Goal: Task Accomplishment & Management: Use online tool/utility

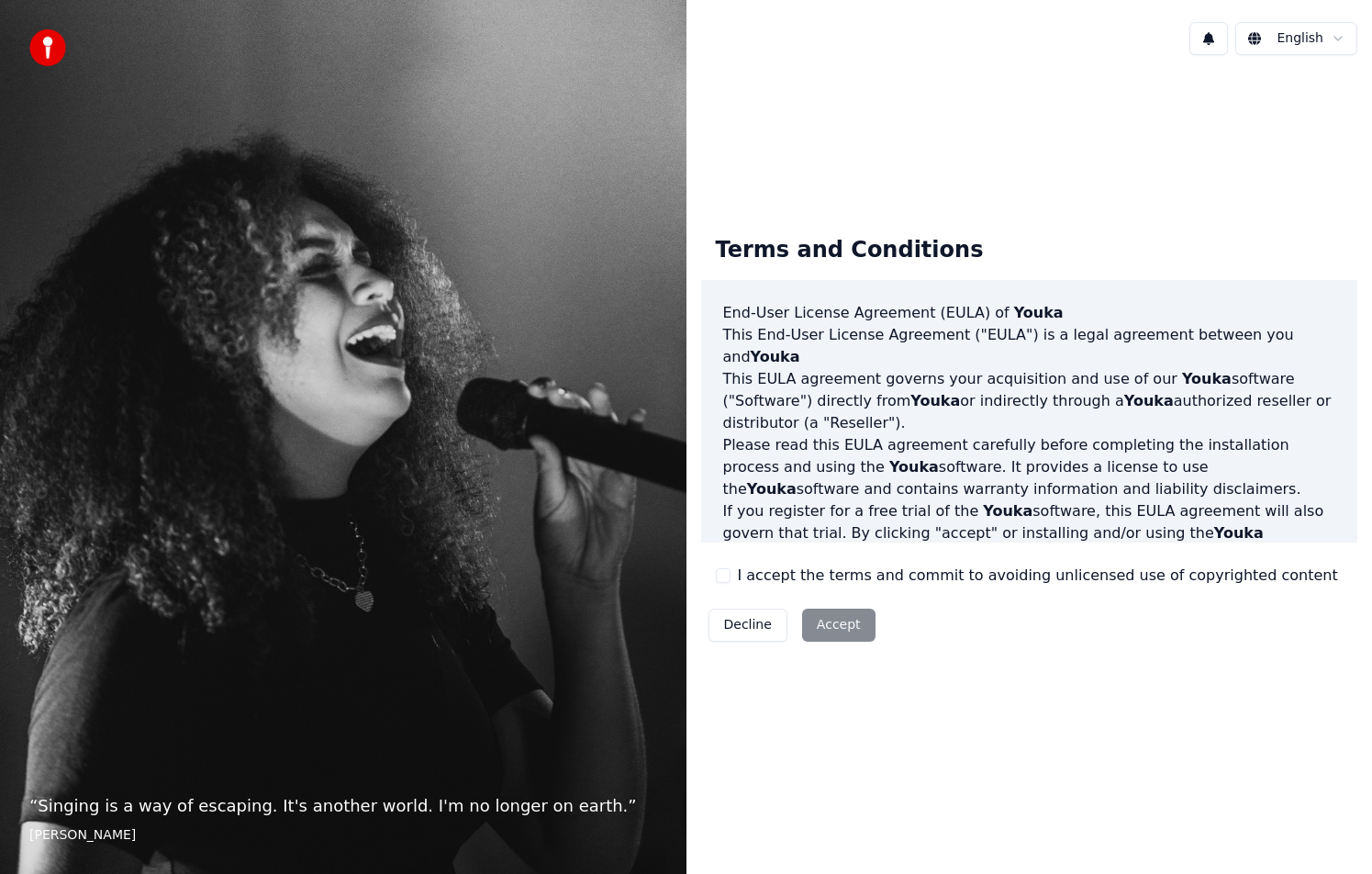
click at [832, 626] on div "Decline Accept" at bounding box center [792, 625] width 182 height 47
click at [724, 573] on button "I accept the terms and commit to avoiding unlicensed use of copyrighted content" at bounding box center [723, 575] width 15 height 15
click at [834, 627] on button "Accept" at bounding box center [838, 624] width 73 height 33
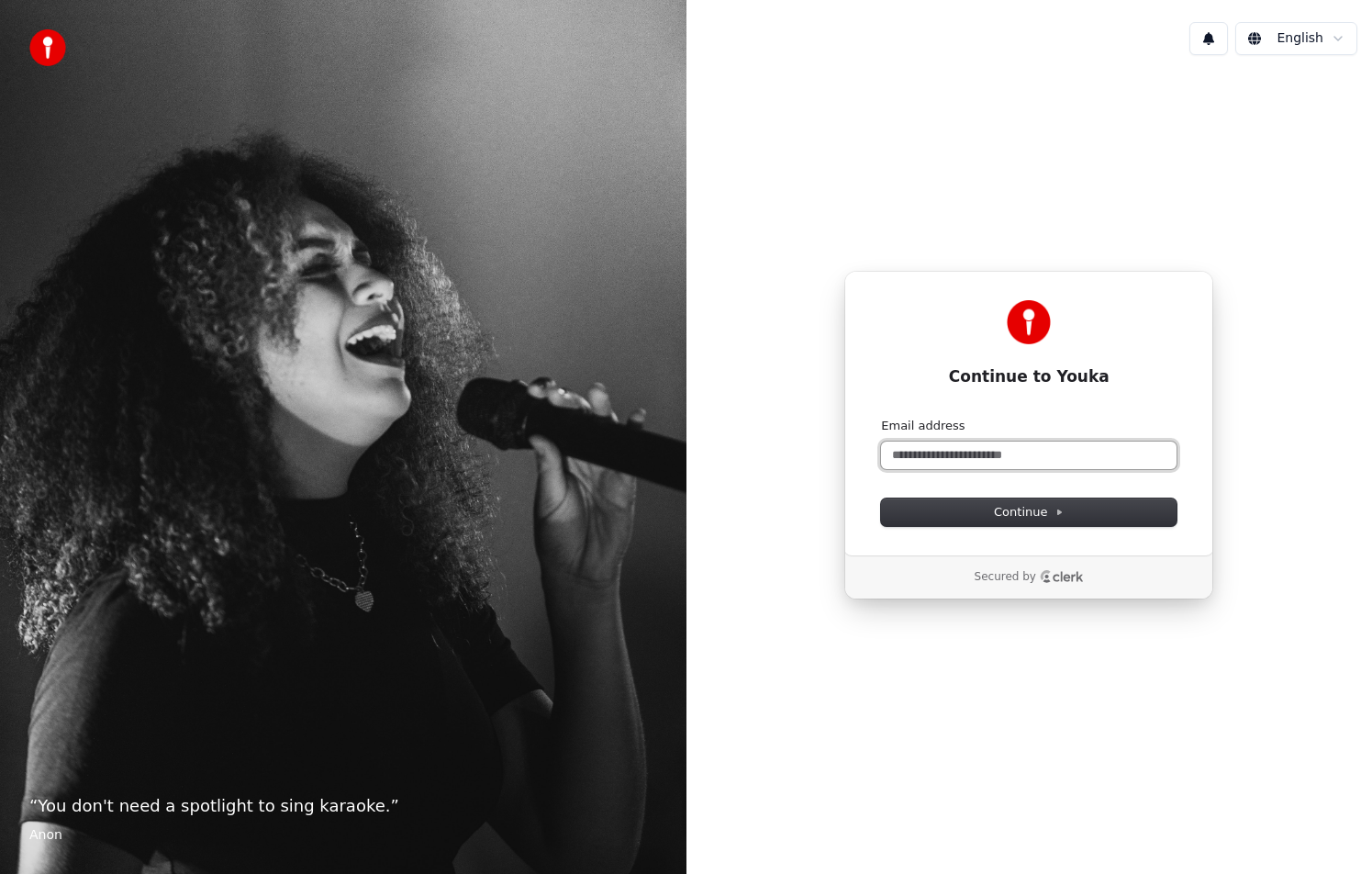
click at [1001, 466] on input "Email address" at bounding box center [1028, 455] width 295 height 28
click at [1014, 523] on button "Continue" at bounding box center [1028, 513] width 295 height 28
type input "**********"
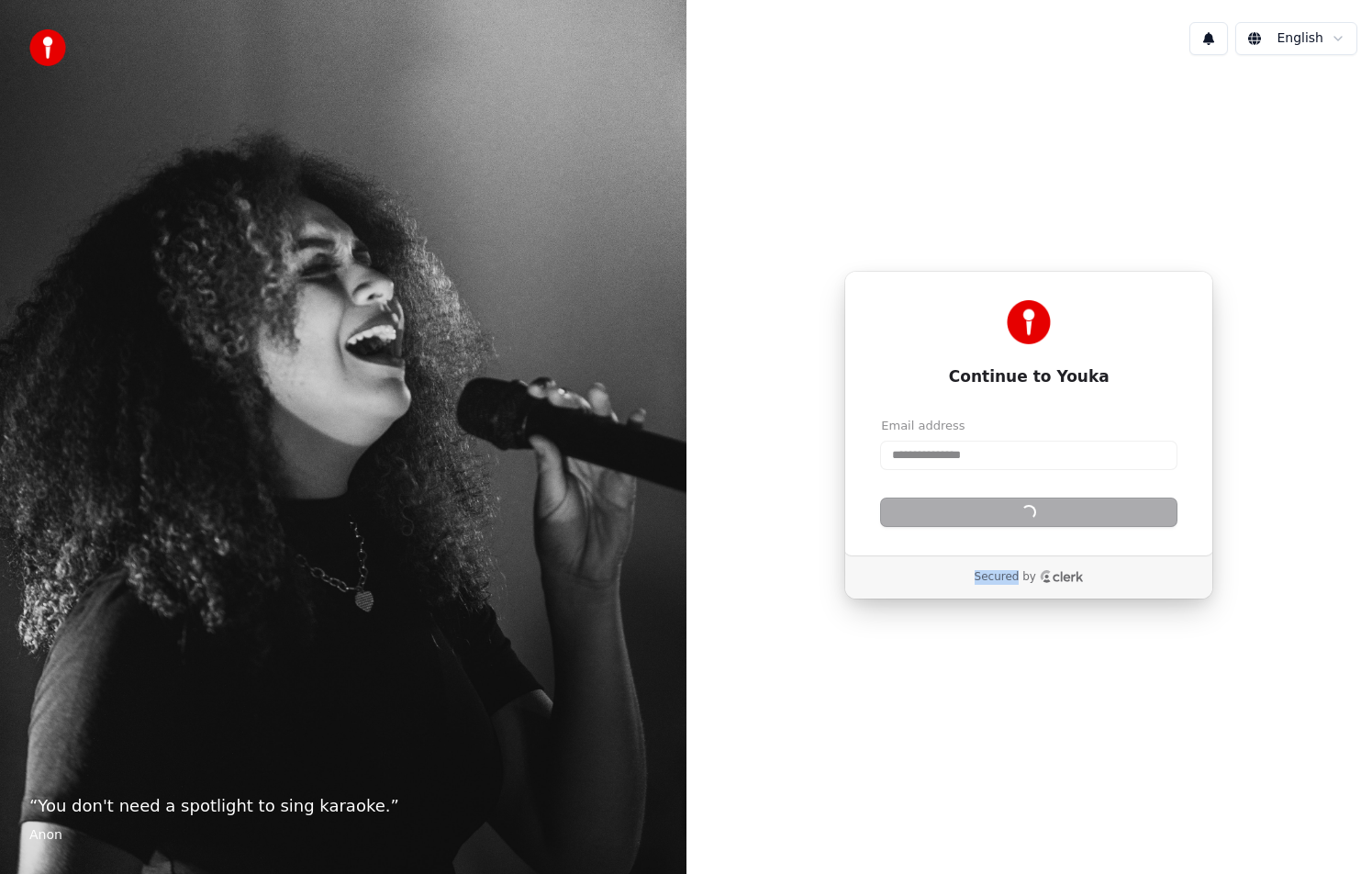
click at [1014, 523] on div "Continue" at bounding box center [1028, 513] width 295 height 28
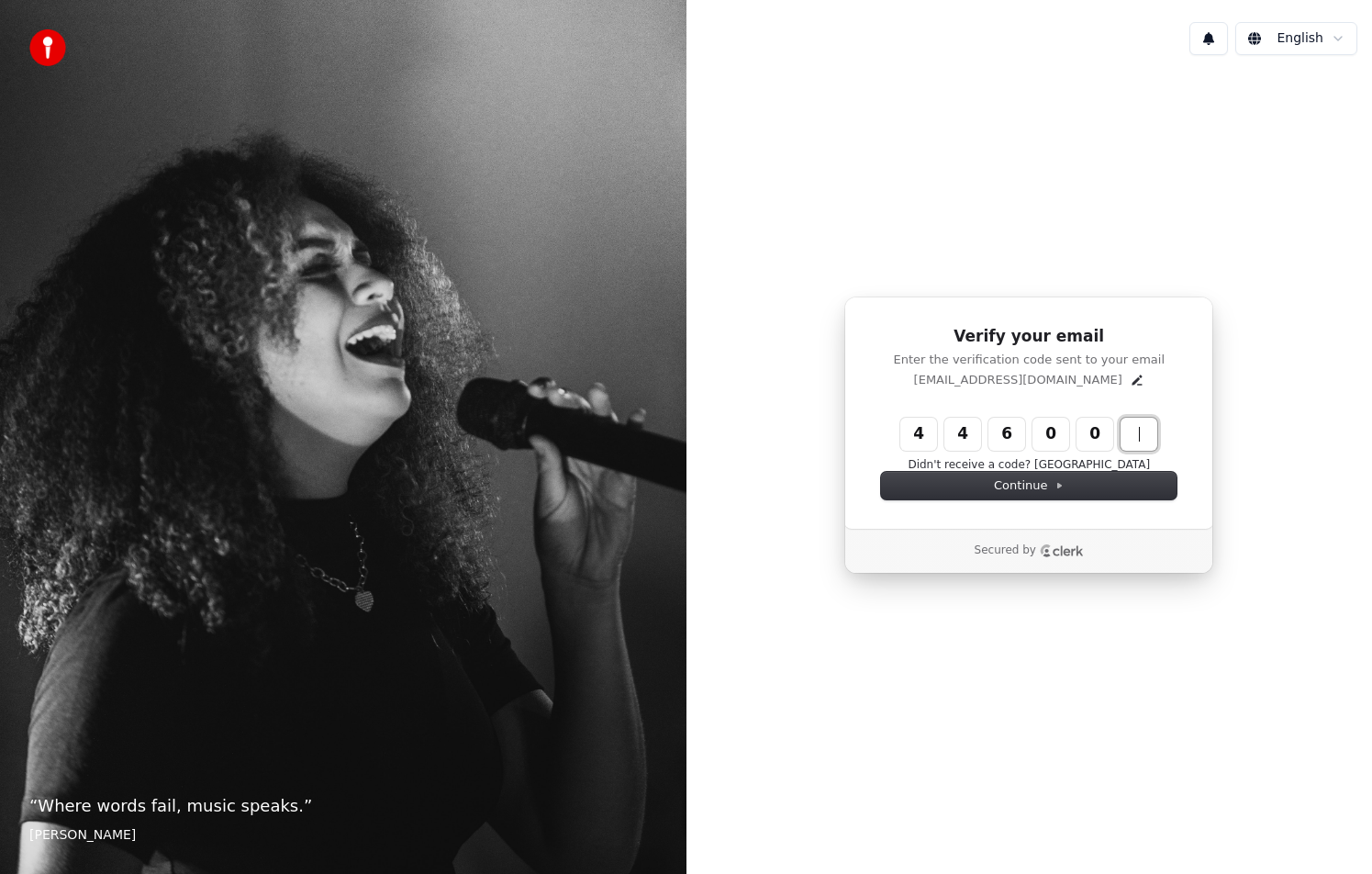
type input "******"
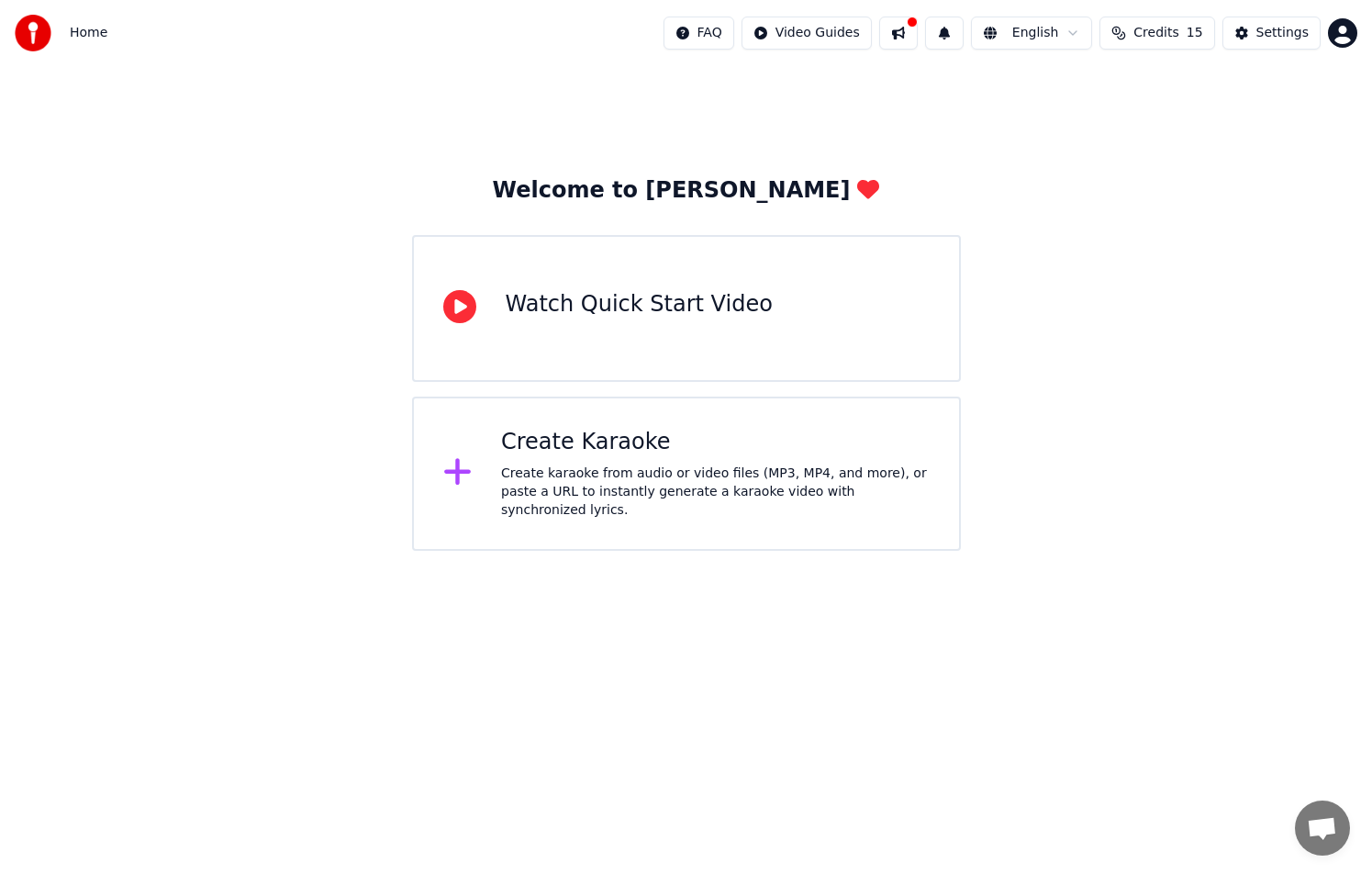
click at [625, 463] on div "Create Karaoke Create karaoke from audio or video files (MP3, MP4, and more), o…" at bounding box center [716, 473] width 428 height 92
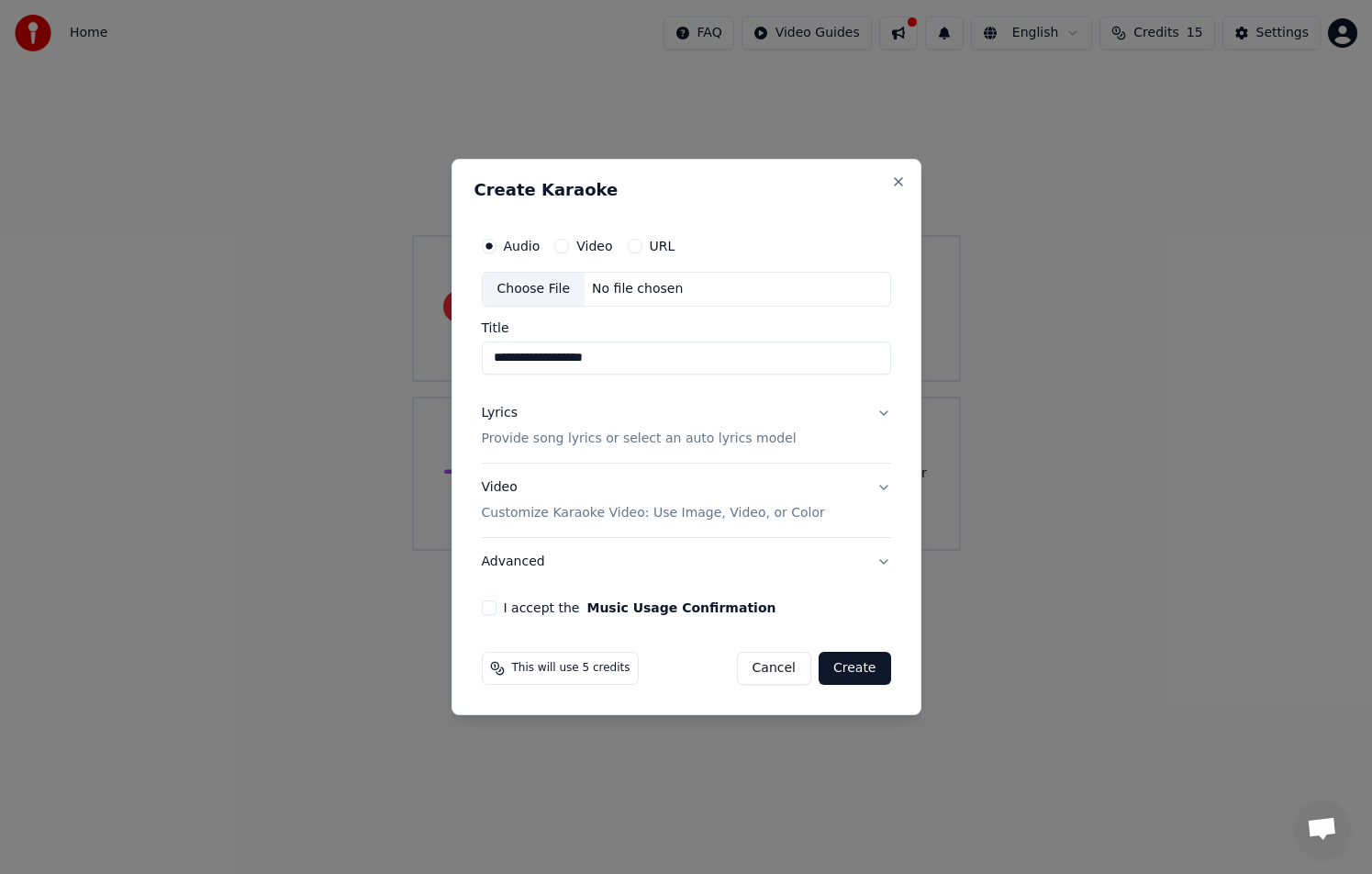
type input "**********"
click at [627, 445] on p "Provide song lyrics or select an auto lyrics model" at bounding box center [639, 438] width 315 height 19
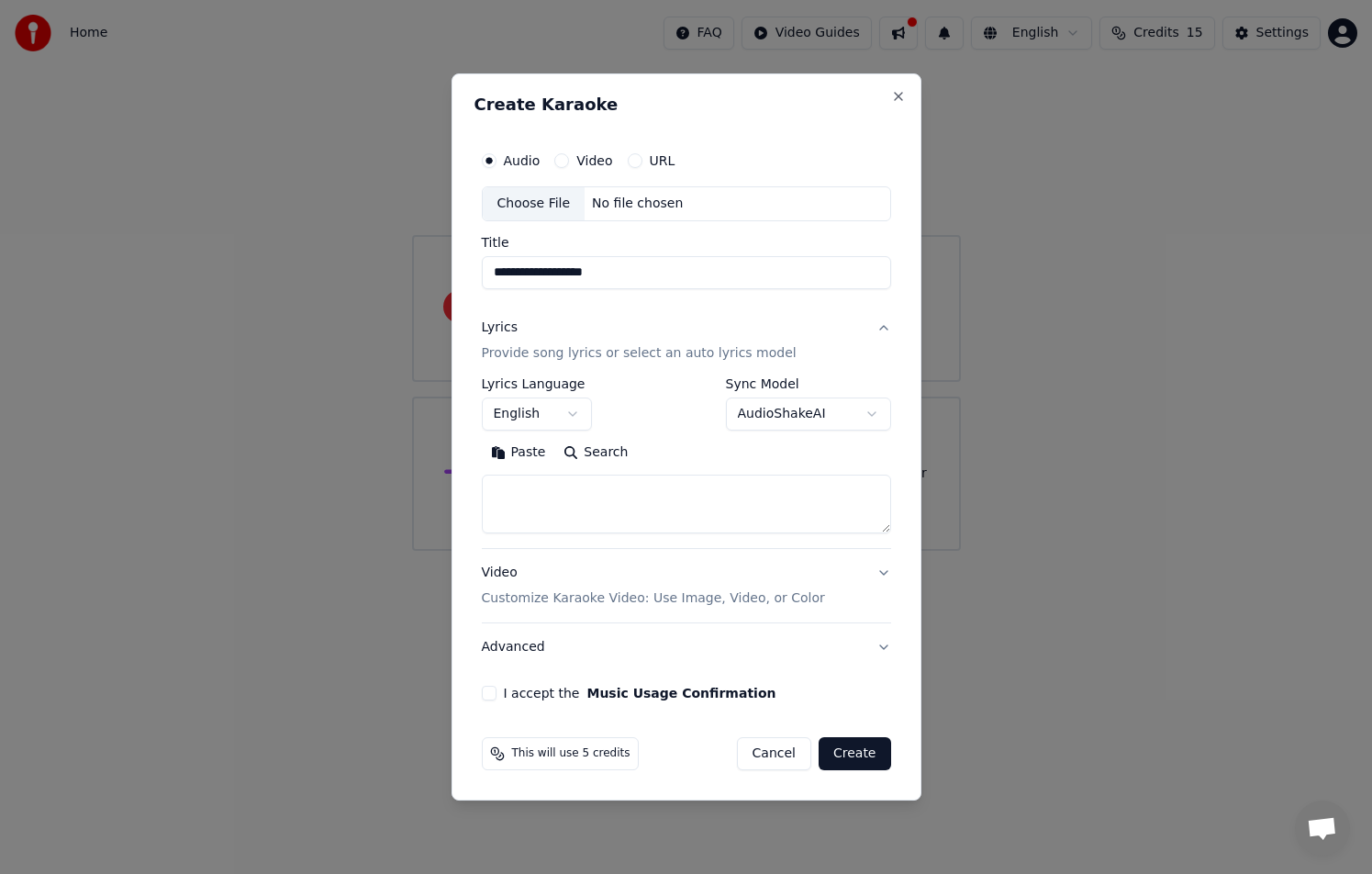
click at [556, 416] on button "English" at bounding box center [537, 414] width 111 height 33
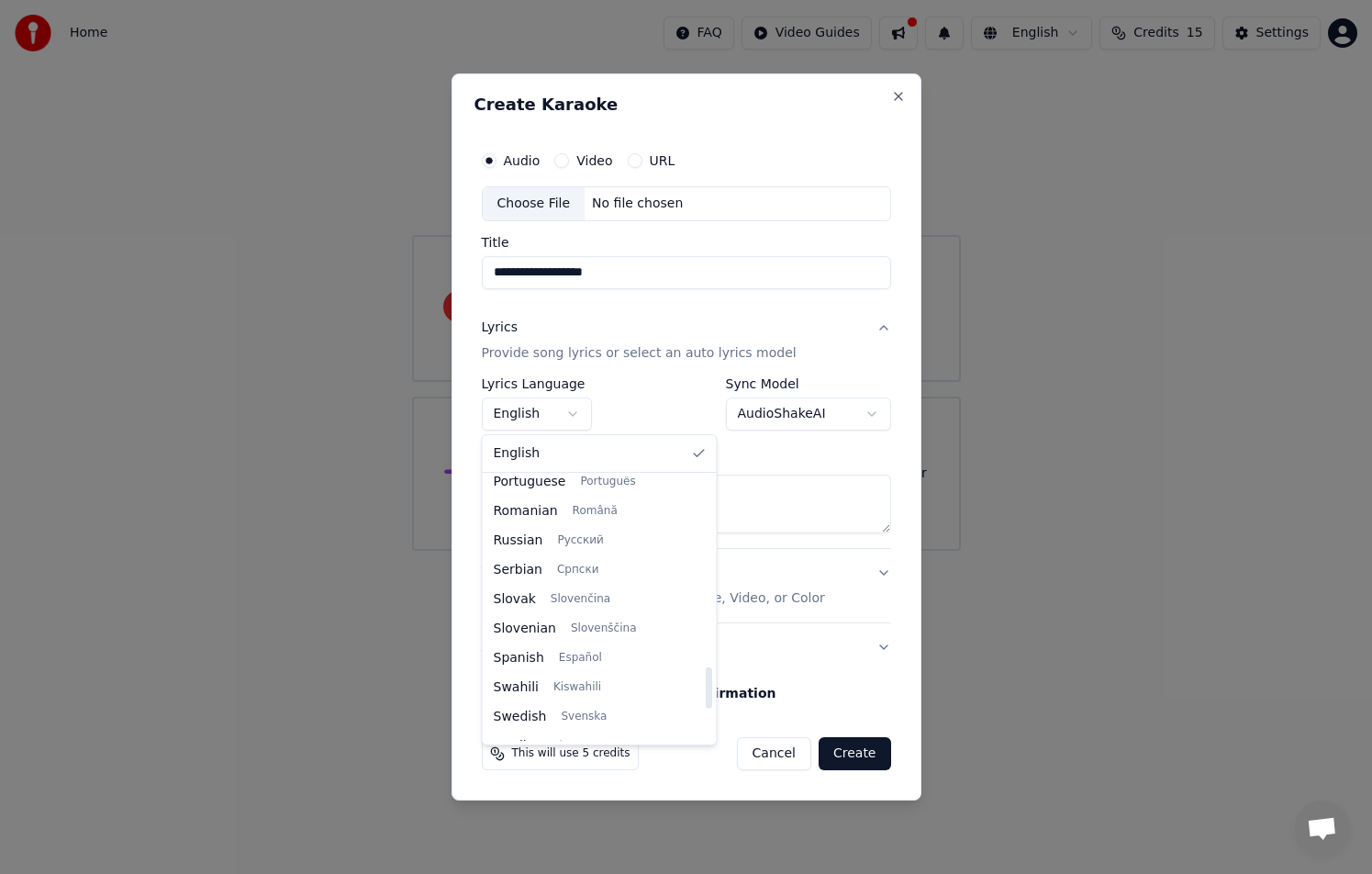
scroll to position [1203, 0]
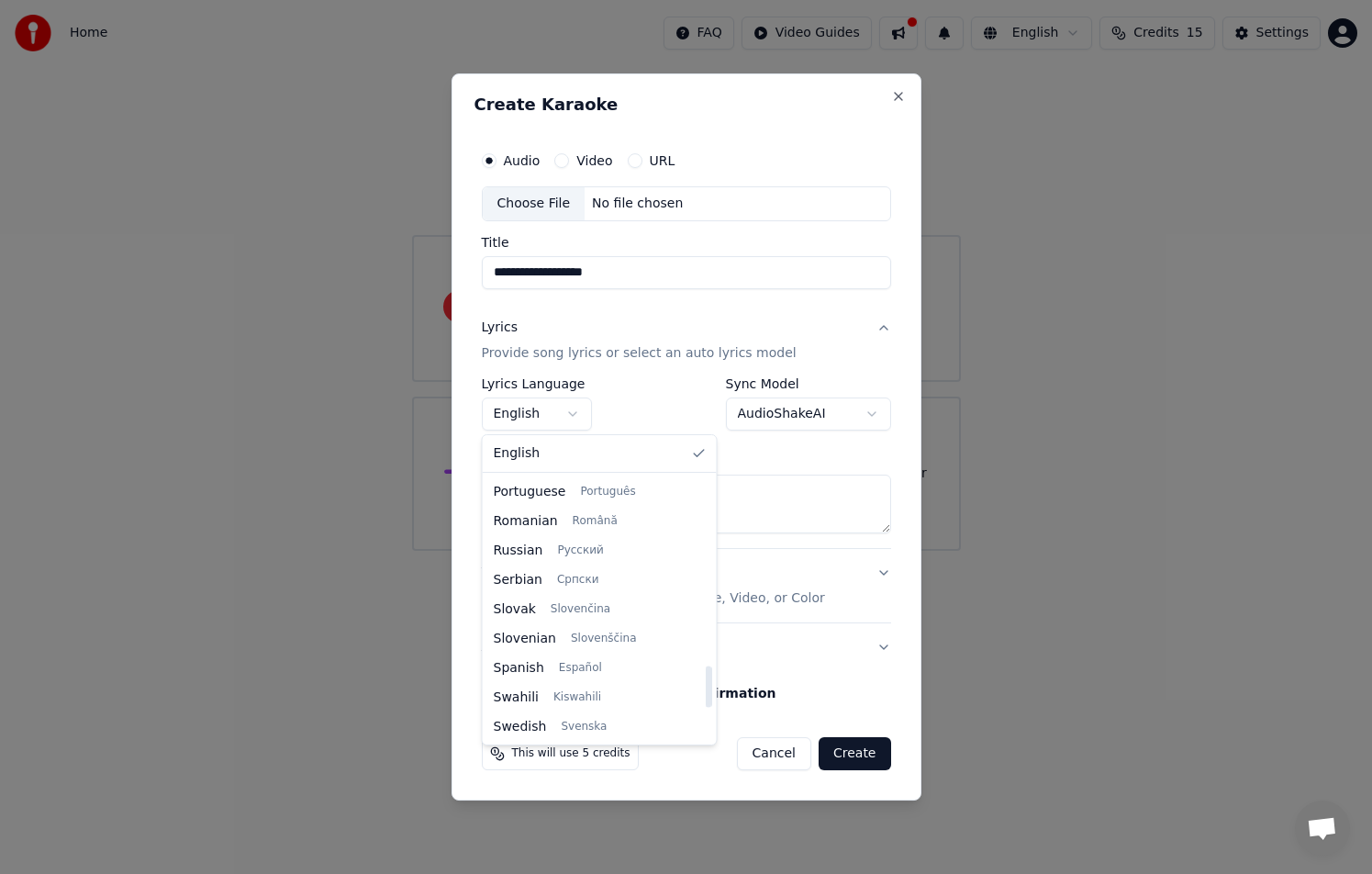
select select "**"
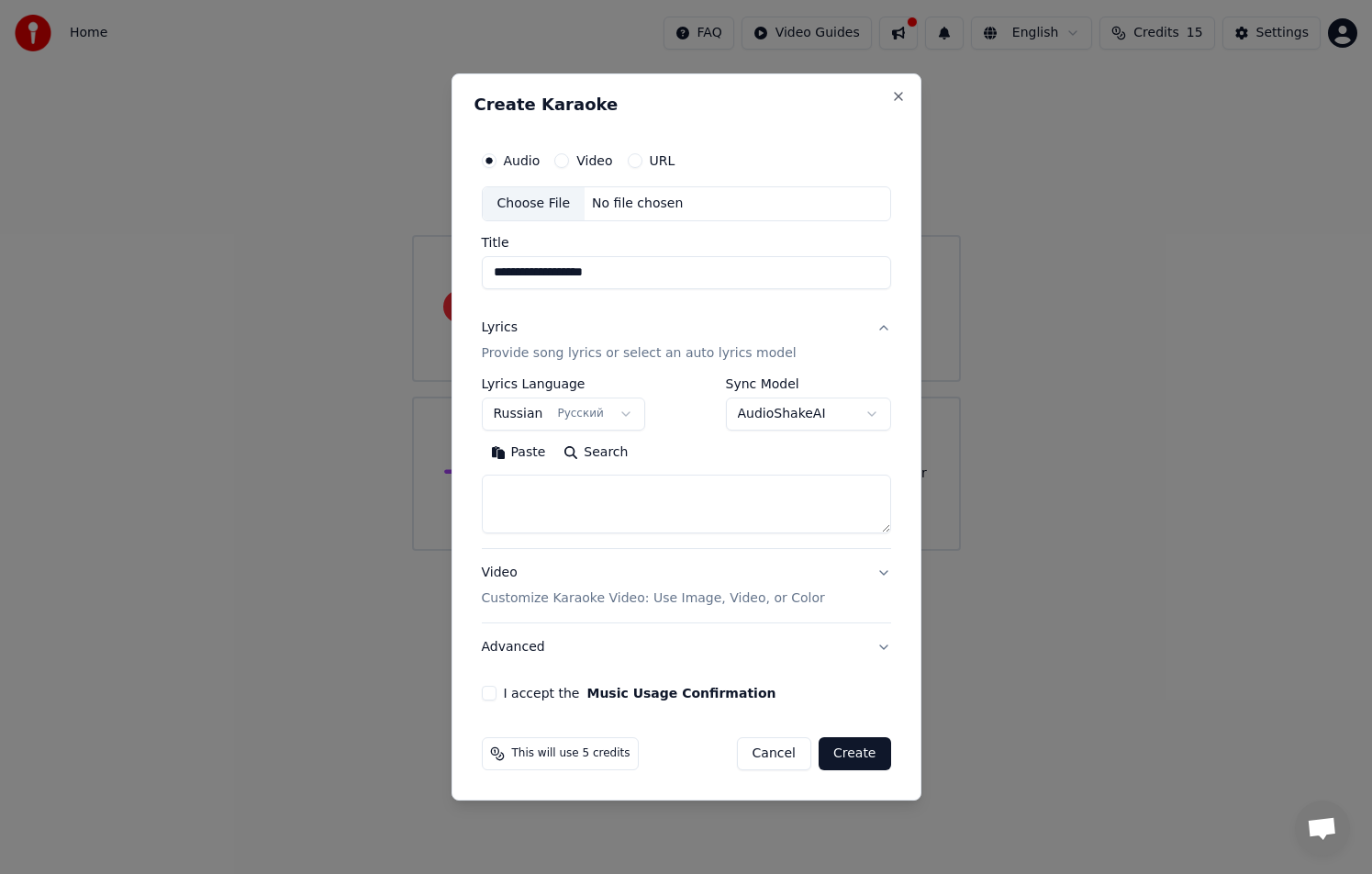
click at [597, 454] on button "Search" at bounding box center [595, 452] width 83 height 30
click at [520, 453] on button "Paste" at bounding box center [518, 452] width 73 height 30
type textarea "**********"
click at [883, 569] on button "Video Customize Karaoke Video: Use Image, Video, or Color" at bounding box center [686, 586] width 410 height 73
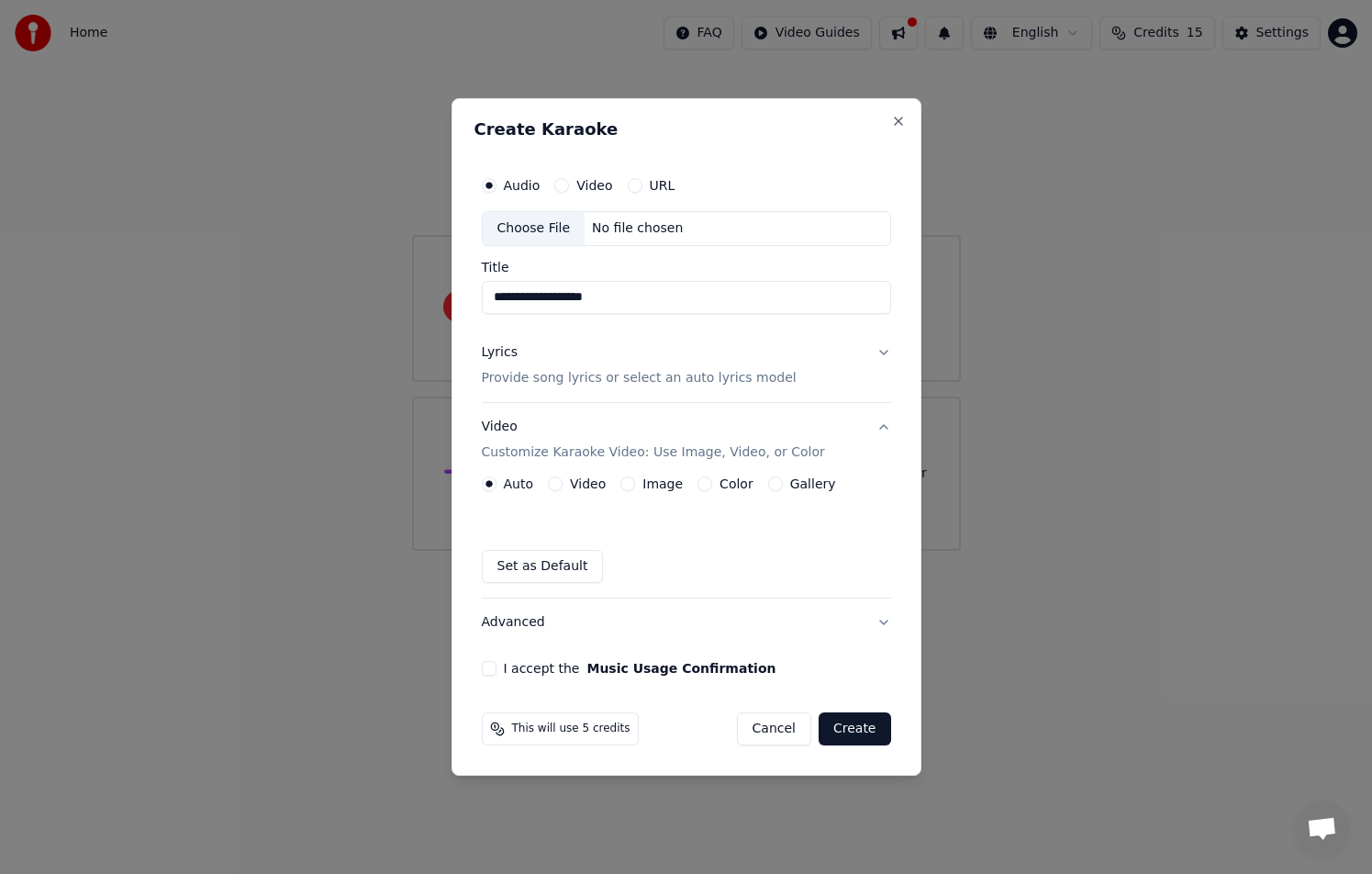
click at [632, 608] on button "Advanced" at bounding box center [686, 622] width 410 height 47
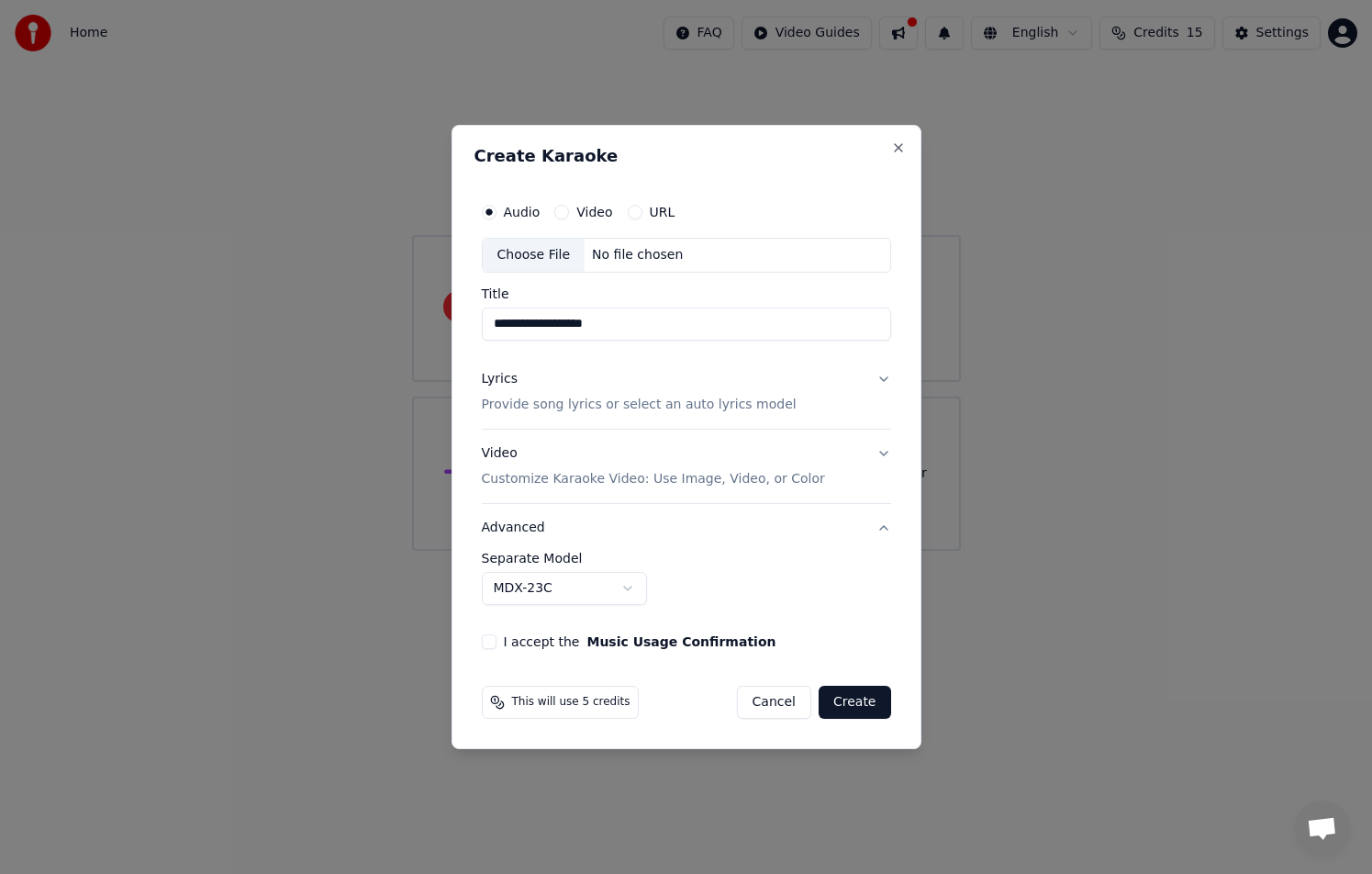
click at [647, 480] on p "Customize Karaoke Video: Use Image, Video, or Color" at bounding box center [653, 479] width 343 height 19
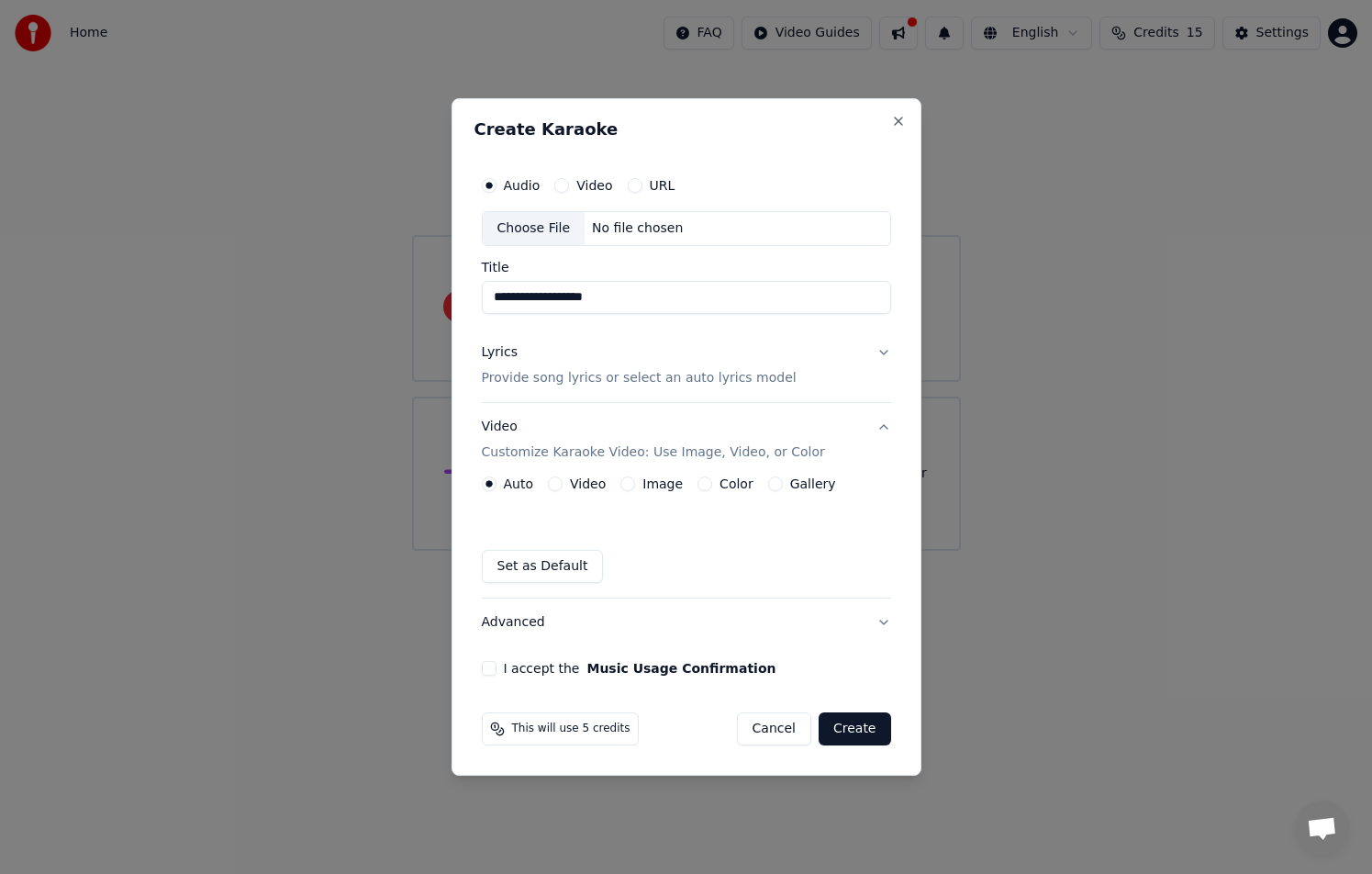
click at [549, 567] on button "Set as Default" at bounding box center [543, 566] width 122 height 33
click at [563, 189] on button "Video" at bounding box center [561, 185] width 15 height 15
click at [527, 224] on div "Choose File" at bounding box center [534, 228] width 103 height 33
click at [706, 383] on p "Provide song lyrics or select an auto lyrics model" at bounding box center [639, 378] width 315 height 19
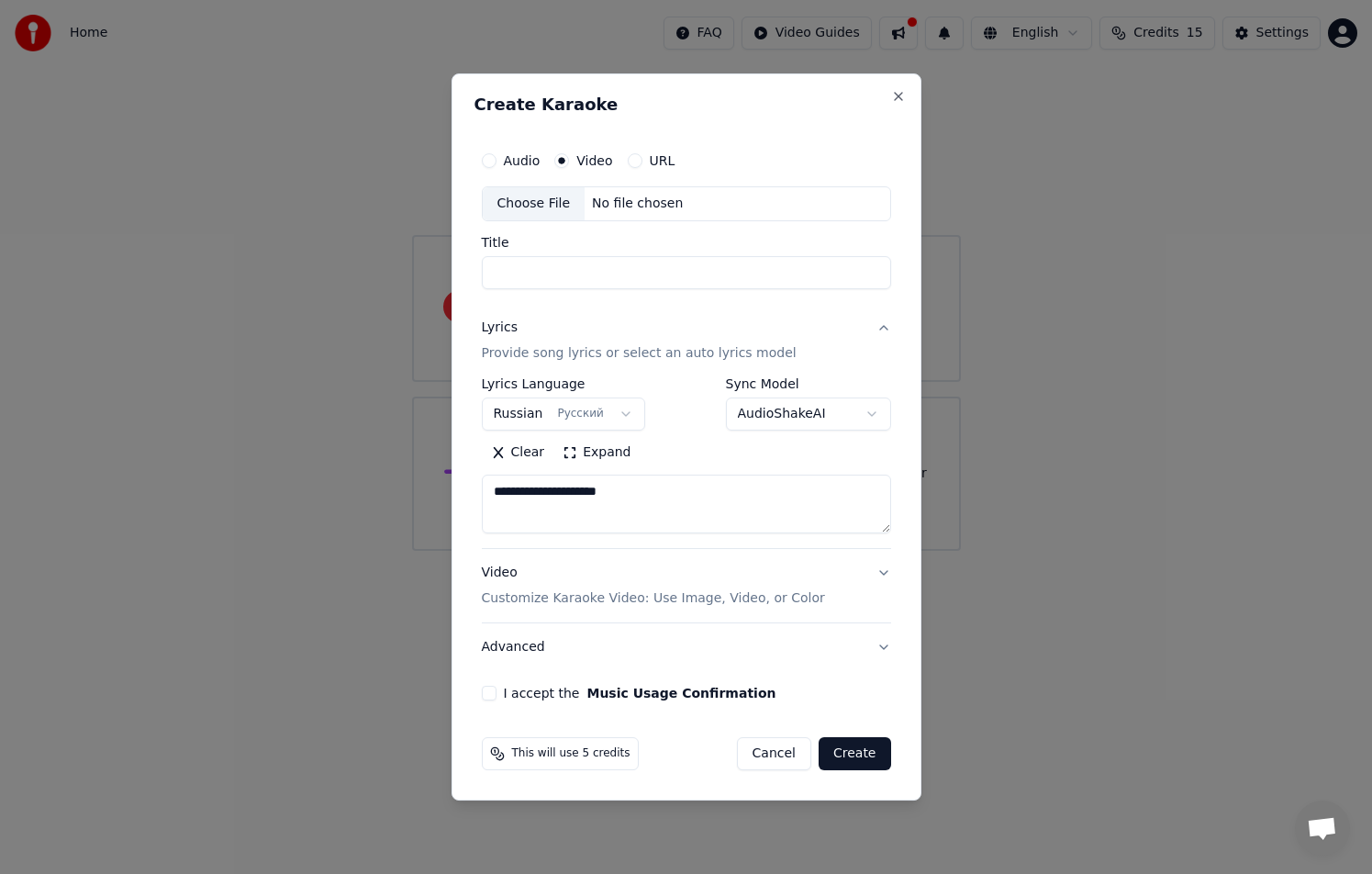
click at [528, 164] on label "Audio" at bounding box center [521, 160] width 37 height 13
click at [496, 164] on button "Audio" at bounding box center [489, 160] width 15 height 15
click at [552, 279] on input "Title" at bounding box center [686, 272] width 410 height 33
click at [531, 199] on div "Choose File" at bounding box center [534, 203] width 103 height 33
click at [488, 697] on button "I accept the Music Usage Confirmation" at bounding box center [489, 692] width 15 height 15
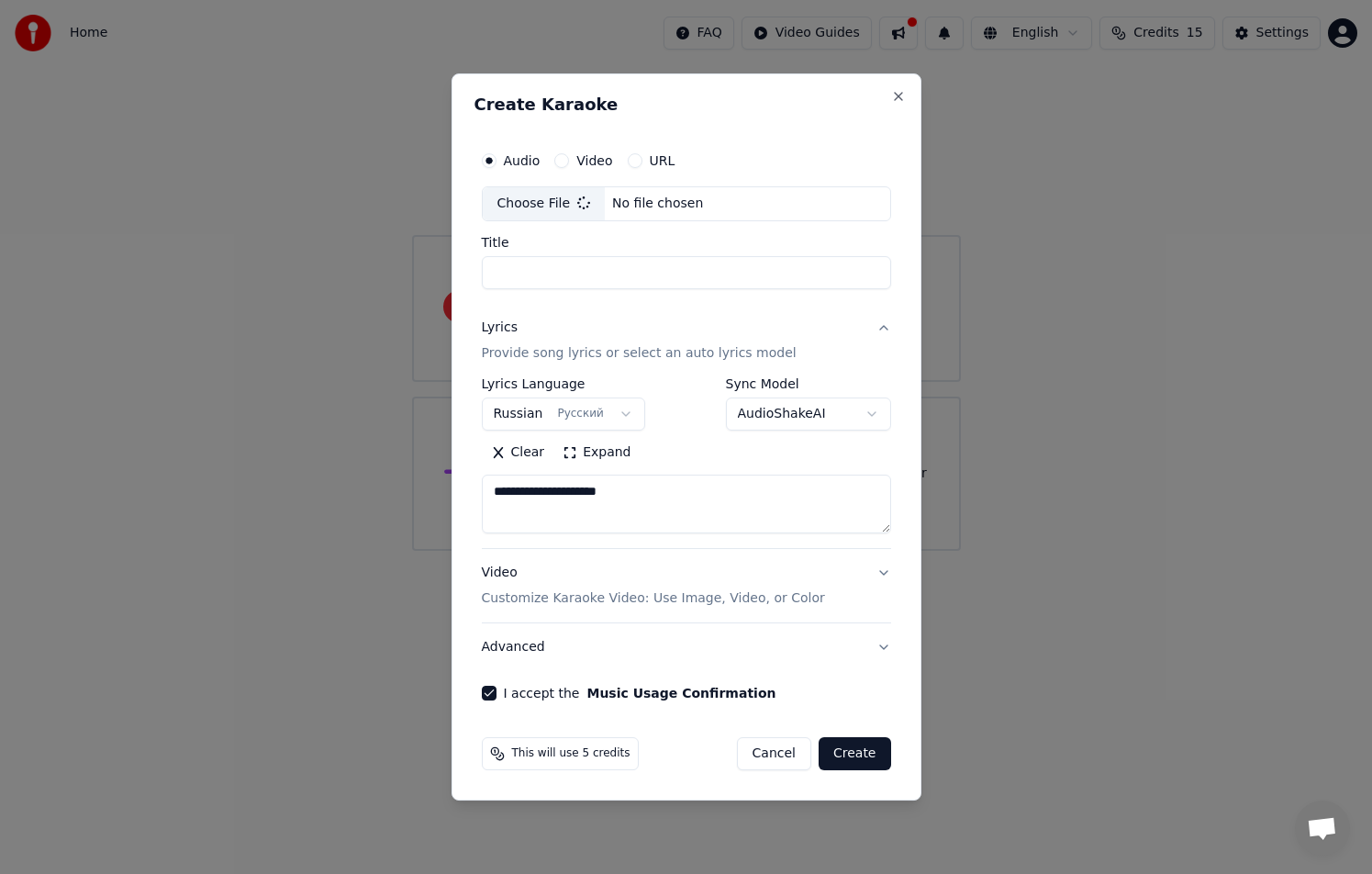
type input "**********"
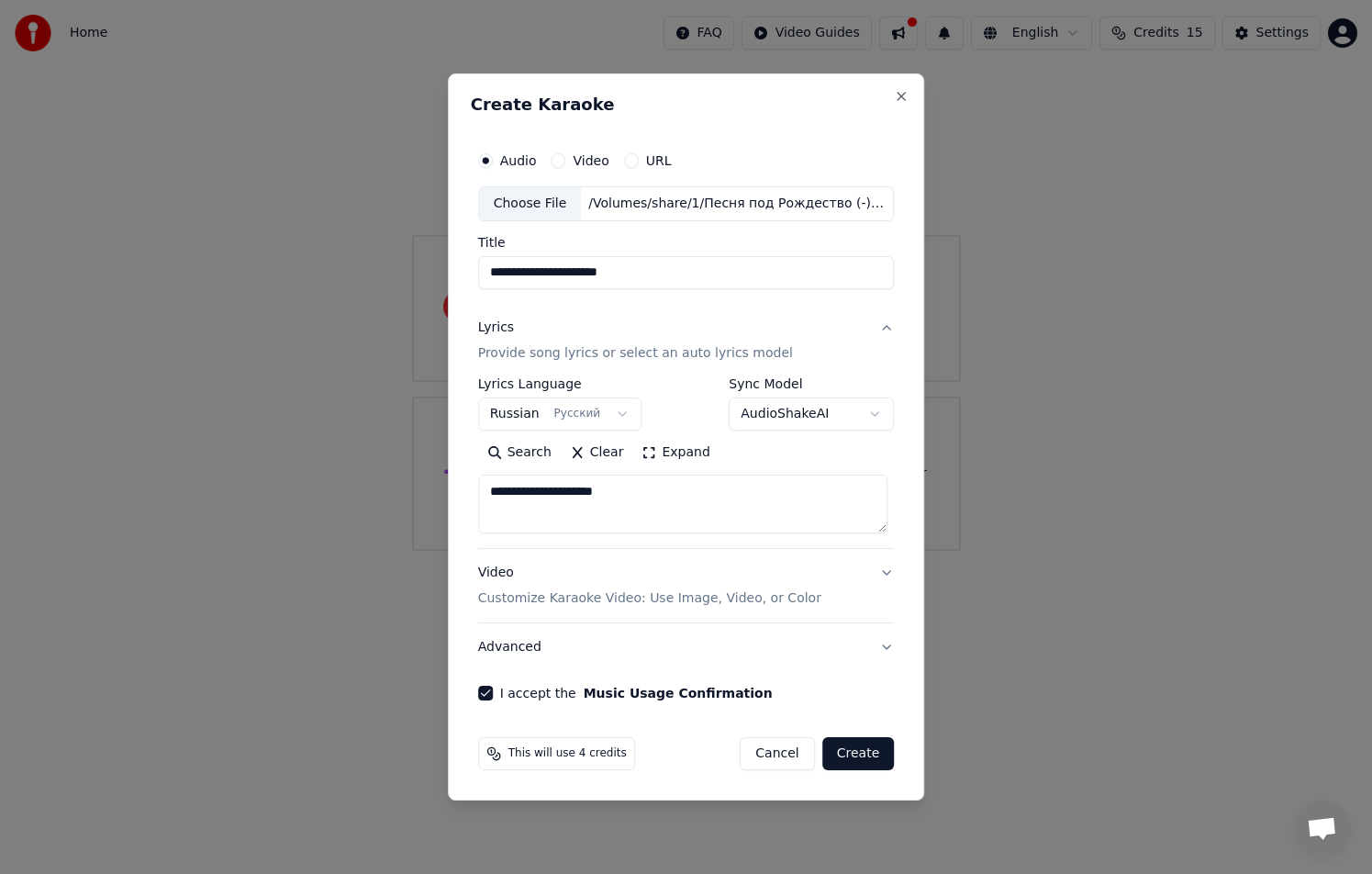
click at [672, 491] on textarea "**********" at bounding box center [682, 504] width 410 height 58
type textarea "*"
paste textarea "**********"
type textarea "**********"
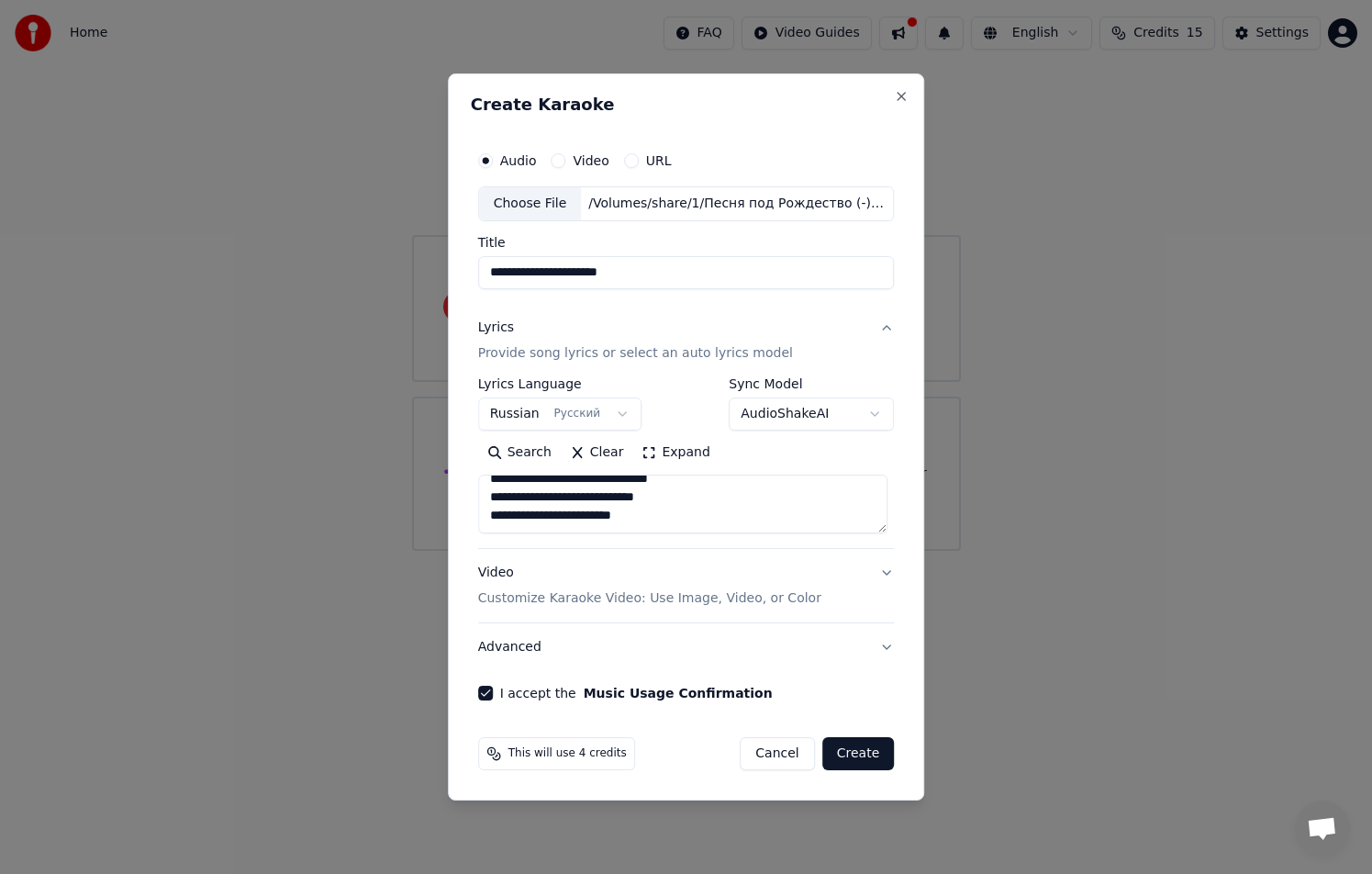
click at [870, 762] on button "Create" at bounding box center [858, 753] width 72 height 33
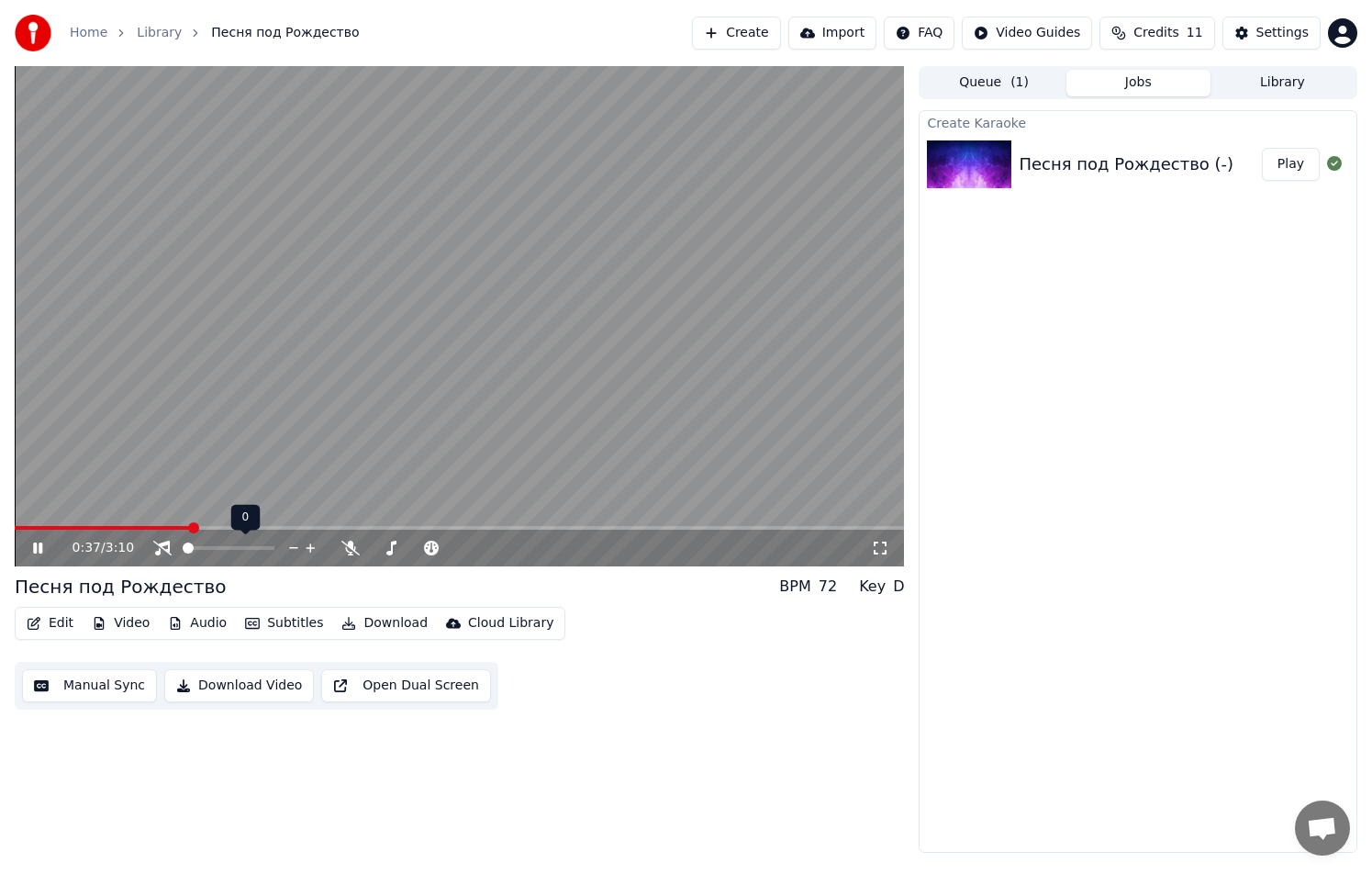
click at [162, 554] on div at bounding box center [236, 548] width 166 height 19
click at [161, 554] on icon at bounding box center [162, 548] width 19 height 15
click at [186, 550] on span at bounding box center [228, 548] width 92 height 4
click at [270, 543] on span at bounding box center [268, 547] width 11 height 11
click at [20, 532] on span at bounding box center [25, 527] width 11 height 11
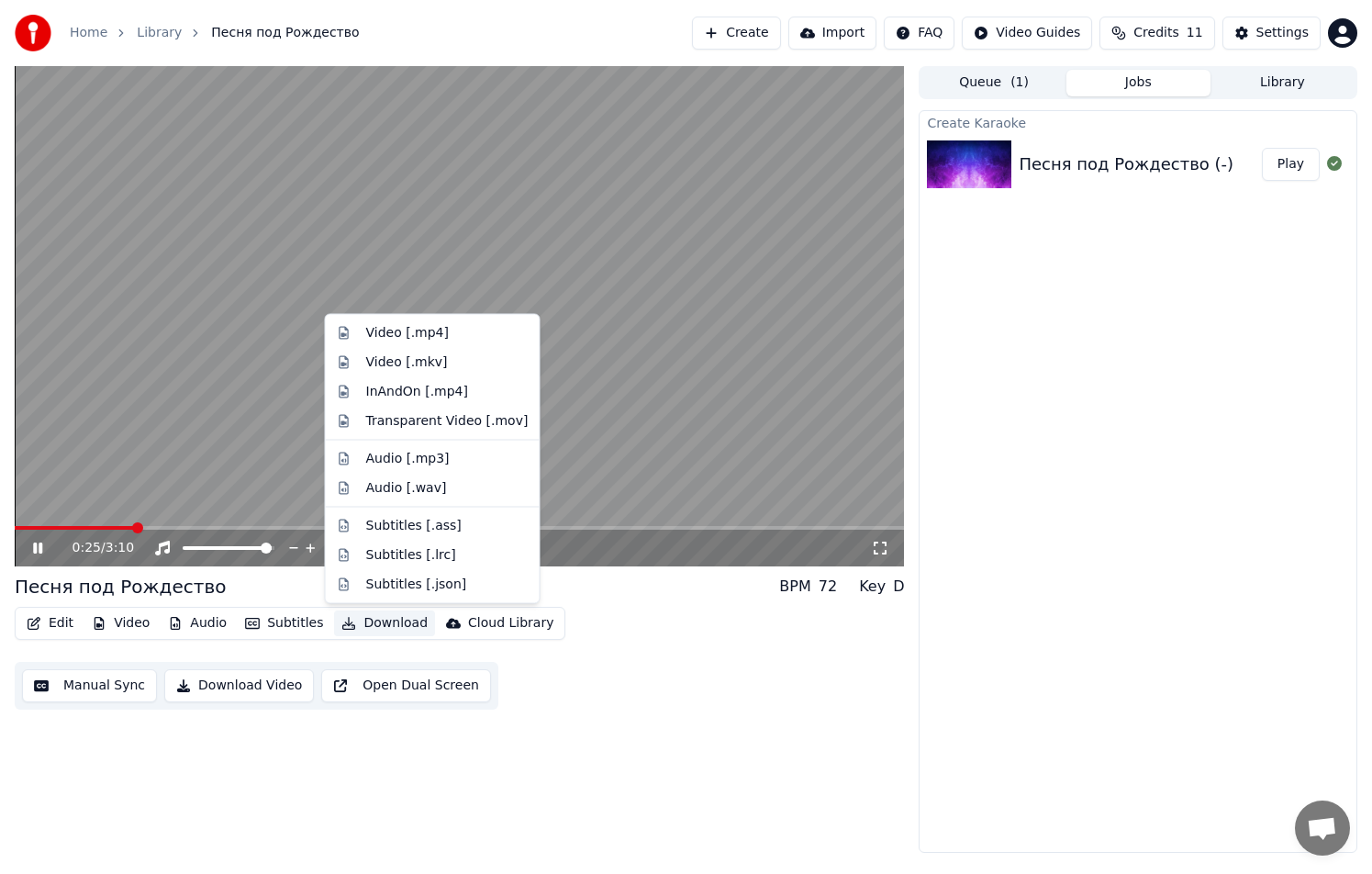
click at [391, 617] on button "Download" at bounding box center [384, 623] width 101 height 26
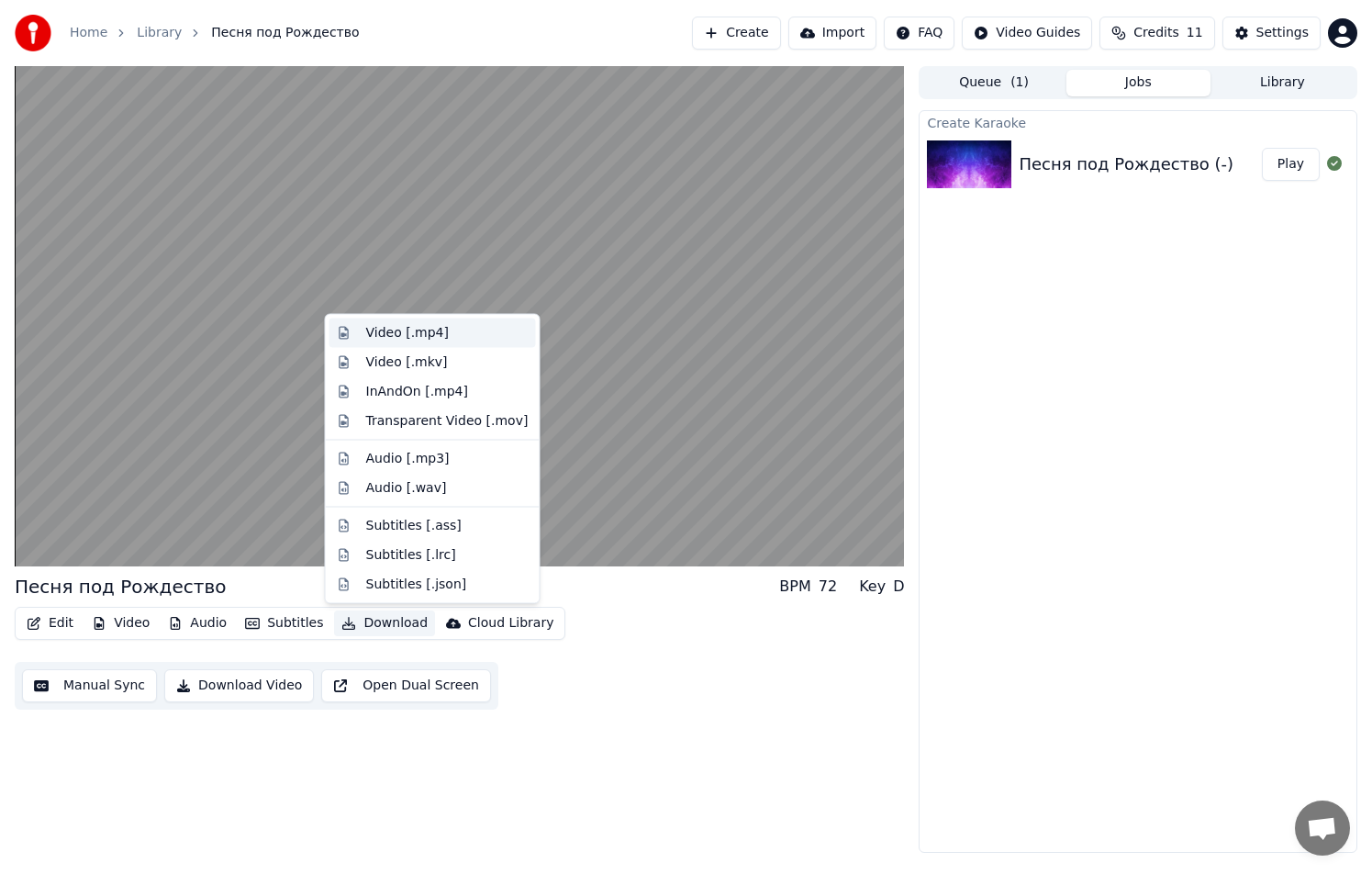
click at [382, 331] on div "Video [.mp4]" at bounding box center [408, 333] width 83 height 19
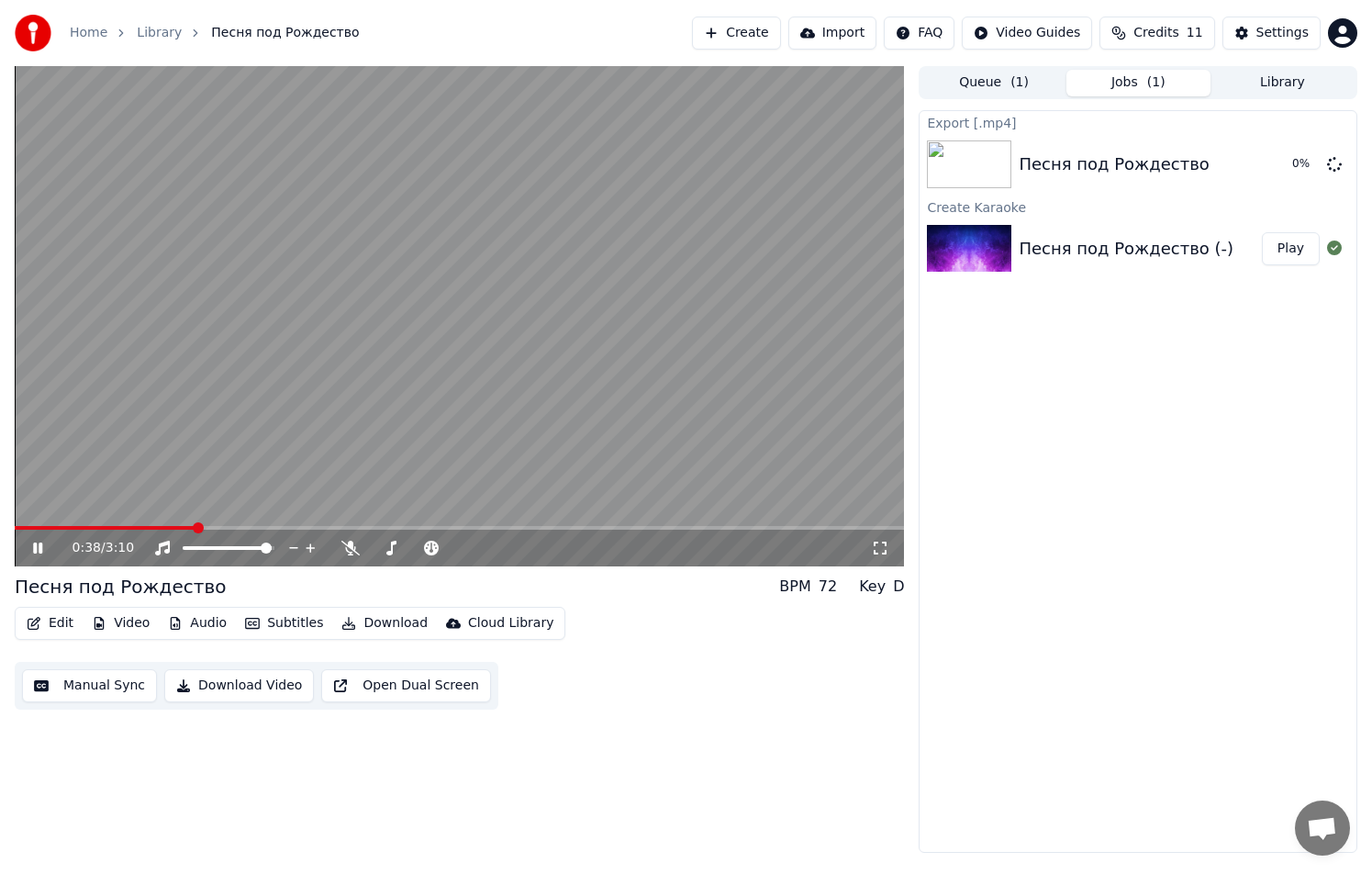
click at [37, 546] on icon at bounding box center [51, 548] width 43 height 15
click at [1118, 252] on div "Песня под Рождество (-)" at bounding box center [1126, 249] width 215 height 26
click at [1291, 243] on button "Play" at bounding box center [1290, 248] width 58 height 33
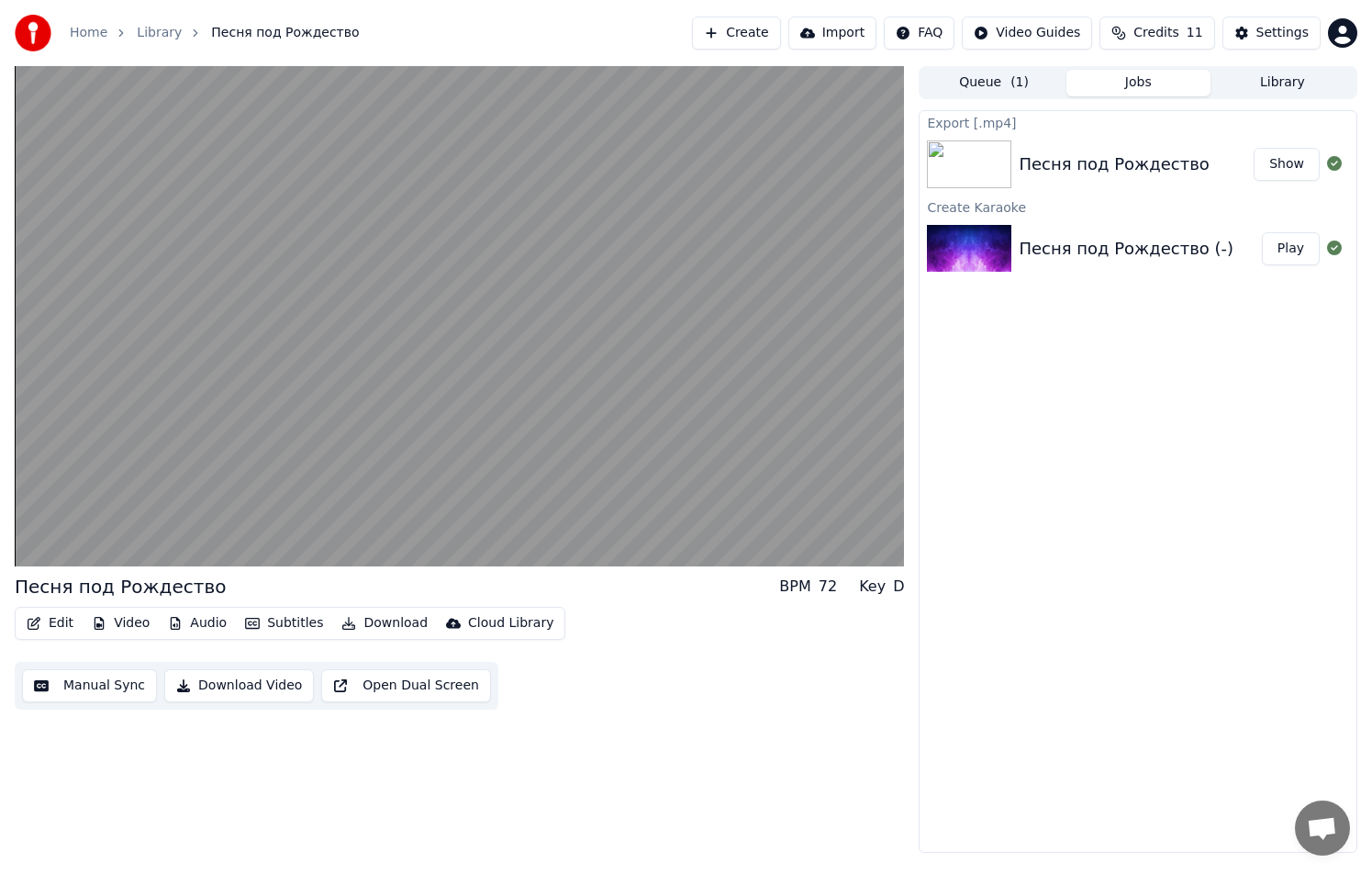
click at [1291, 243] on button "Play" at bounding box center [1290, 248] width 58 height 33
click at [1276, 163] on button "Show" at bounding box center [1286, 164] width 66 height 33
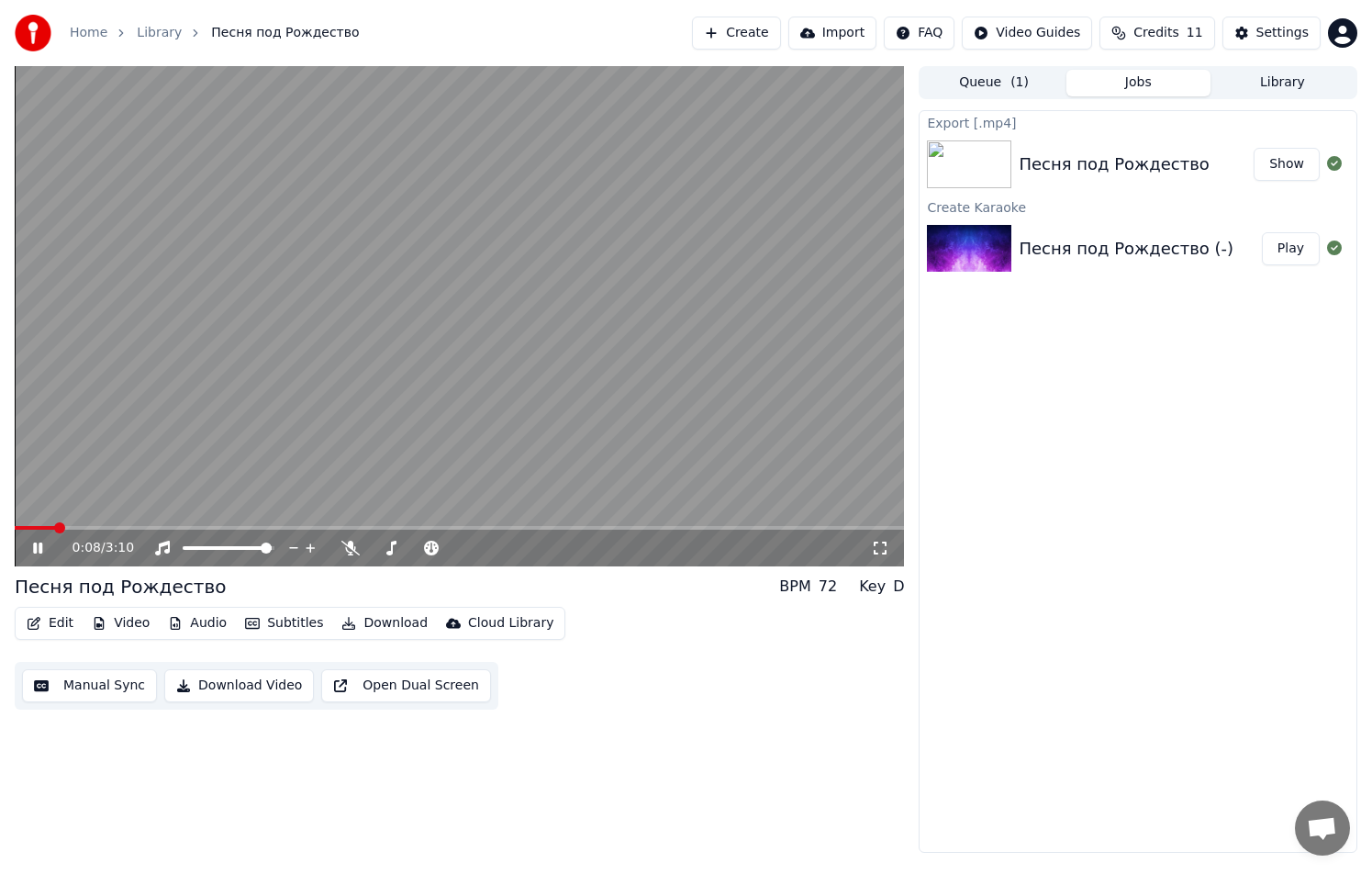
click at [289, 416] on video at bounding box center [459, 316] width 889 height 501
click at [110, 692] on button "Manual Sync" at bounding box center [89, 685] width 135 height 33
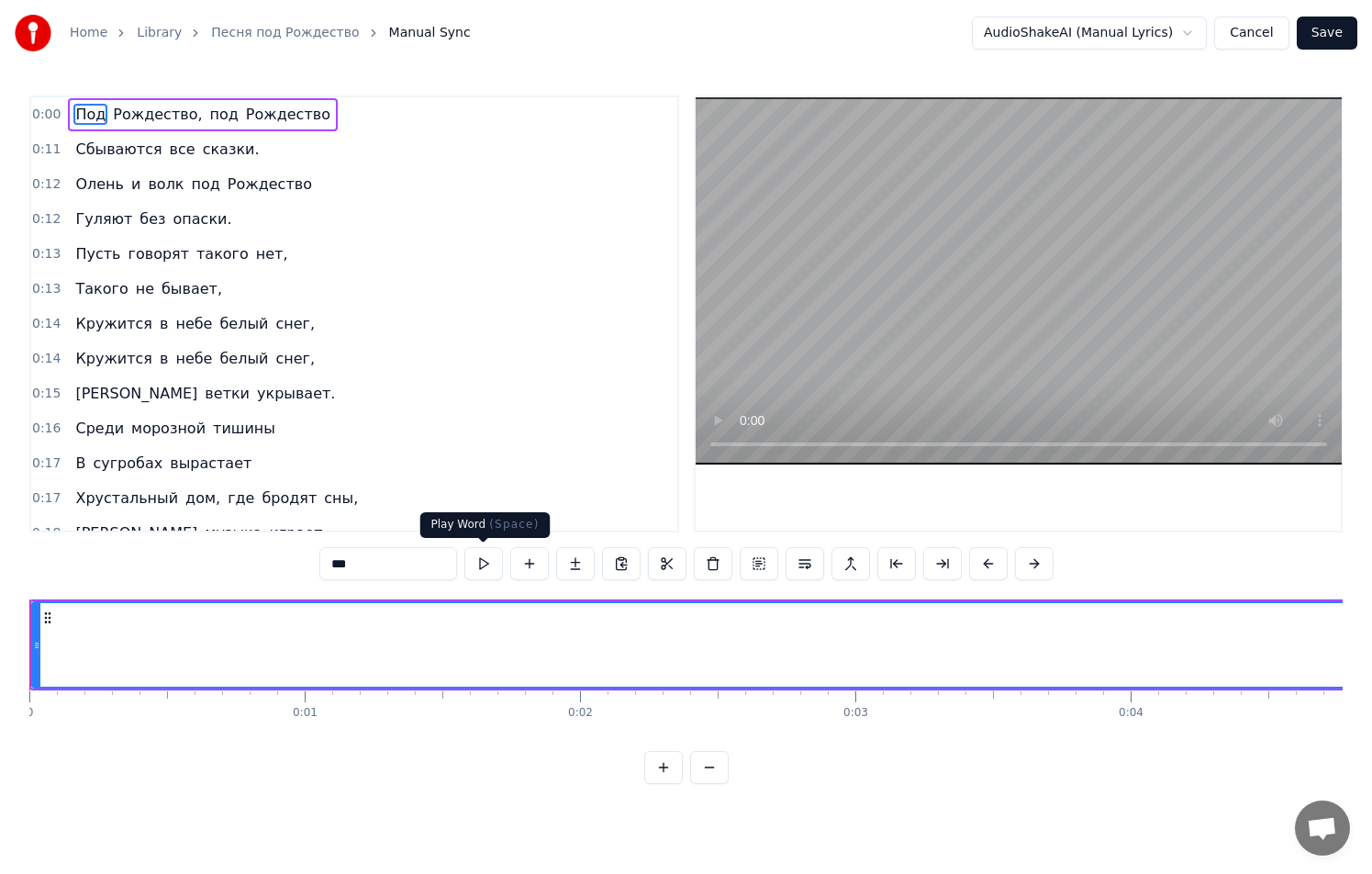
click at [478, 566] on button at bounding box center [483, 563] width 38 height 33
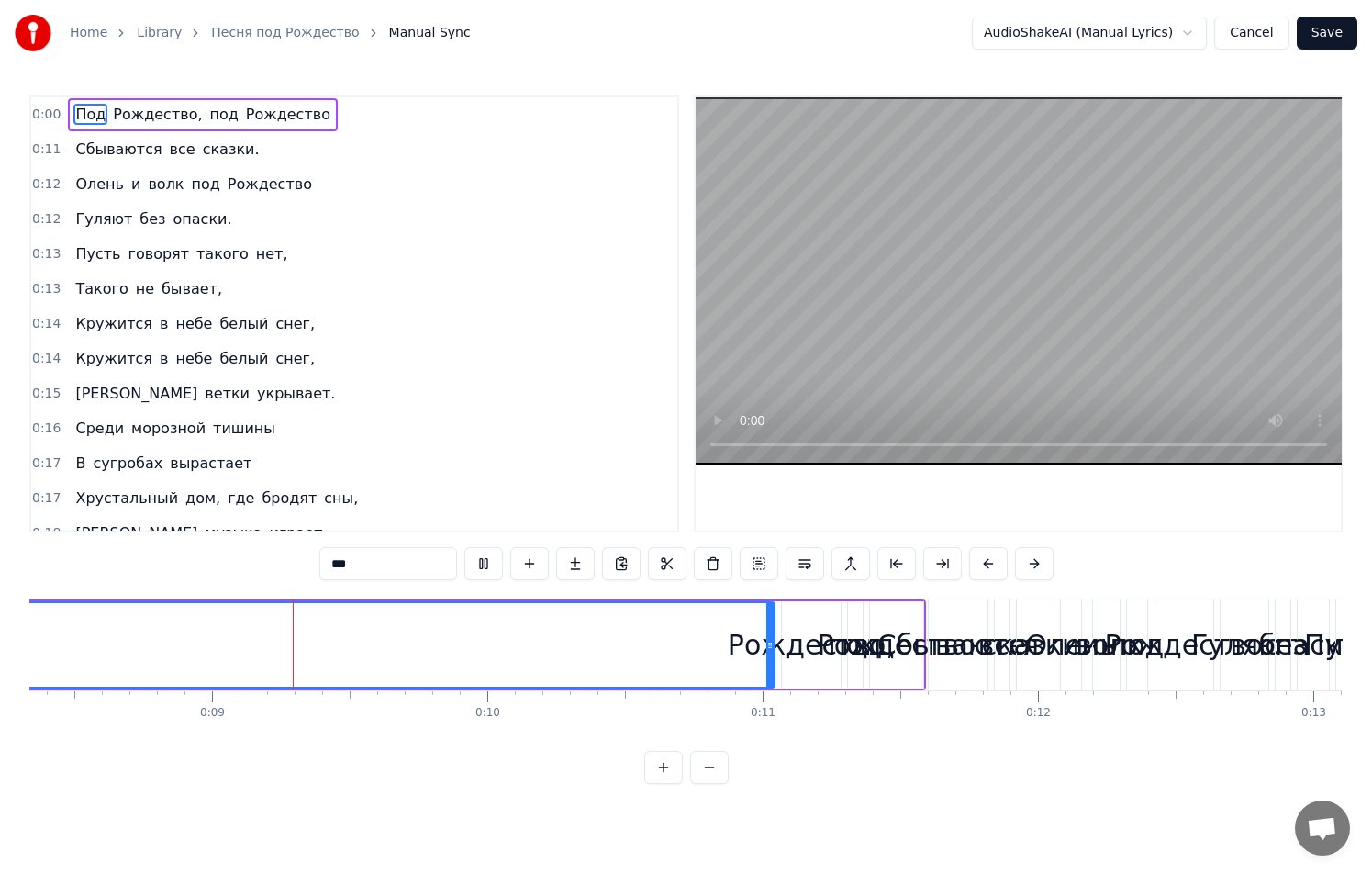
scroll to position [0, 2307]
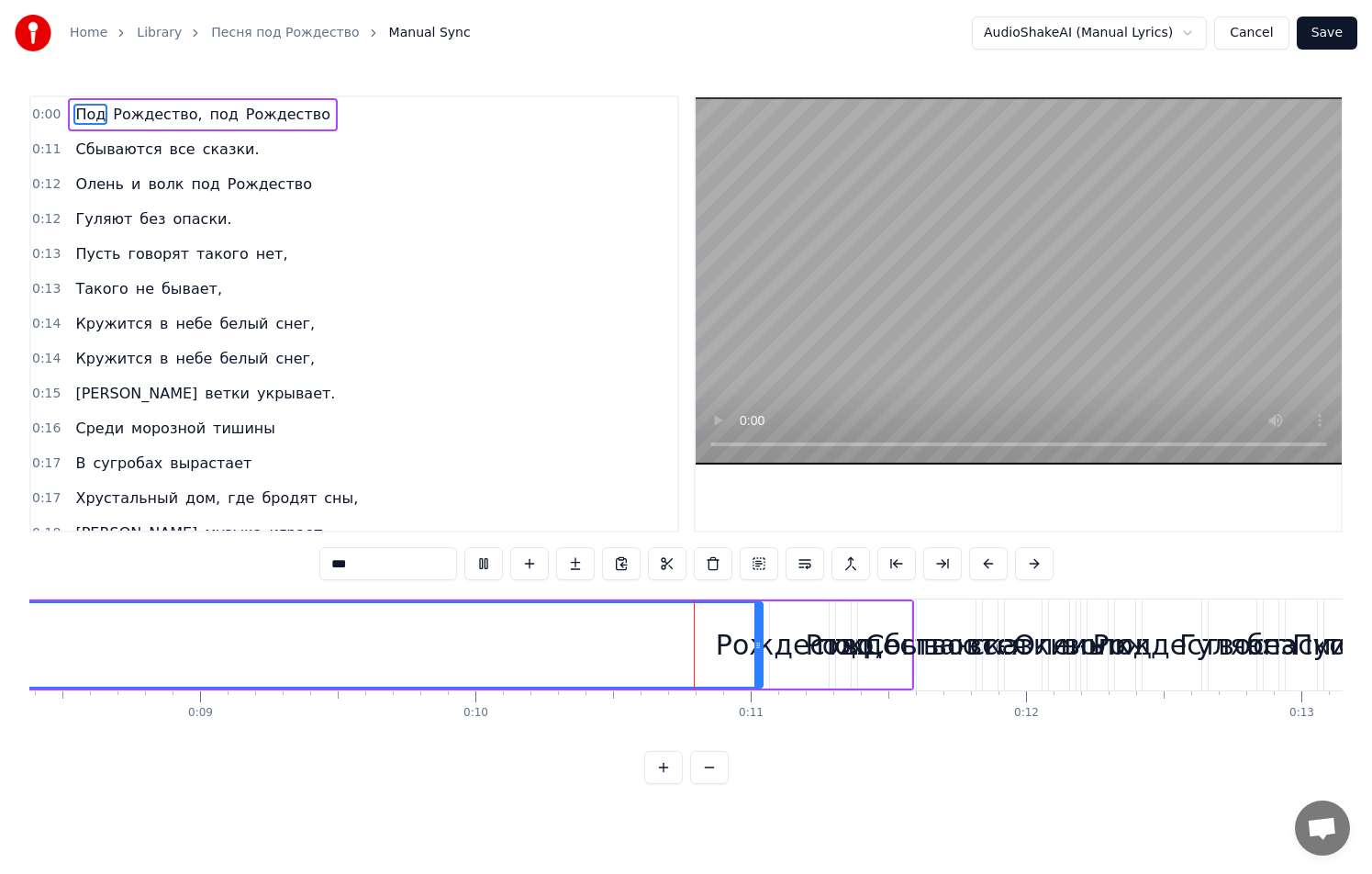
click at [478, 566] on button at bounding box center [483, 563] width 38 height 33
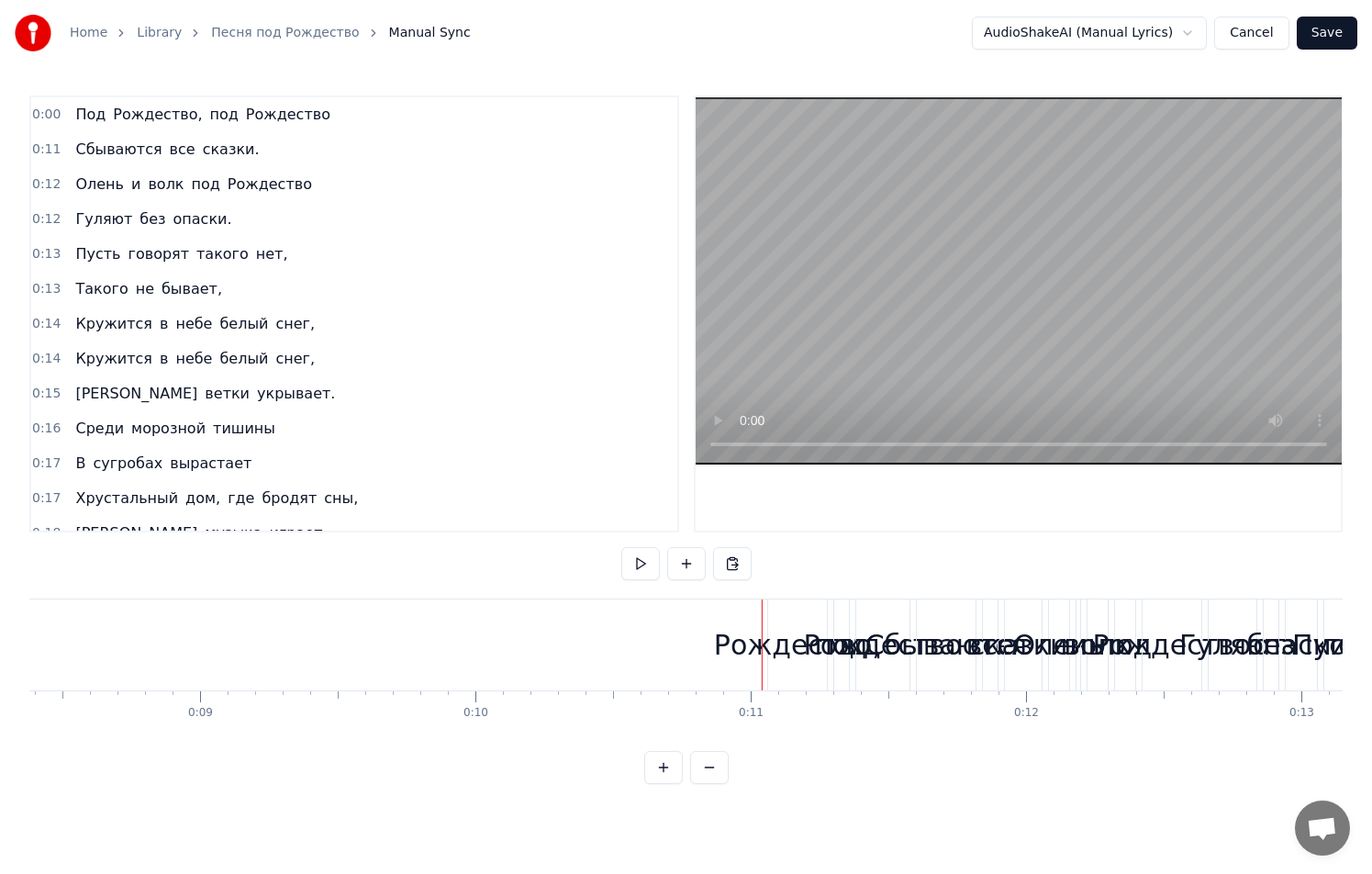
click at [799, 630] on div "Рождество," at bounding box center [797, 645] width 167 height 41
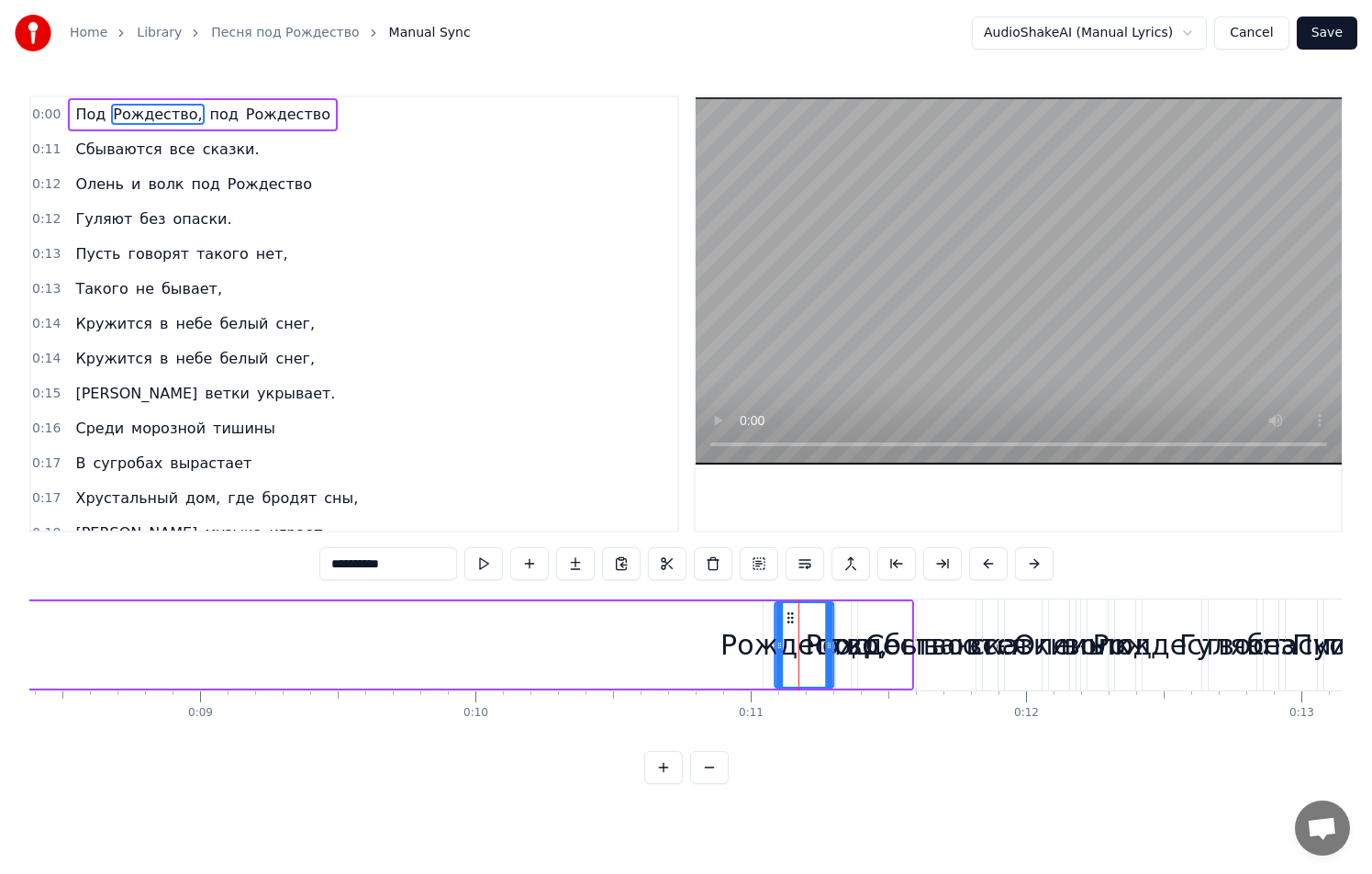
drag, startPoint x: 786, startPoint y: 618, endPoint x: 784, endPoint y: 655, distance: 37.1
click at [784, 655] on div "Рождество," at bounding box center [804, 645] width 57 height 84
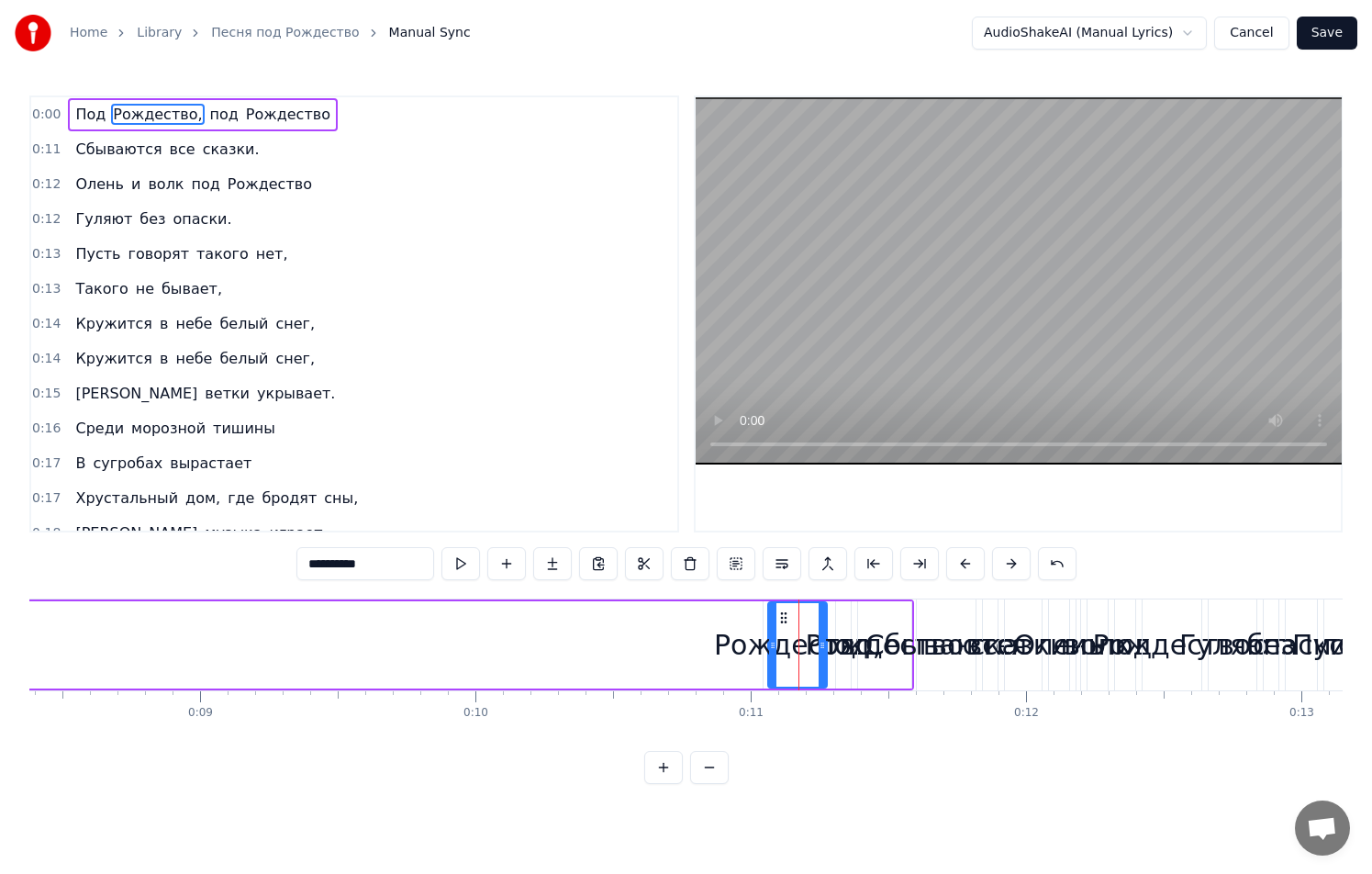
drag, startPoint x: 871, startPoint y: 615, endPoint x: 978, endPoint y: 613, distance: 107.0
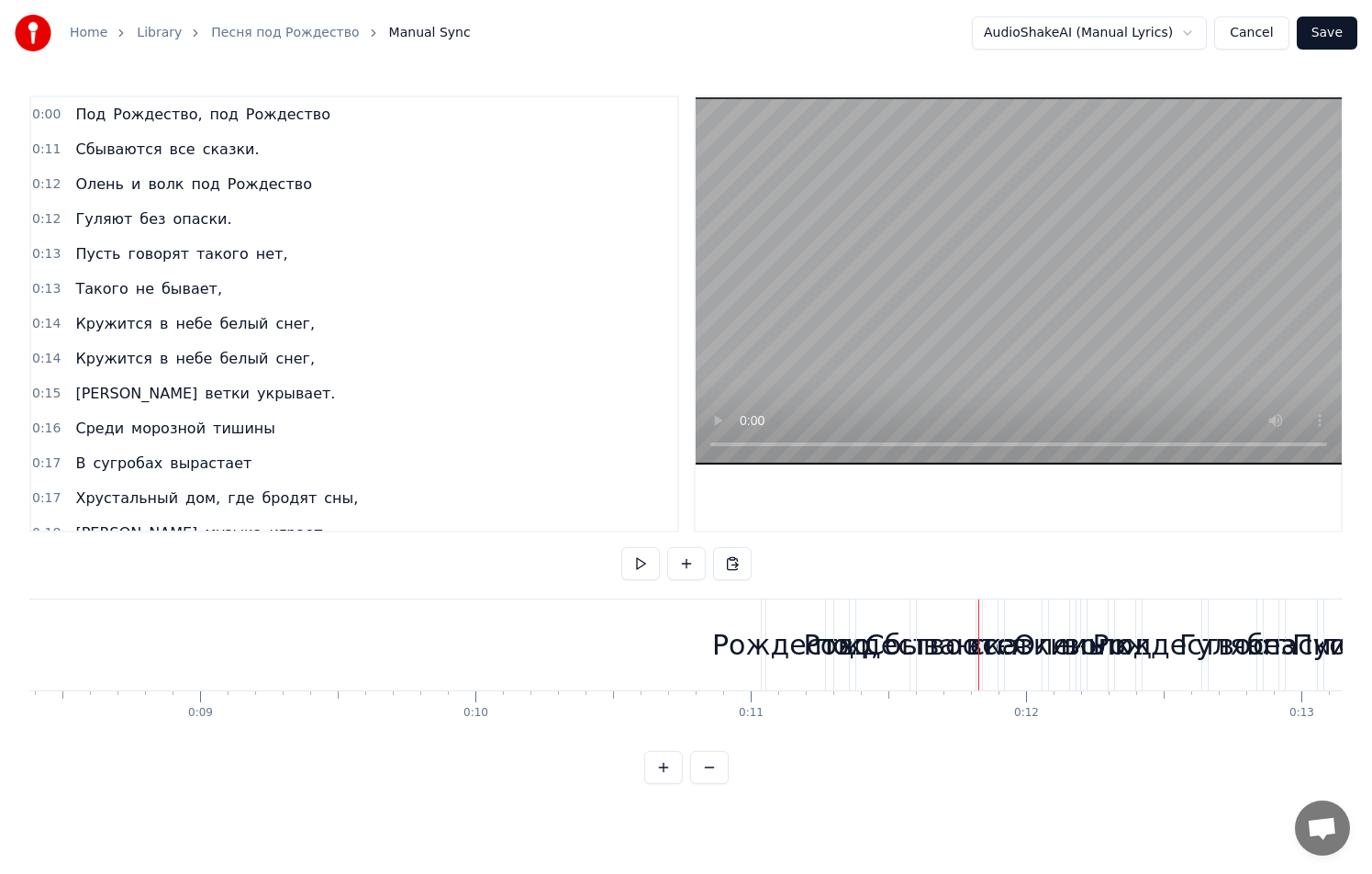
drag, startPoint x: 879, startPoint y: 626, endPoint x: 994, endPoint y: 619, distance: 115.2
click at [994, 619] on div "Сбываются все сказки." at bounding box center [981, 645] width 130 height 91
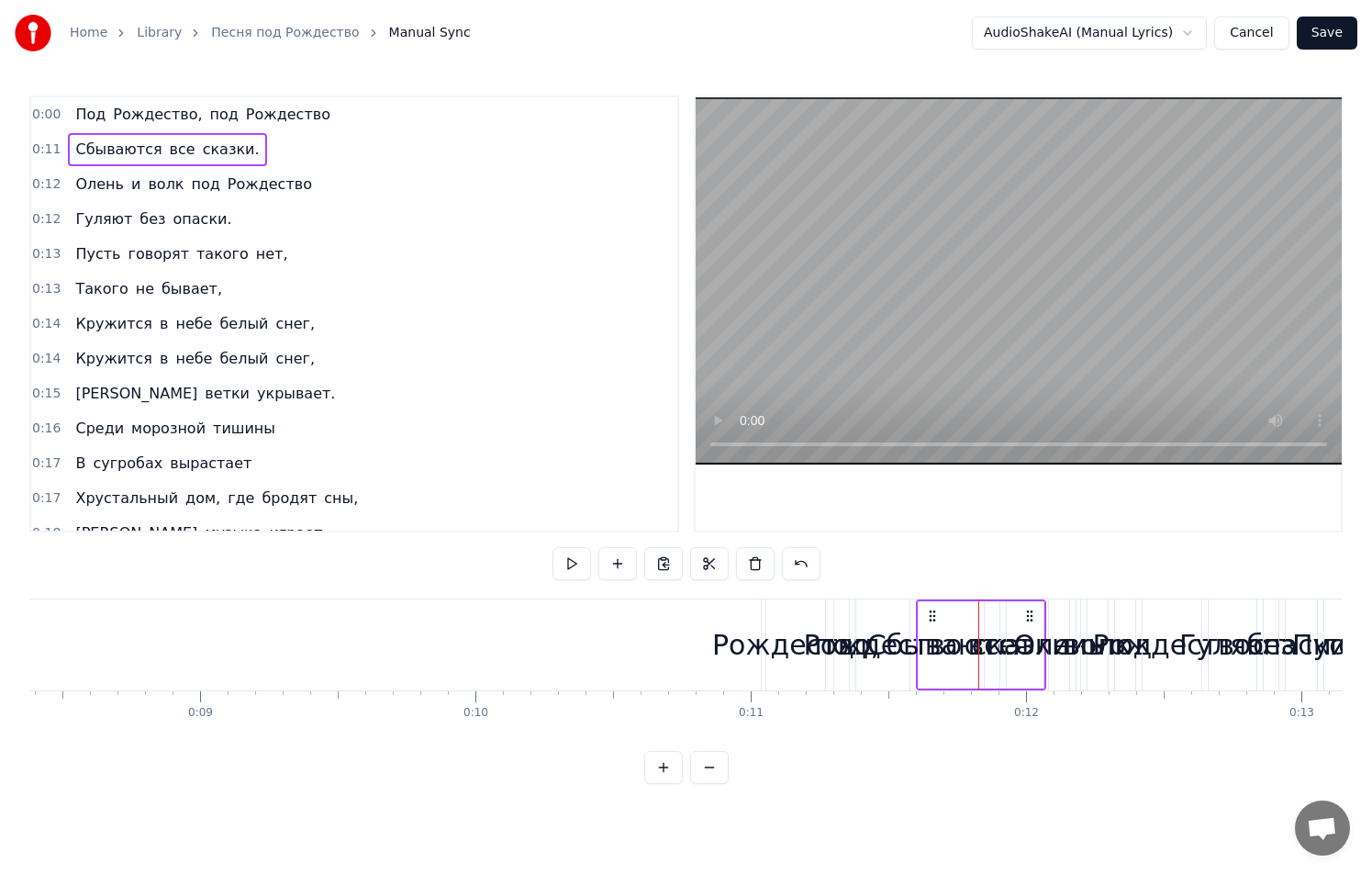
click at [788, 617] on div "Рождество," at bounding box center [795, 645] width 58 height 91
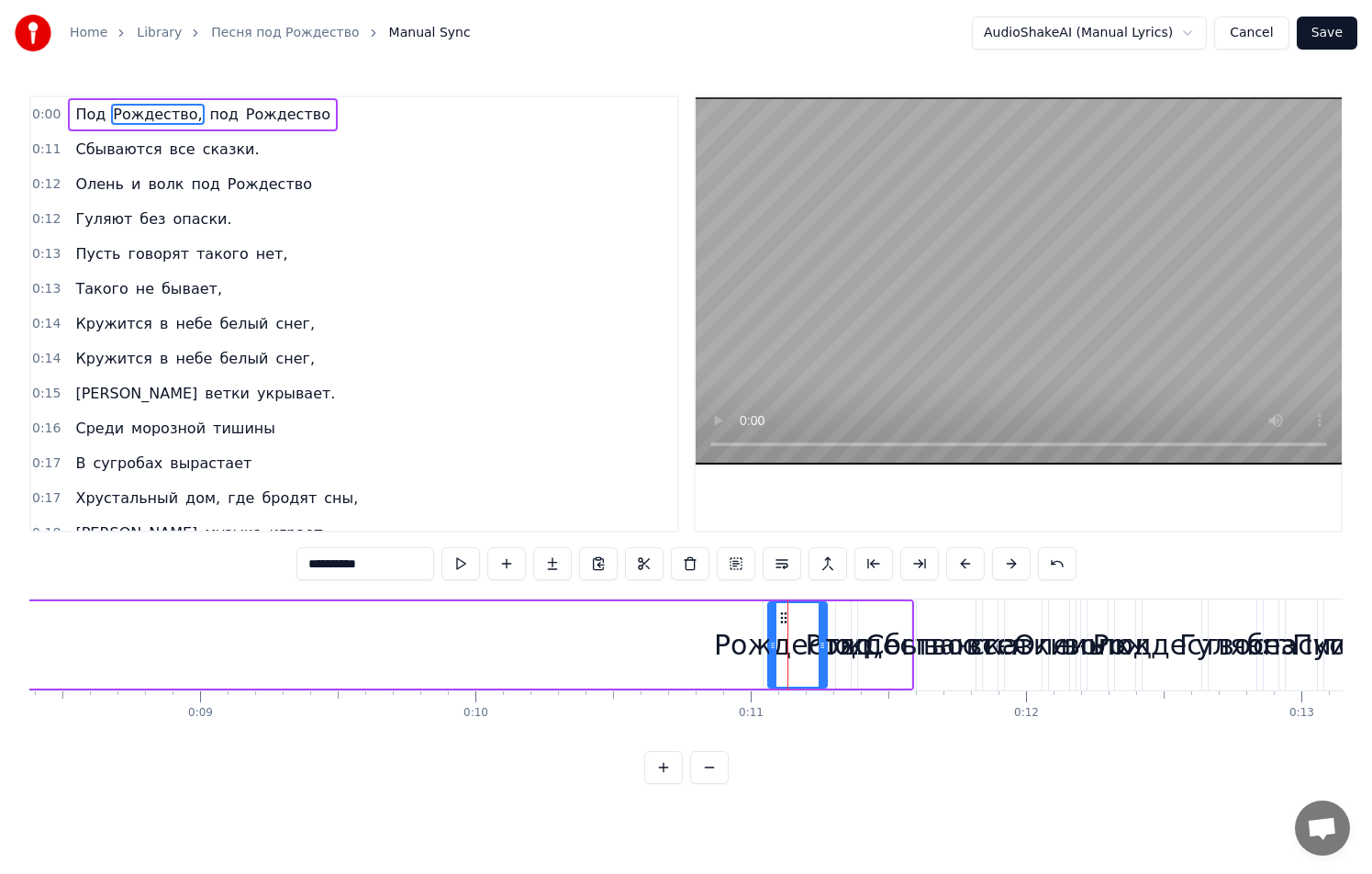
click at [743, 647] on div "Рождество," at bounding box center [797, 645] width 167 height 41
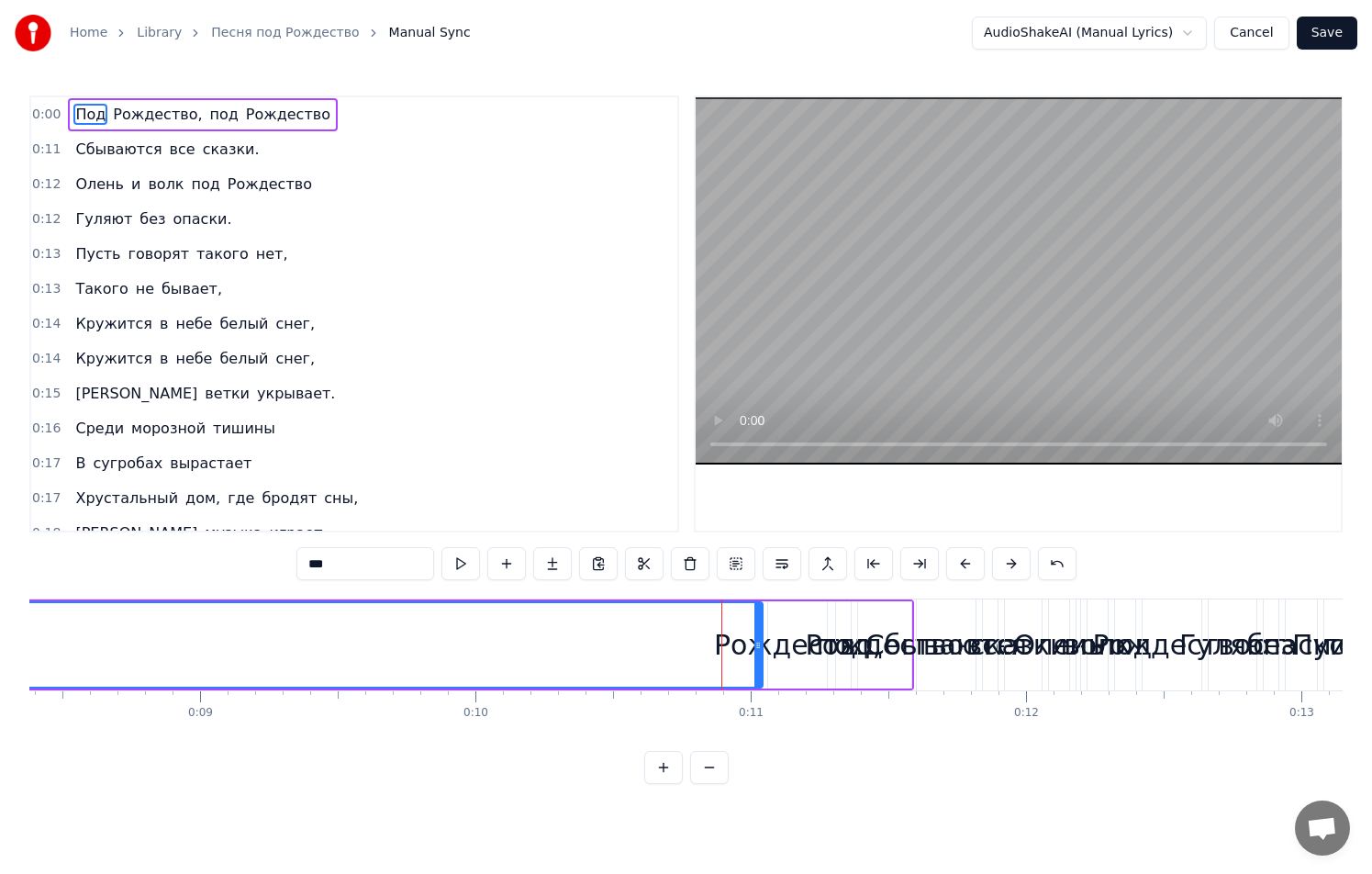
drag, startPoint x: 758, startPoint y: 649, endPoint x: 673, endPoint y: 647, distance: 85.0
click at [673, 647] on icon at bounding box center [673, 645] width 7 height 15
click at [746, 625] on div "Рождество," at bounding box center [797, 645] width 167 height 41
type input "**********"
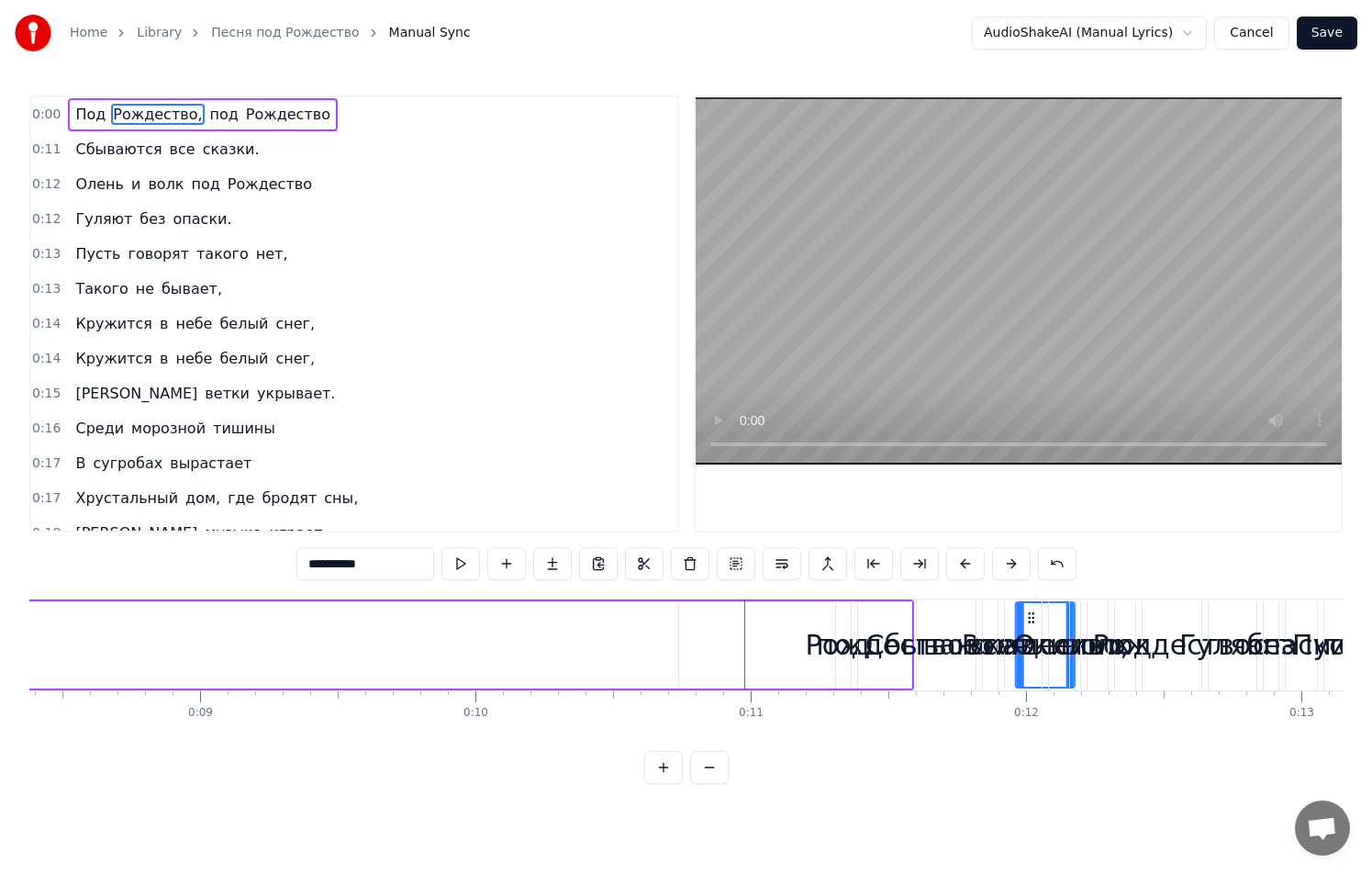
drag, startPoint x: 788, startPoint y: 618, endPoint x: 1037, endPoint y: 594, distance: 250.2
drag, startPoint x: 851, startPoint y: 648, endPoint x: 777, endPoint y: 656, distance: 74.4
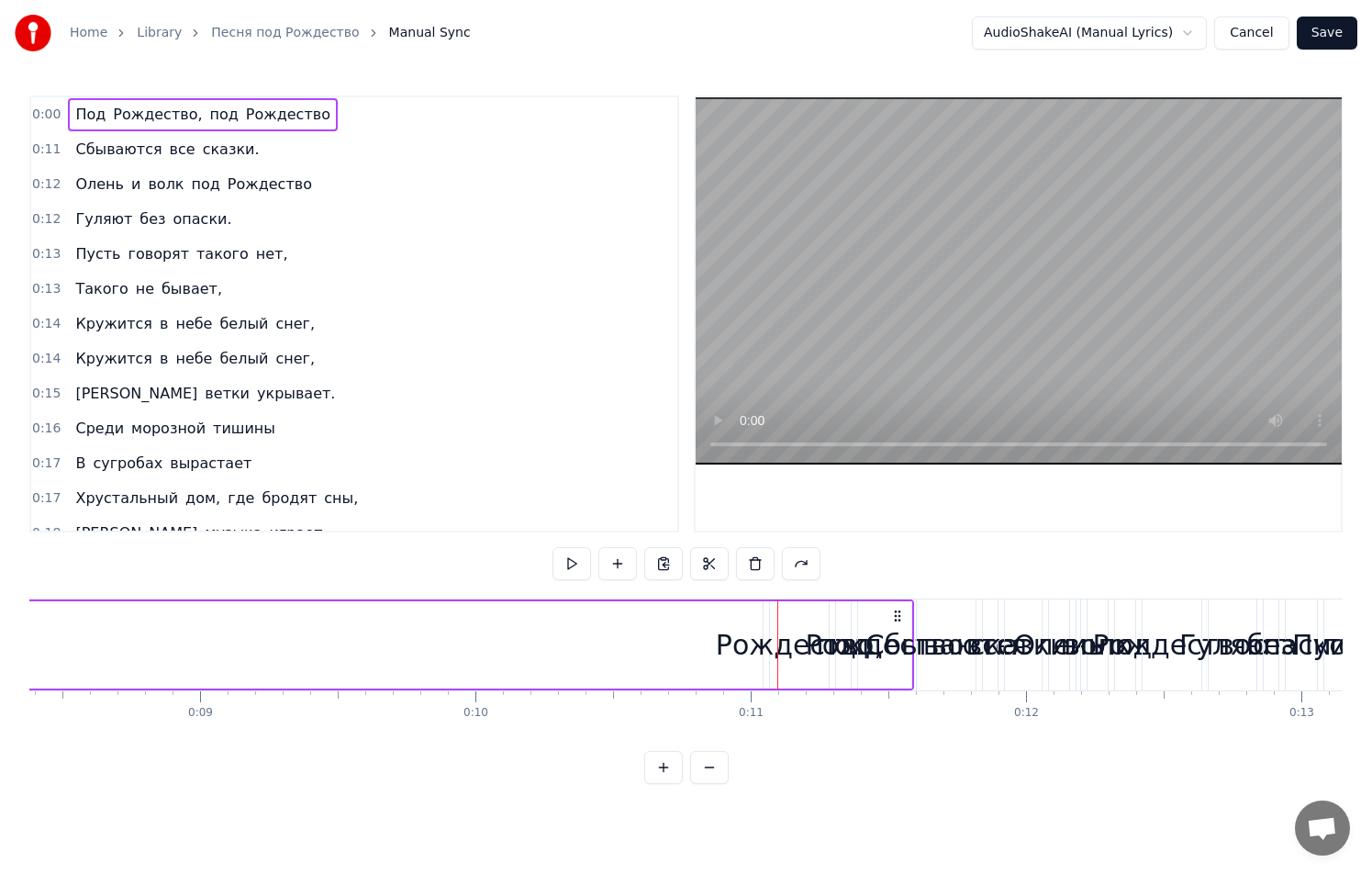
click at [1249, 28] on button "Cancel" at bounding box center [1251, 33] width 74 height 33
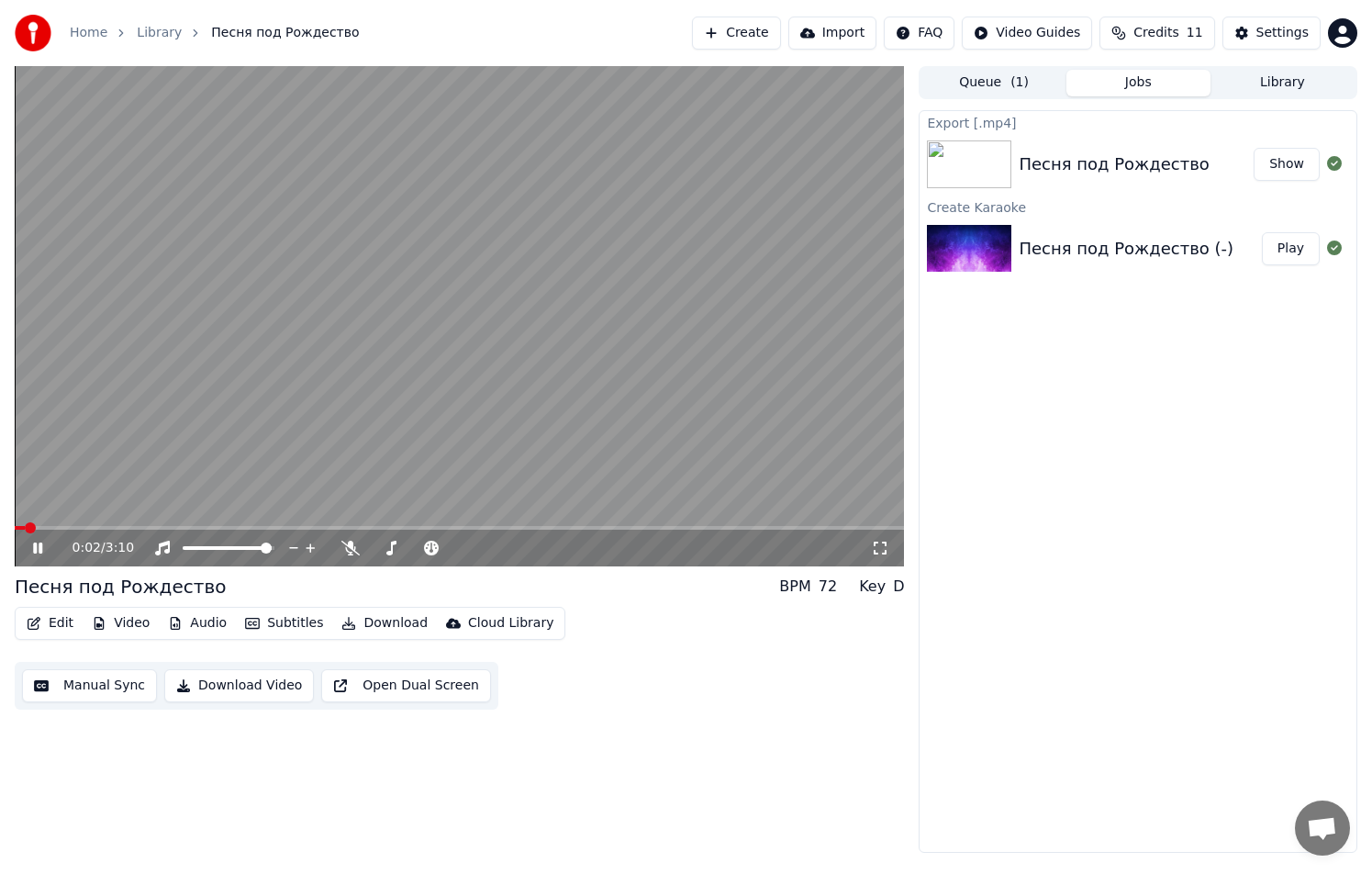
click at [101, 687] on button "Manual Sync" at bounding box center [89, 685] width 135 height 33
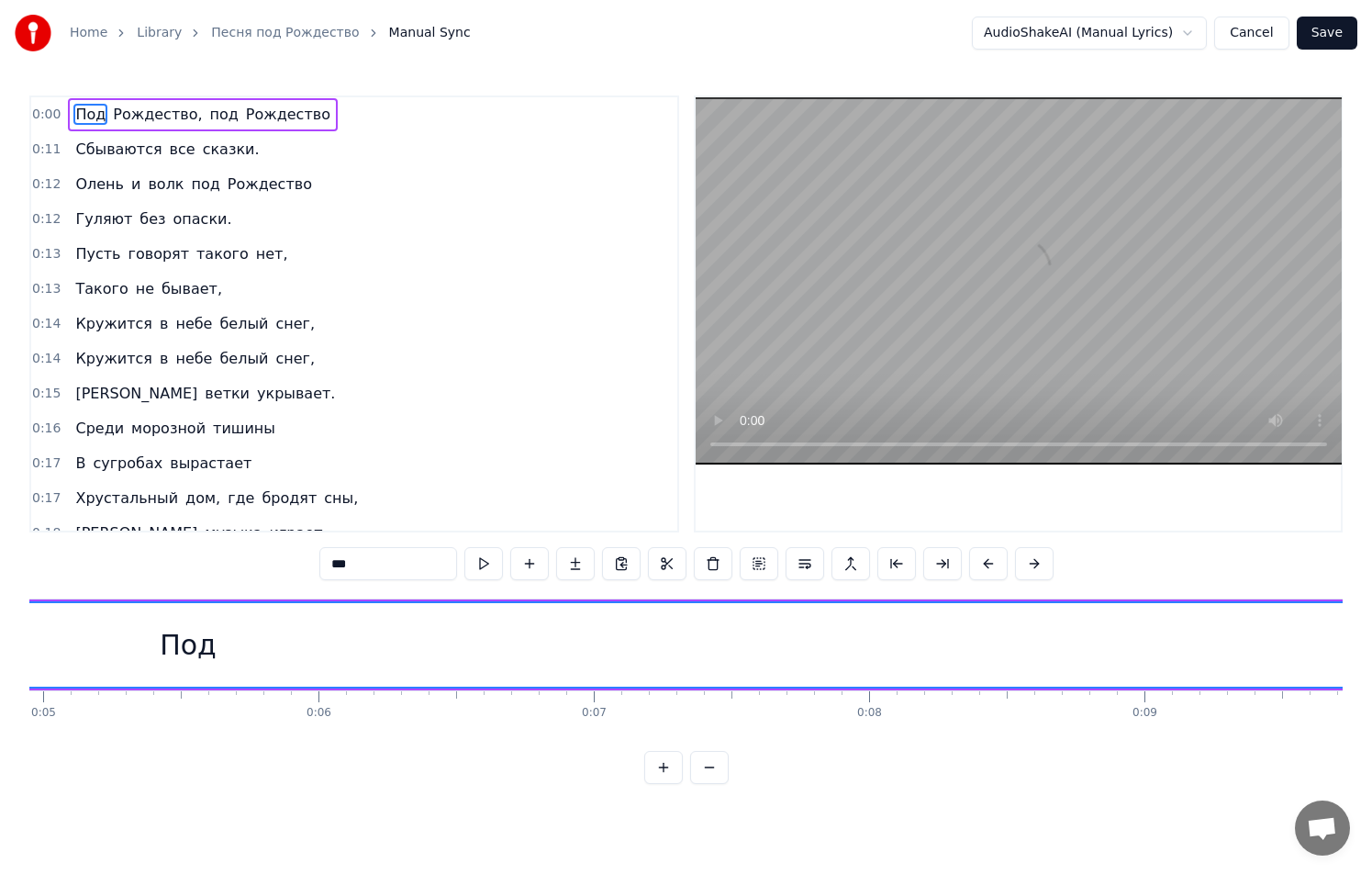
scroll to position [0, 1361]
click at [202, 648] on div "Под" at bounding box center [191, 645] width 57 height 41
click at [160, 640] on div "Под" at bounding box center [190, 645] width 3035 height 84
drag, startPoint x: 160, startPoint y: 640, endPoint x: 211, endPoint y: 647, distance: 51.5
click at [211, 647] on div "Под" at bounding box center [190, 645] width 3035 height 84
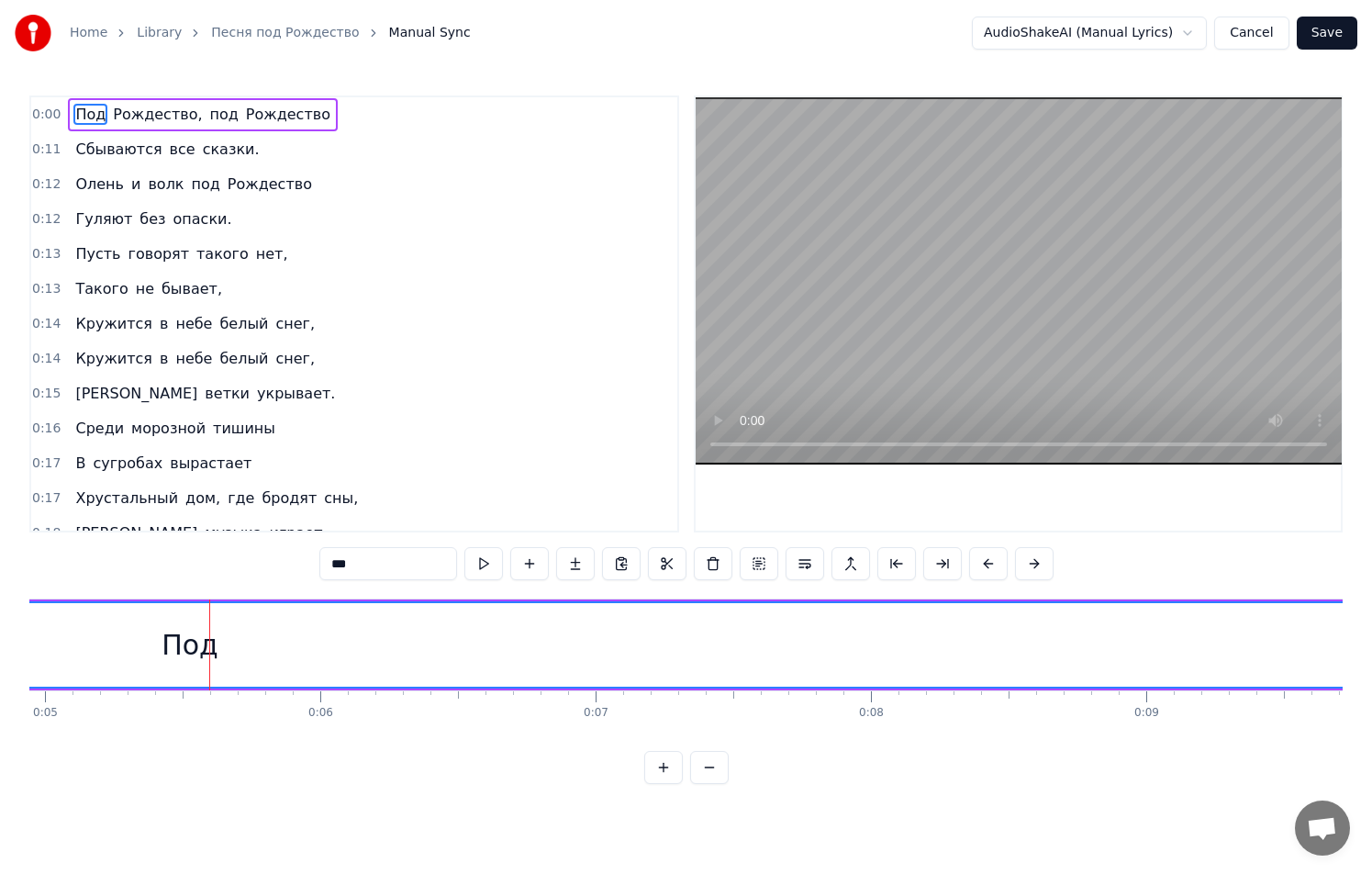
click at [211, 647] on div "Под" at bounding box center [191, 645] width 57 height 41
click at [195, 642] on div "Под" at bounding box center [191, 645] width 57 height 41
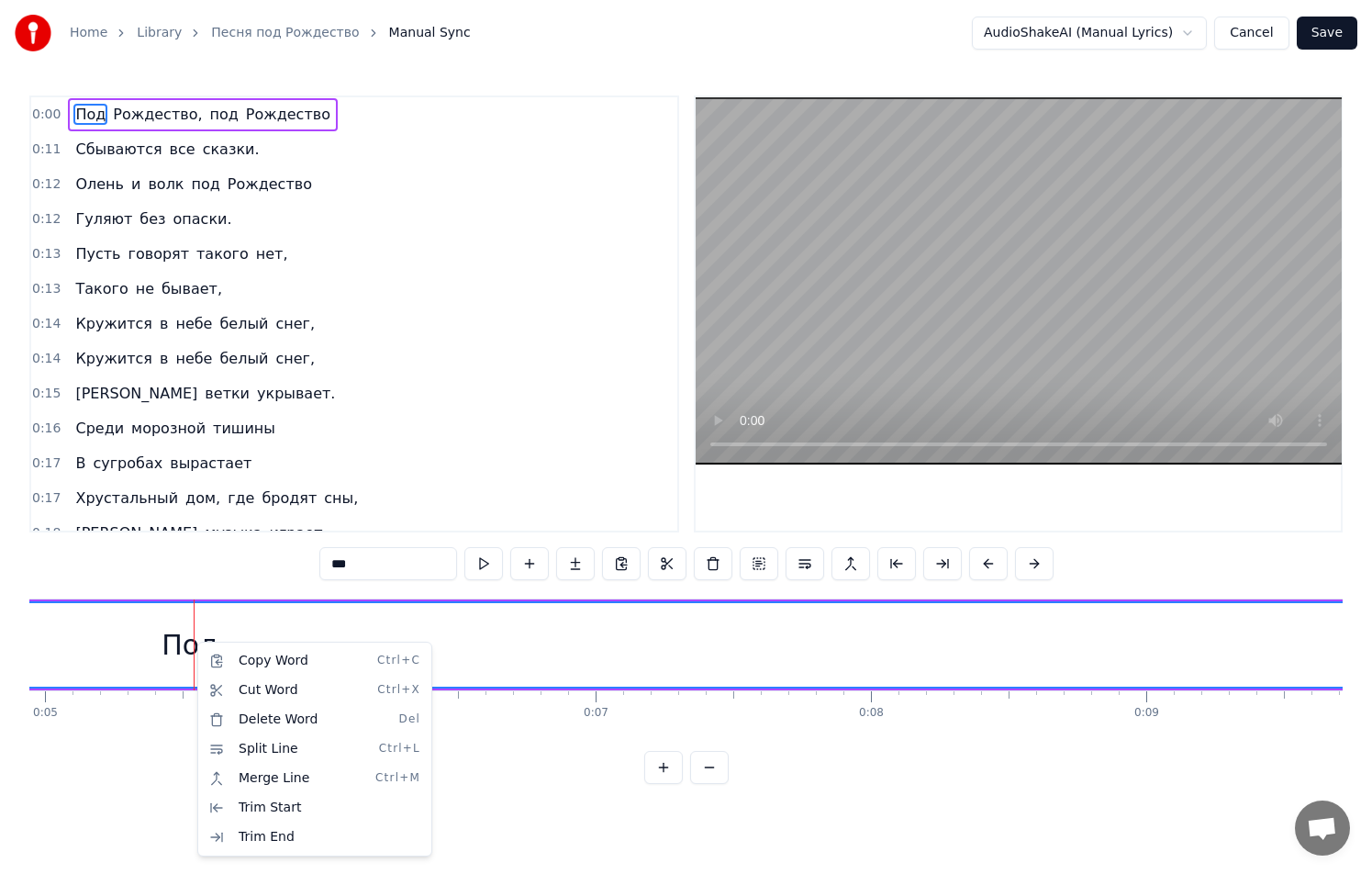
click at [560, 644] on html "Home Library Песня под Рождество Manual Sync AudioShakeAI (Manual Lyrics) Cance…" at bounding box center [686, 407] width 1372 height 814
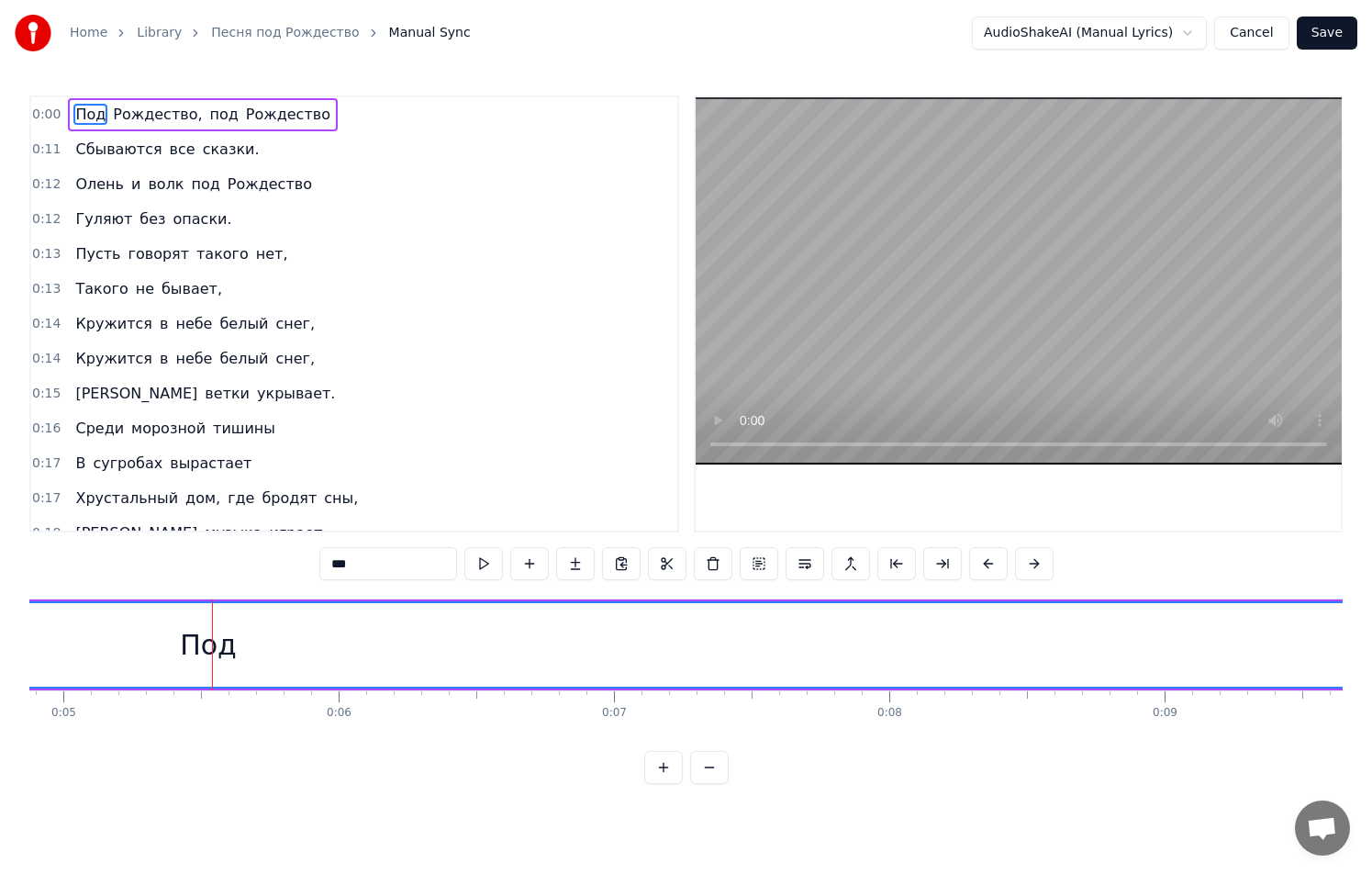
scroll to position [0, 1329]
drag, startPoint x: 178, startPoint y: 633, endPoint x: 253, endPoint y: 657, distance: 78.7
click at [253, 657] on div "Под" at bounding box center [221, 645] width 3035 height 84
click at [1260, 25] on button "Cancel" at bounding box center [1251, 33] width 74 height 33
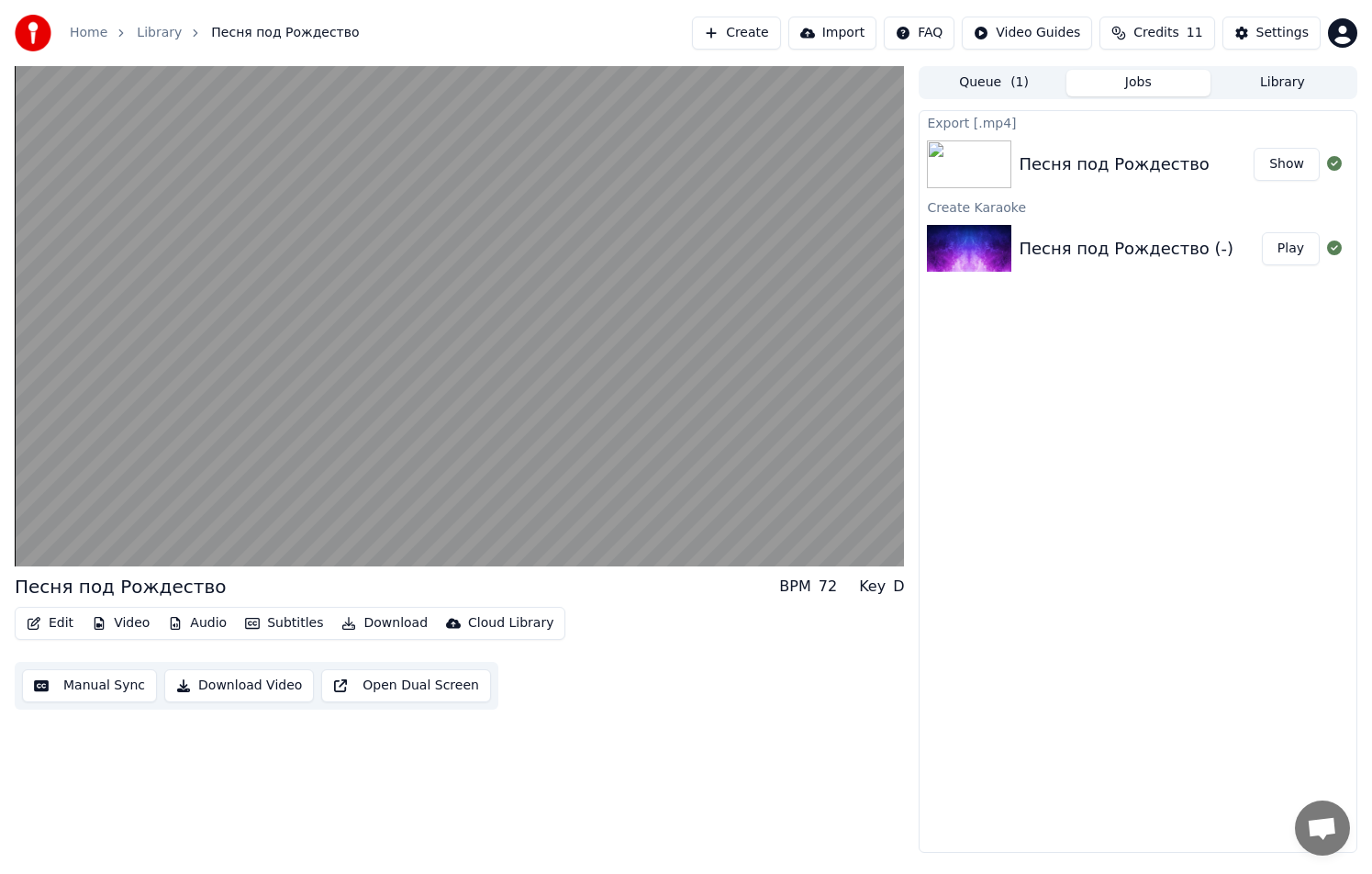
click at [1279, 246] on button "Play" at bounding box center [1290, 248] width 58 height 33
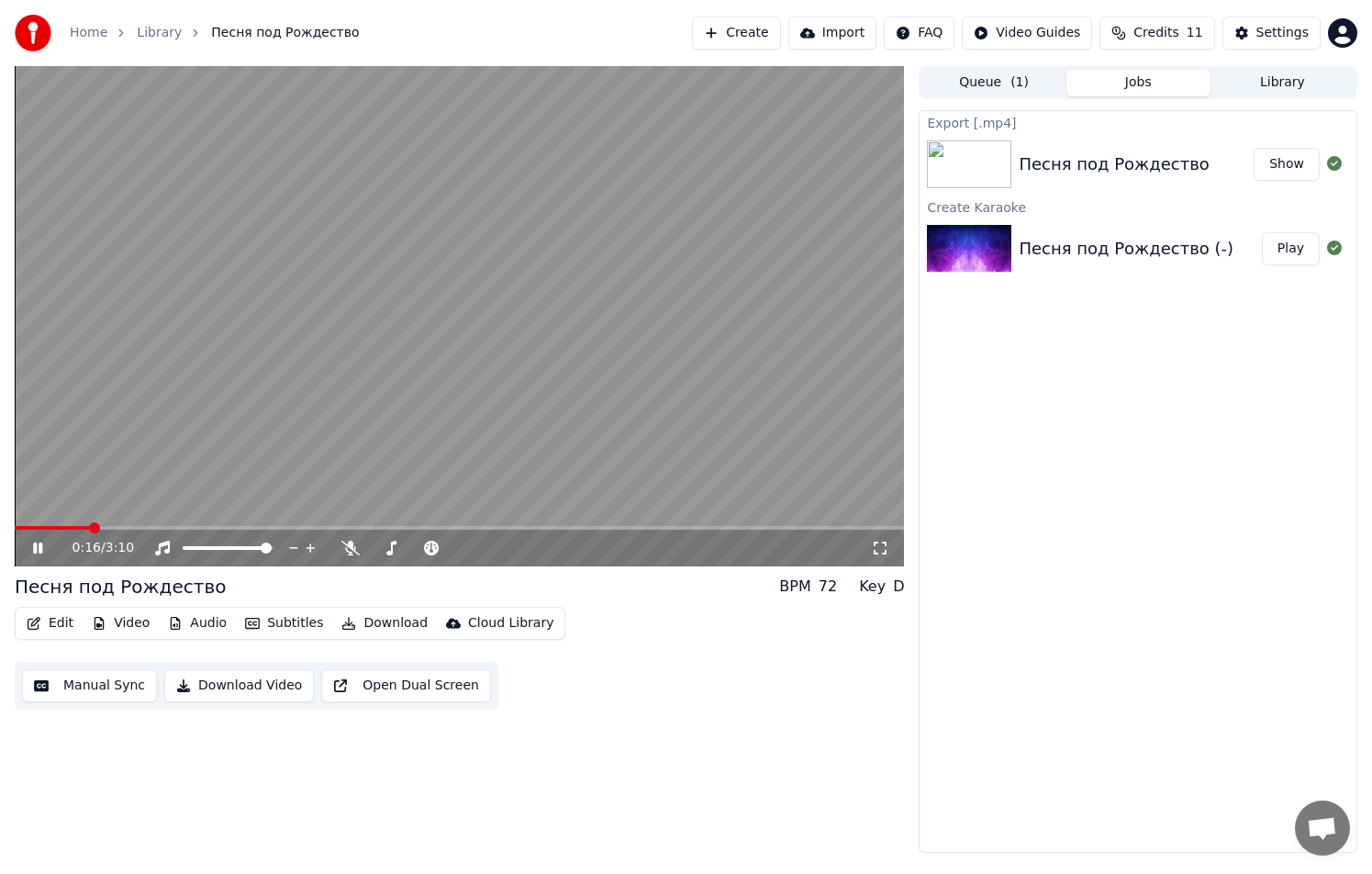
click at [236, 358] on video at bounding box center [459, 316] width 889 height 501
click at [121, 678] on button "Manual Sync" at bounding box center [89, 685] width 135 height 33
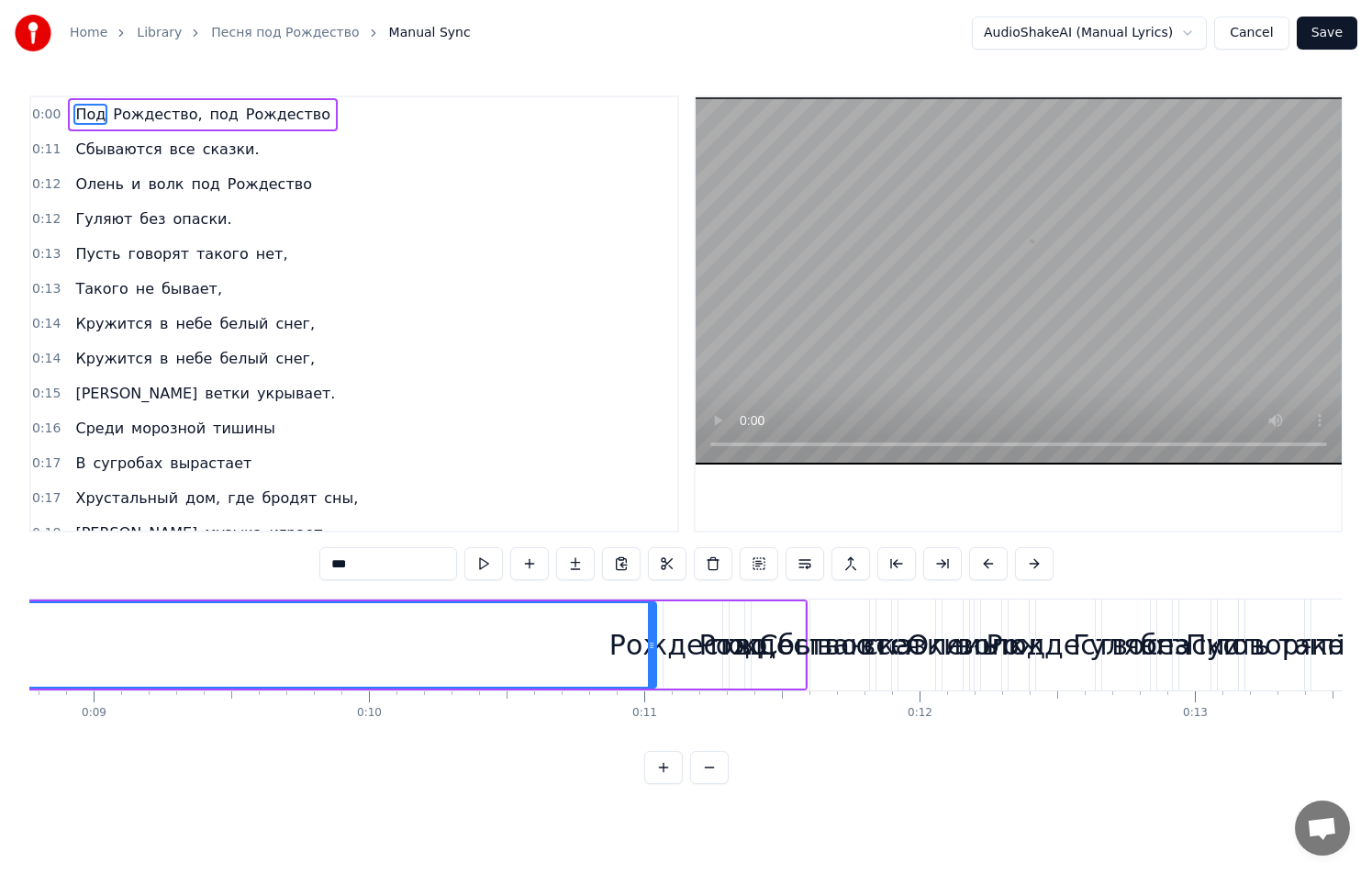
scroll to position [0, 2412]
drag, startPoint x: 652, startPoint y: 621, endPoint x: 487, endPoint y: 631, distance: 165.3
click at [486, 630] on div at bounding box center [485, 645] width 7 height 84
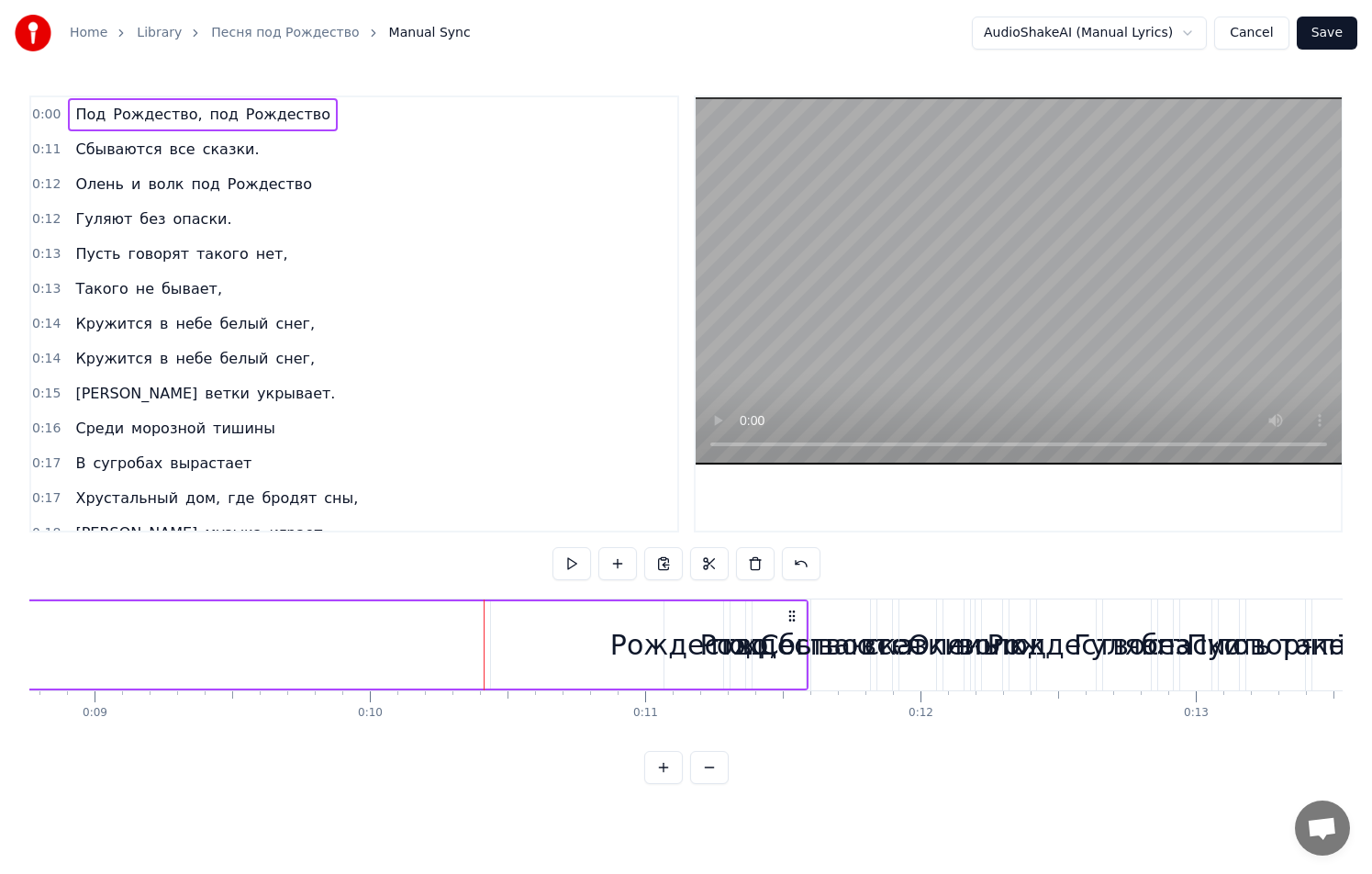
drag, startPoint x: 801, startPoint y: 621, endPoint x: 992, endPoint y: 597, distance: 192.5
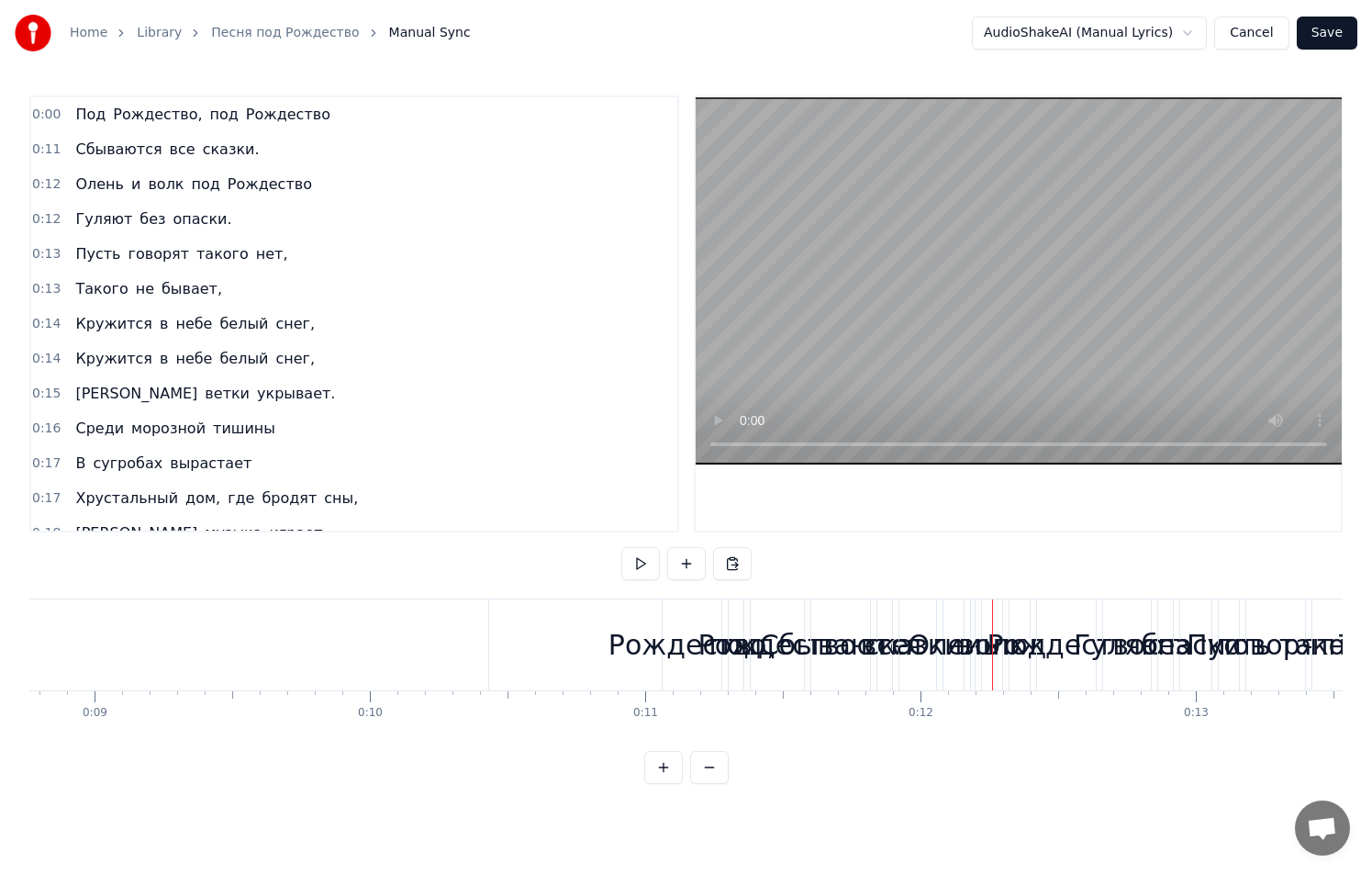
click at [787, 626] on div "Сбываются" at bounding box center [841, 645] width 162 height 41
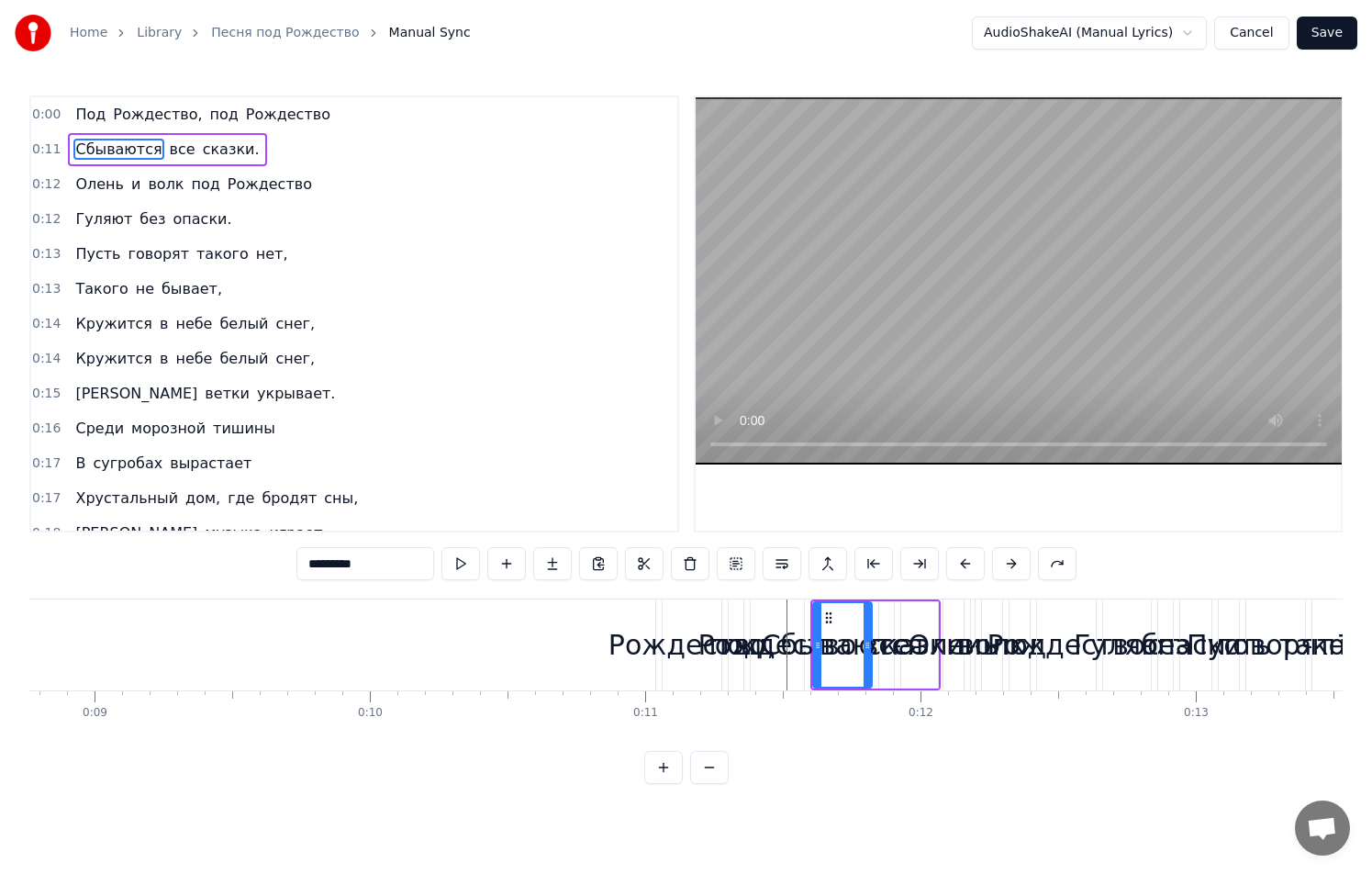
click at [655, 775] on button at bounding box center [663, 766] width 38 height 33
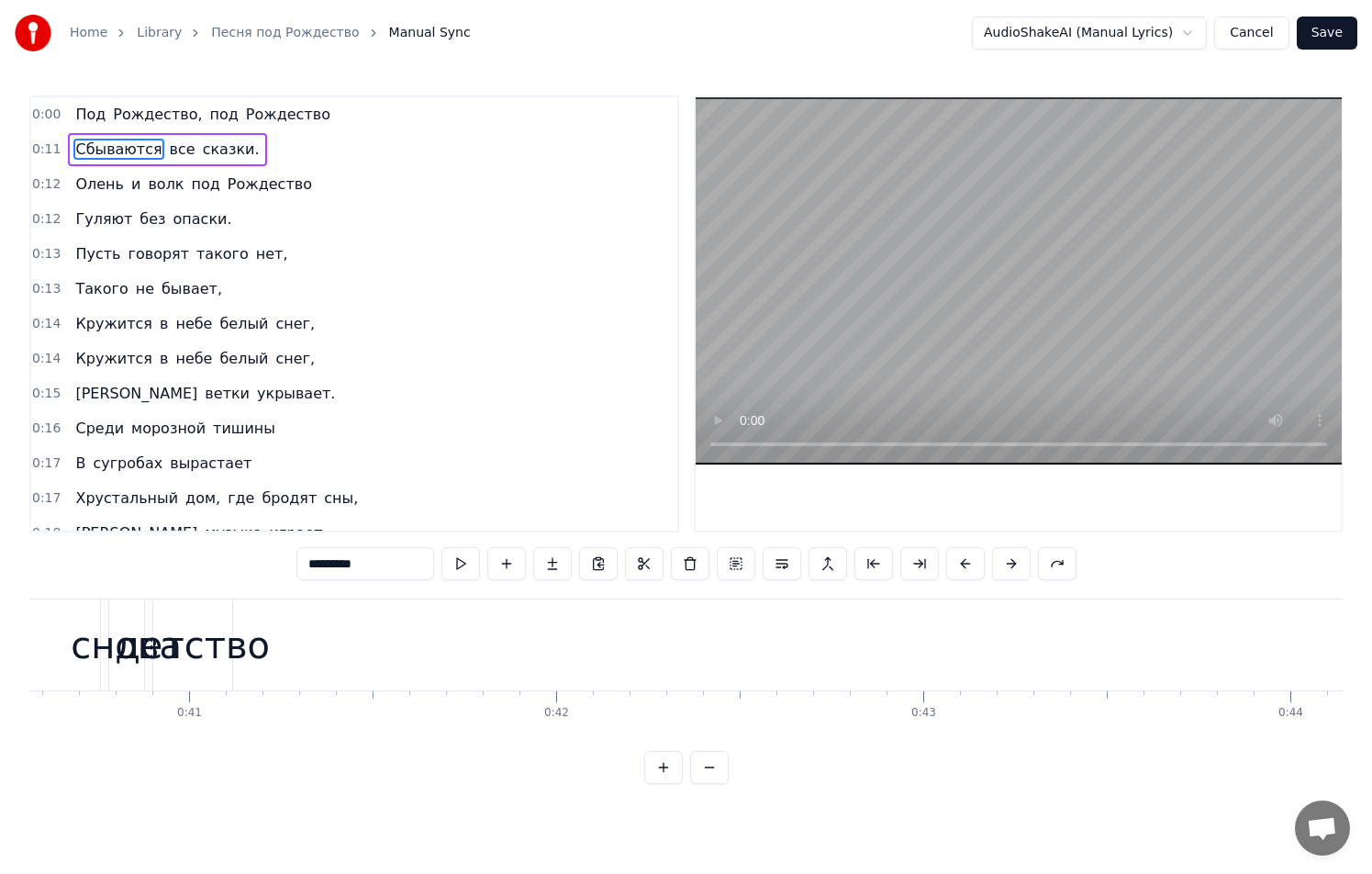
scroll to position [0, 14897]
click at [1247, 31] on button "Cancel" at bounding box center [1251, 33] width 74 height 33
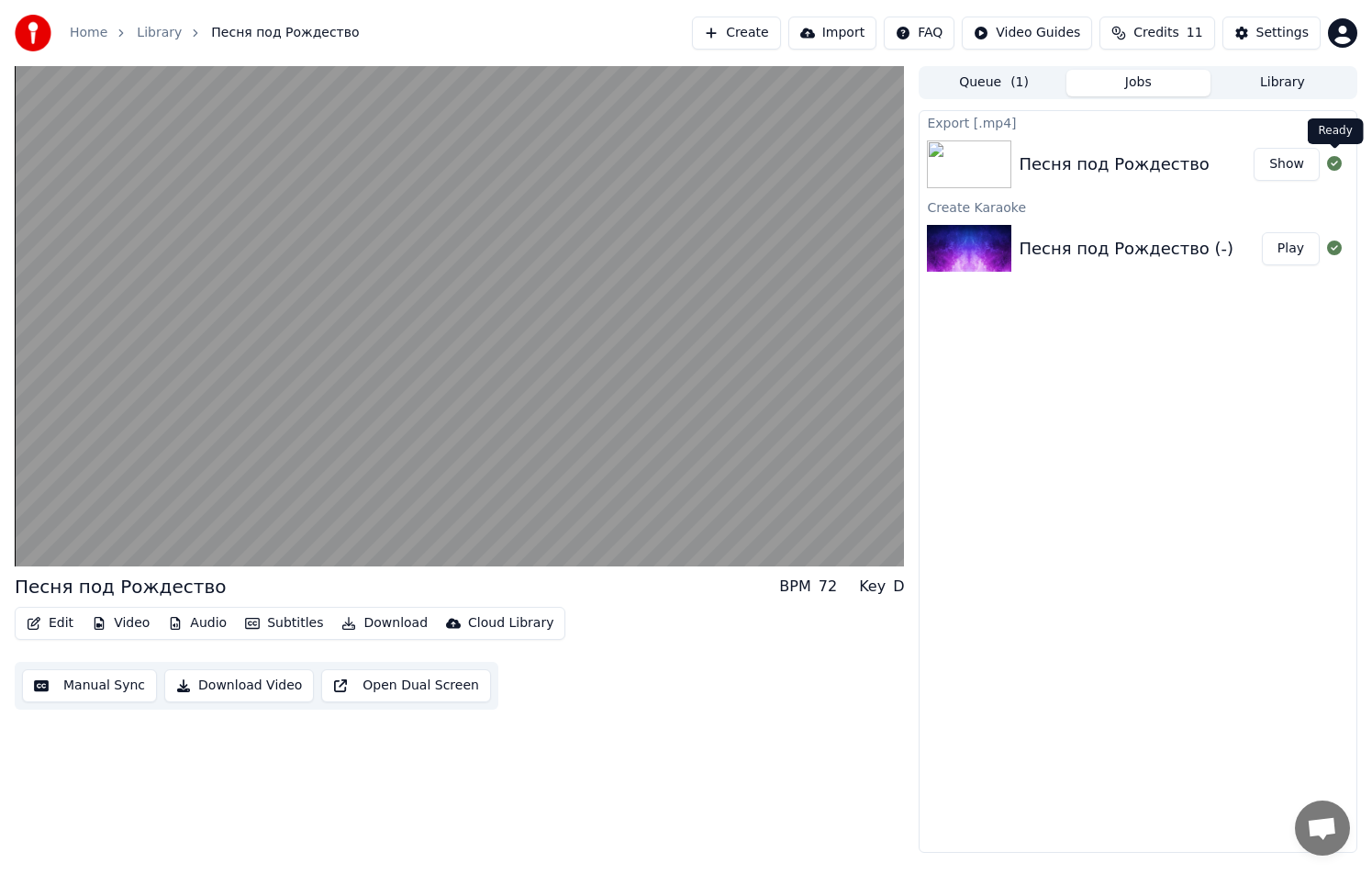
click at [1333, 163] on icon at bounding box center [1334, 163] width 15 height 15
click at [1335, 241] on icon at bounding box center [1334, 248] width 15 height 15
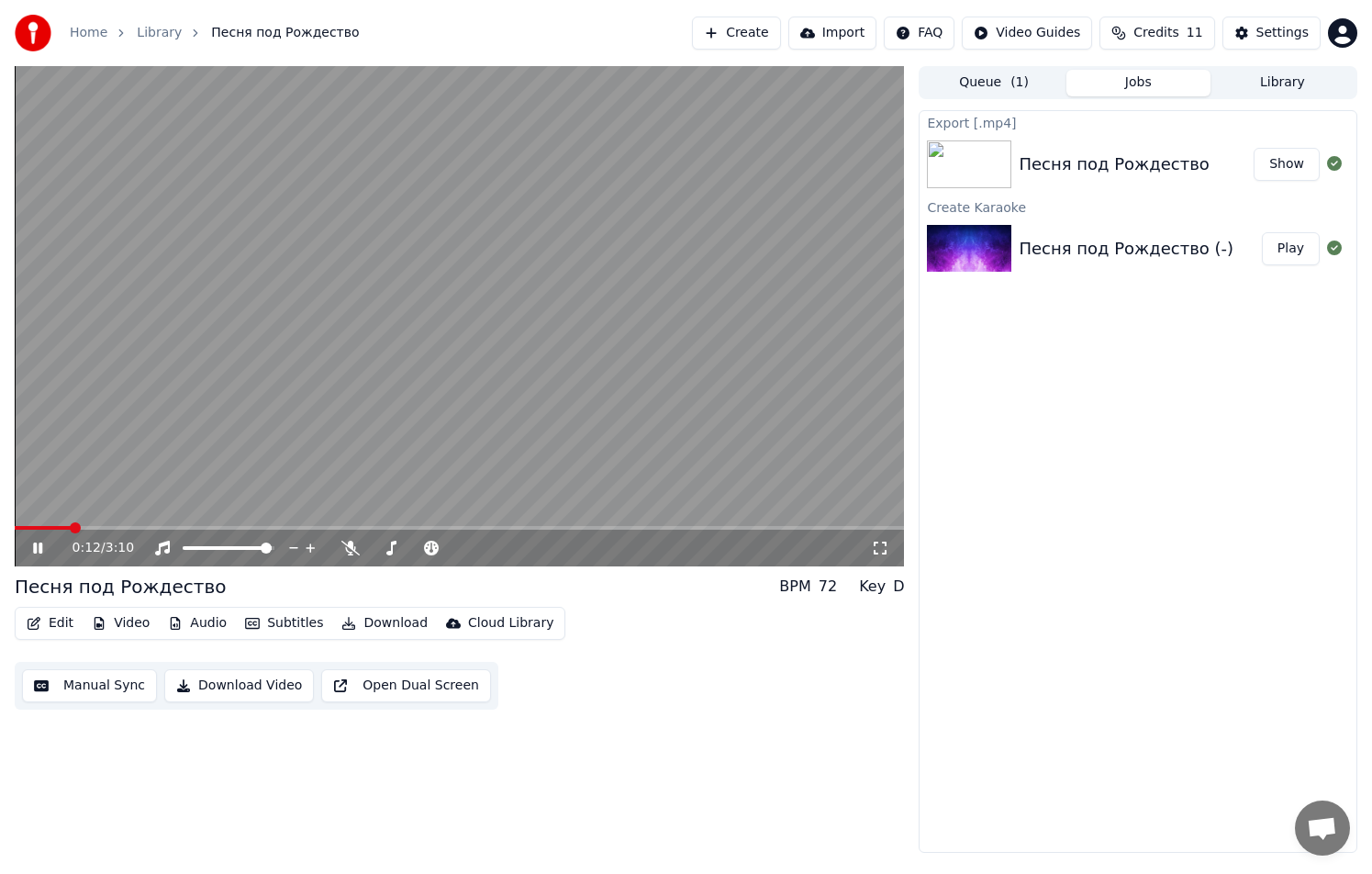
click at [984, 87] on button "Queue ( 1 )" at bounding box center [993, 83] width 144 height 27
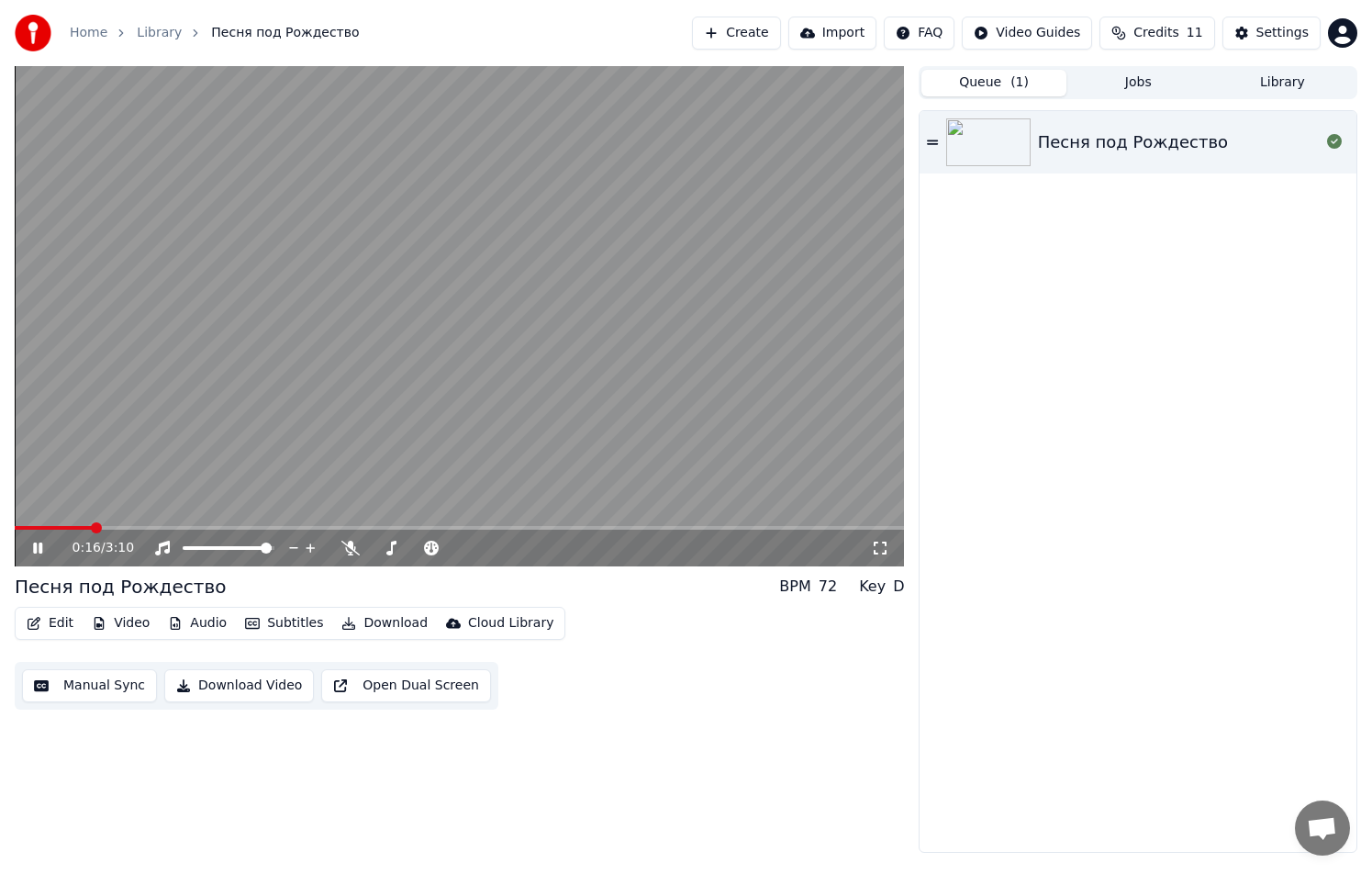
click at [666, 314] on video at bounding box center [459, 316] width 889 height 501
click at [1131, 87] on button "Jobs" at bounding box center [1138, 83] width 144 height 27
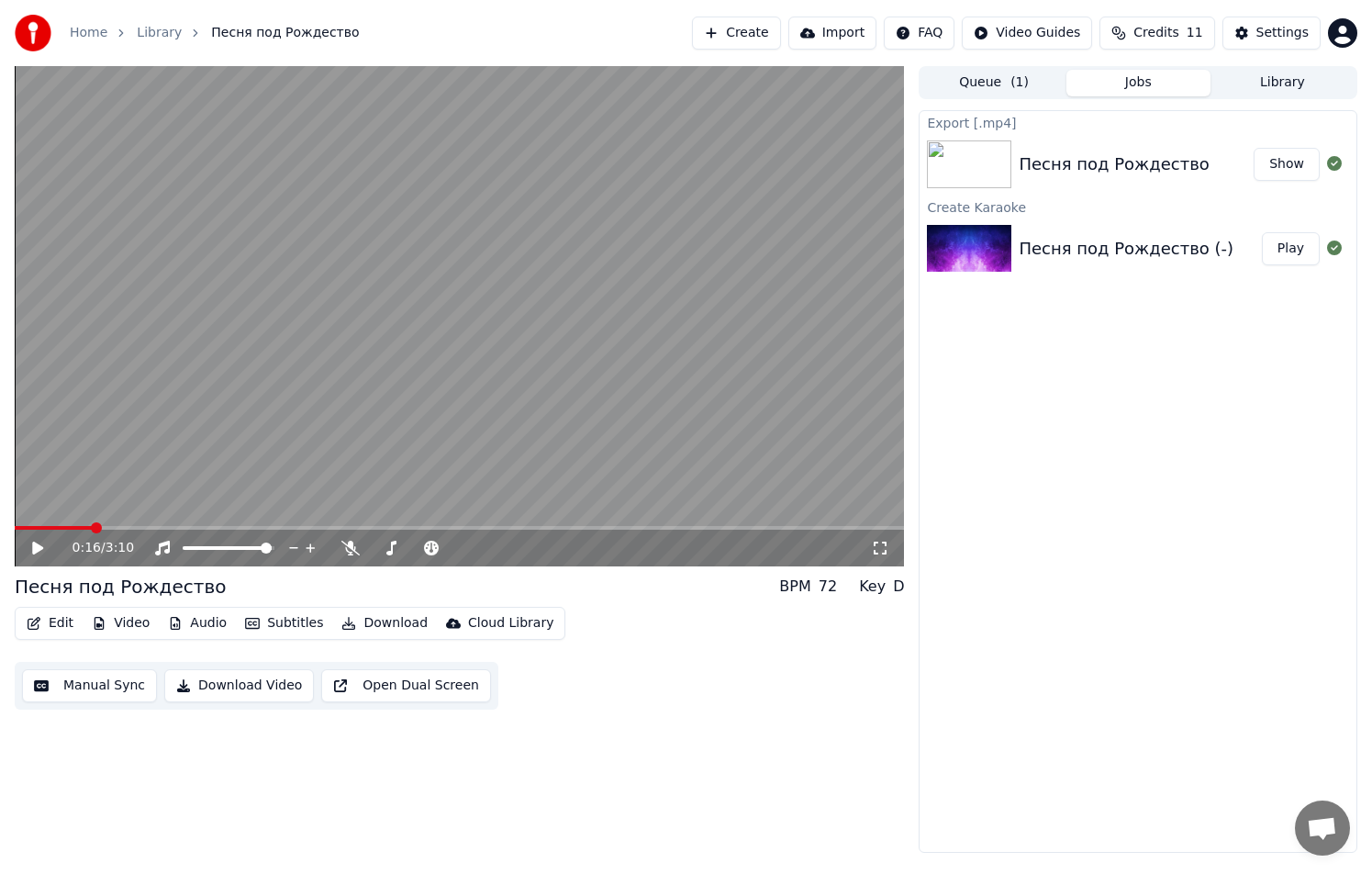
click at [1151, 135] on div "Песня под Рождество Show" at bounding box center [1137, 164] width 436 height 62
click at [1333, 248] on icon at bounding box center [1334, 248] width 15 height 15
click at [1335, 160] on icon at bounding box center [1334, 163] width 15 height 15
click at [1335, 165] on icon at bounding box center [1334, 163] width 15 height 15
click at [51, 621] on button "Edit" at bounding box center [50, 623] width 61 height 26
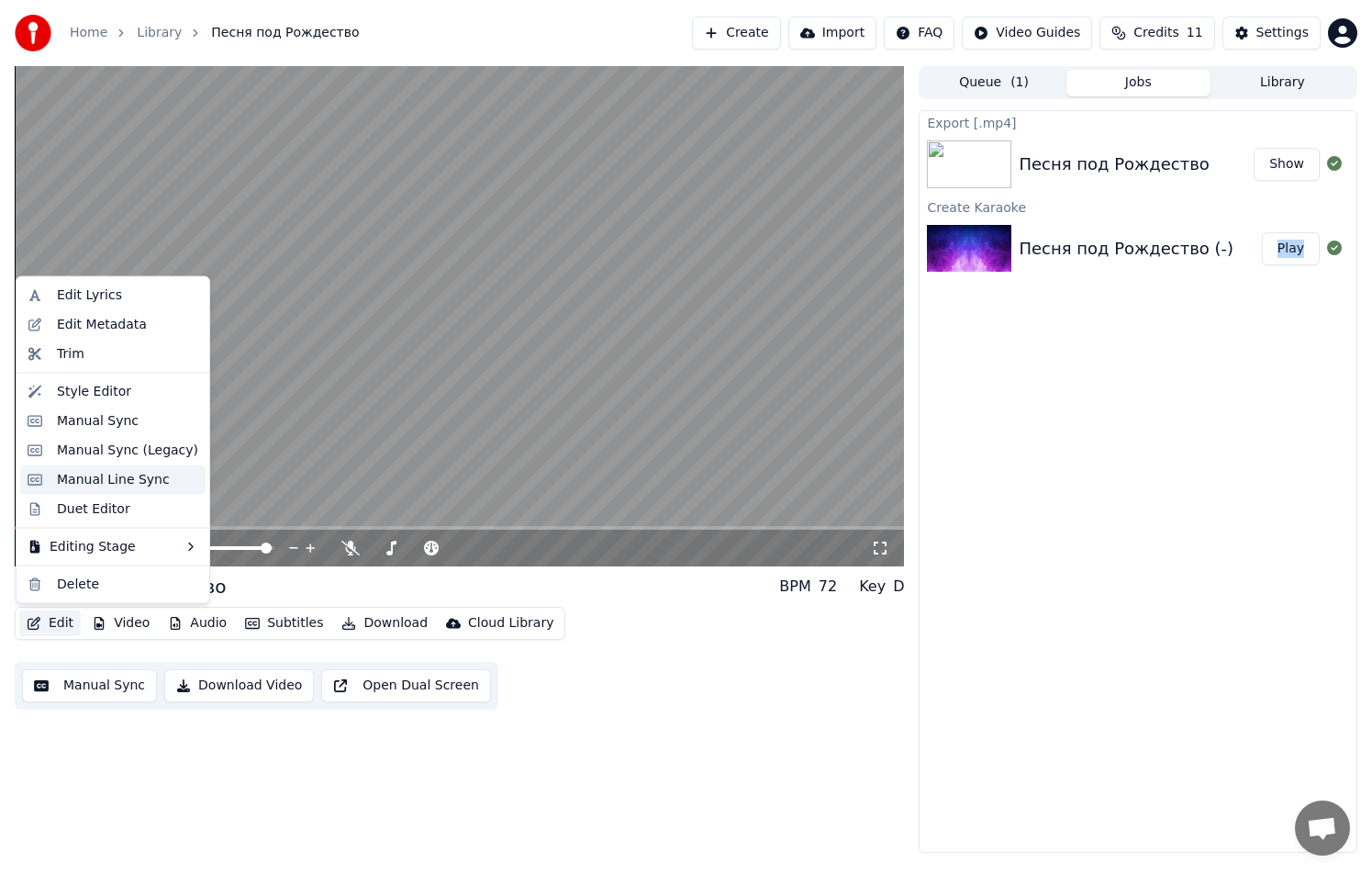
click at [93, 476] on div "Manual Line Sync" at bounding box center [114, 479] width 113 height 19
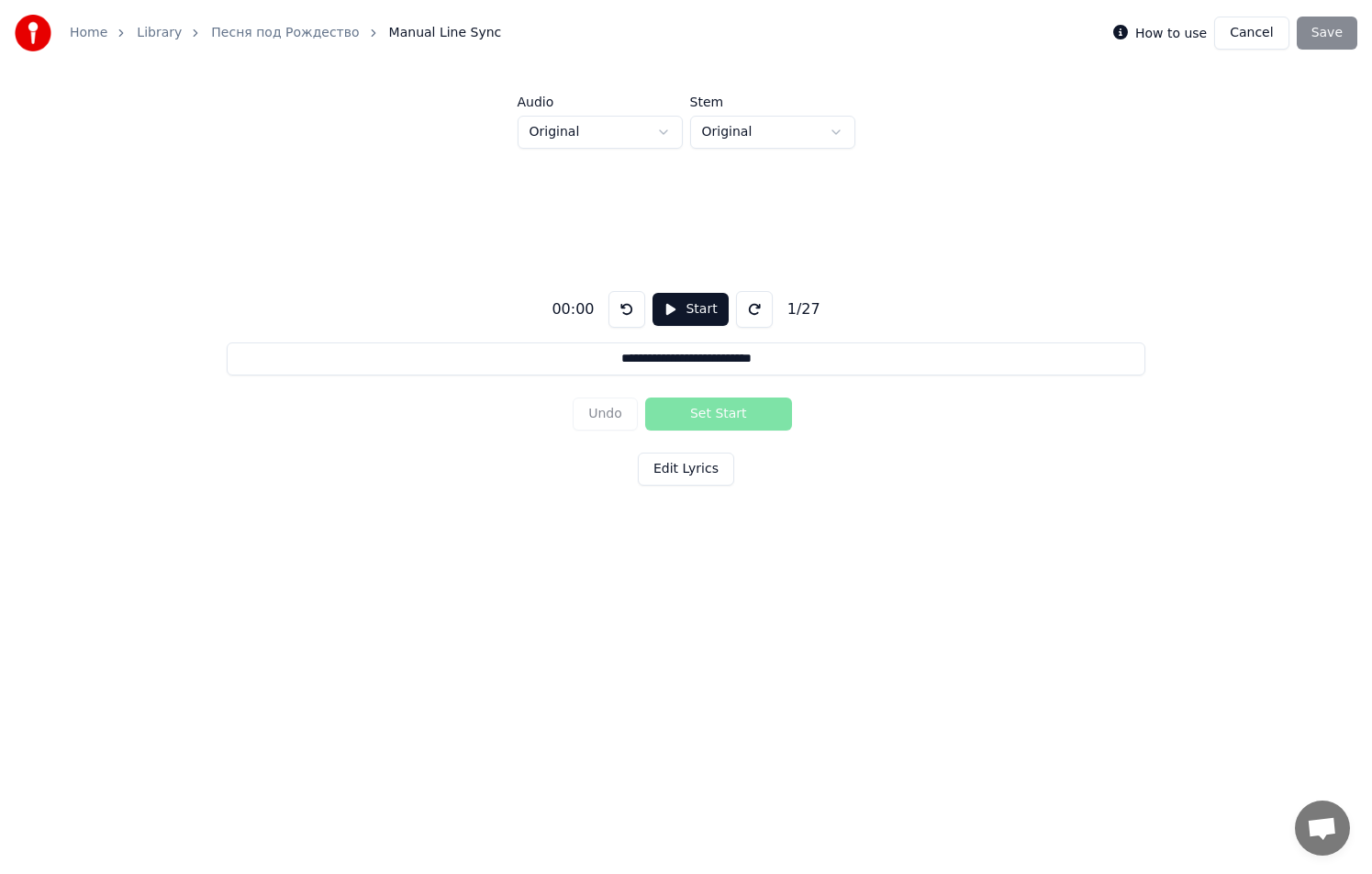
click at [80, 35] on link "Home" at bounding box center [89, 33] width 38 height 19
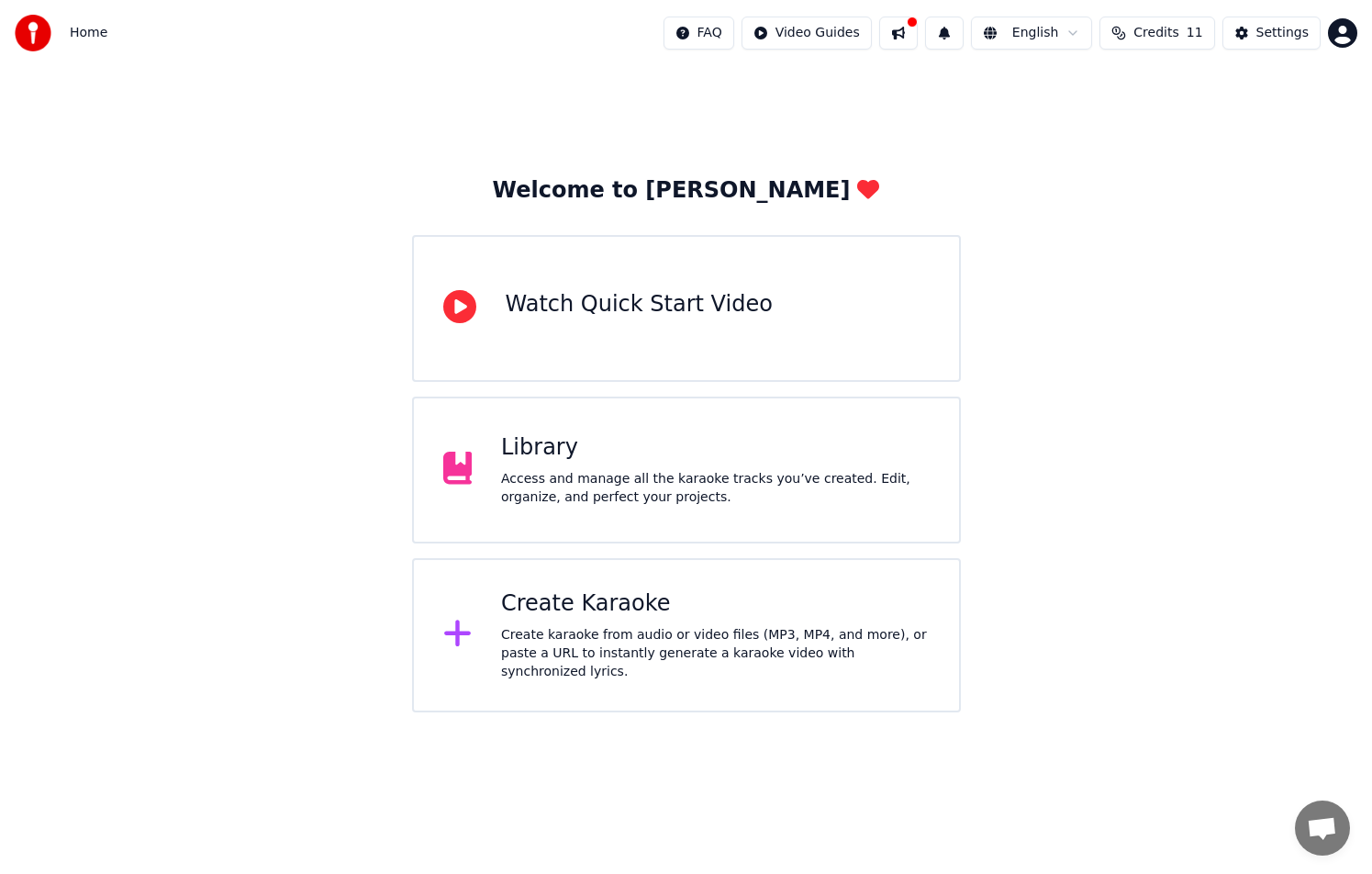
click at [574, 596] on div "Create Karaoke" at bounding box center [716, 604] width 428 height 30
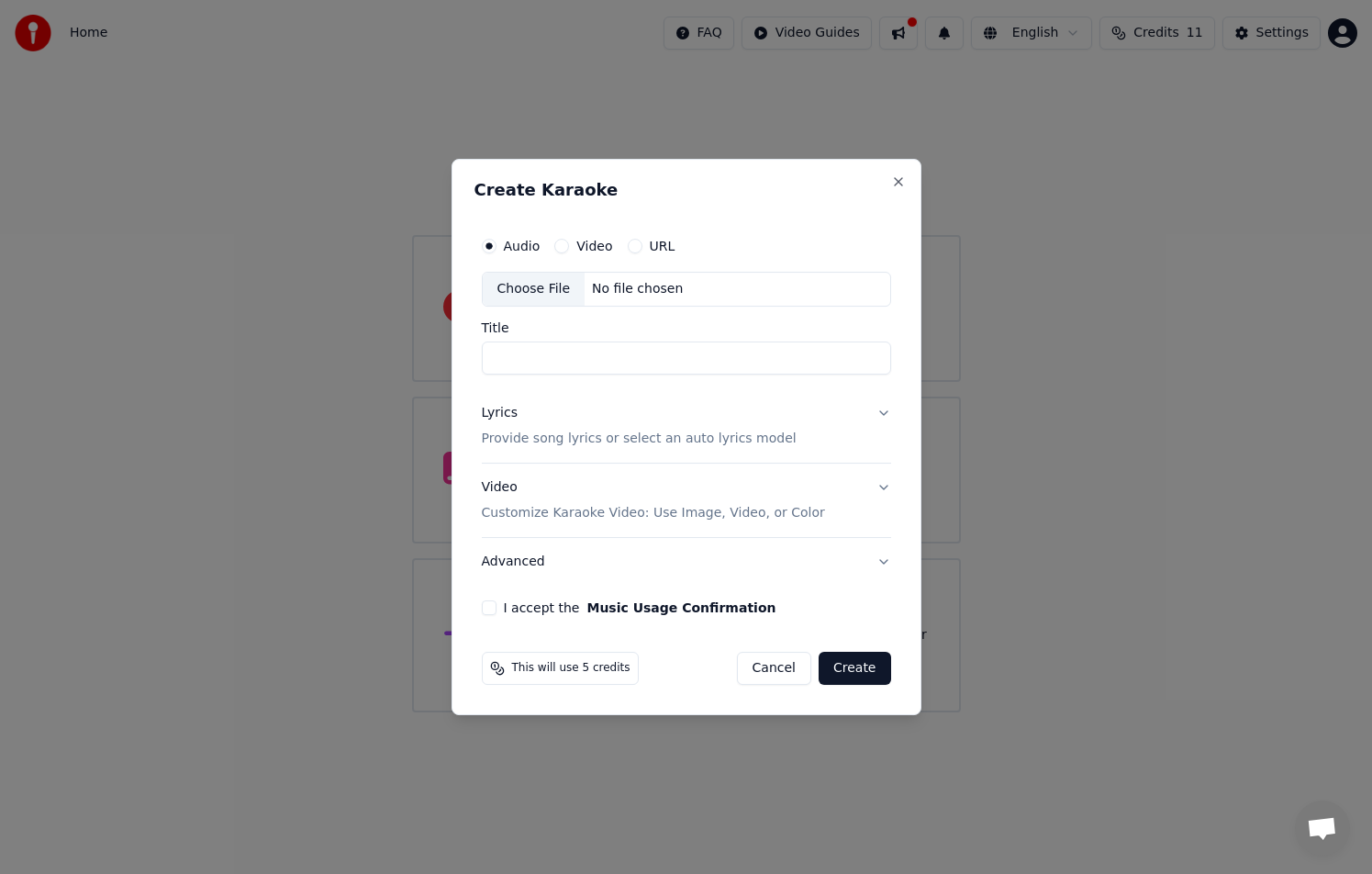
click at [556, 290] on div "Choose File" at bounding box center [534, 288] width 103 height 33
type input "**********"
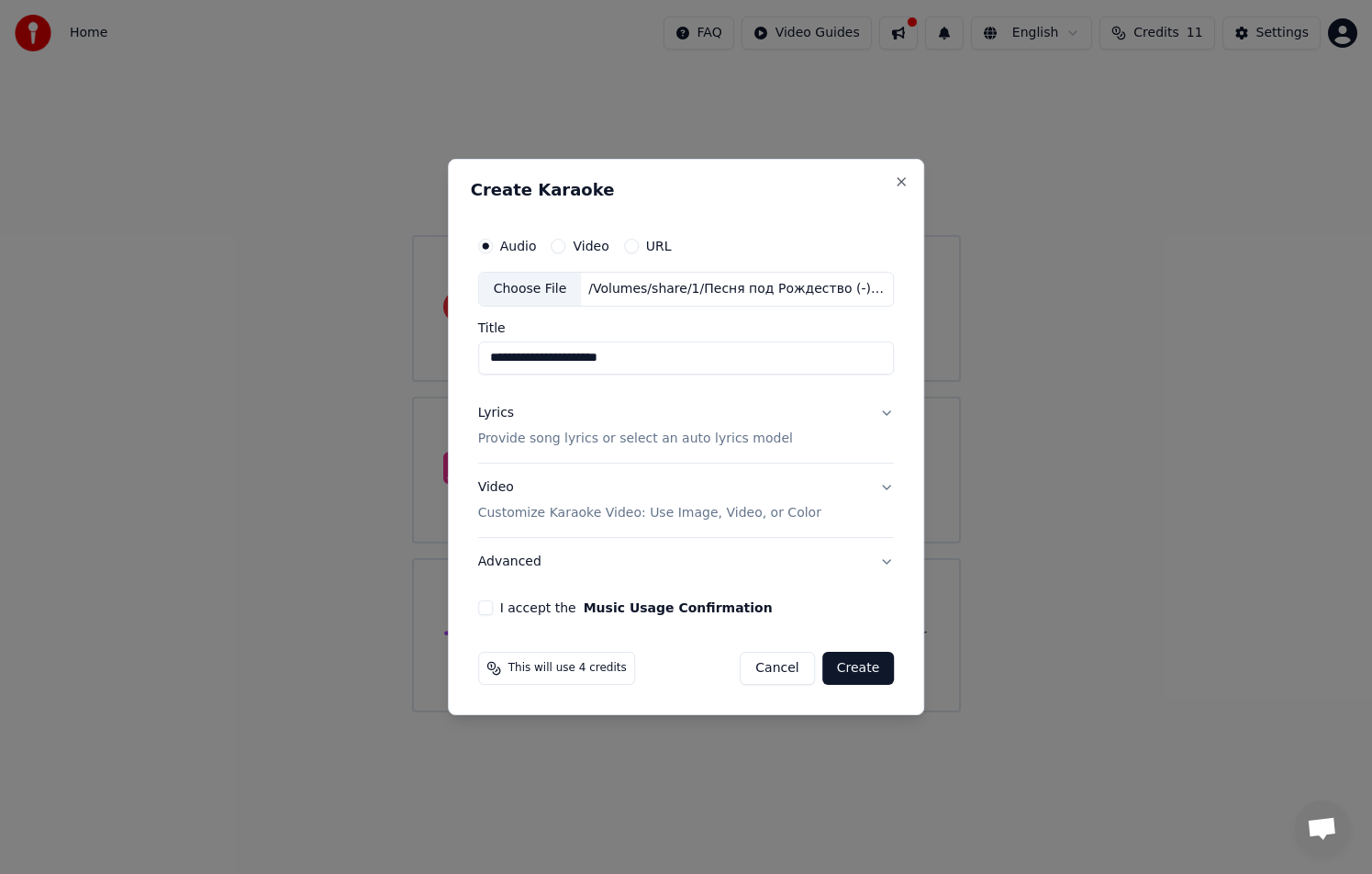
click at [883, 406] on button "Lyrics Provide song lyrics or select an auto lyrics model" at bounding box center [686, 426] width 417 height 73
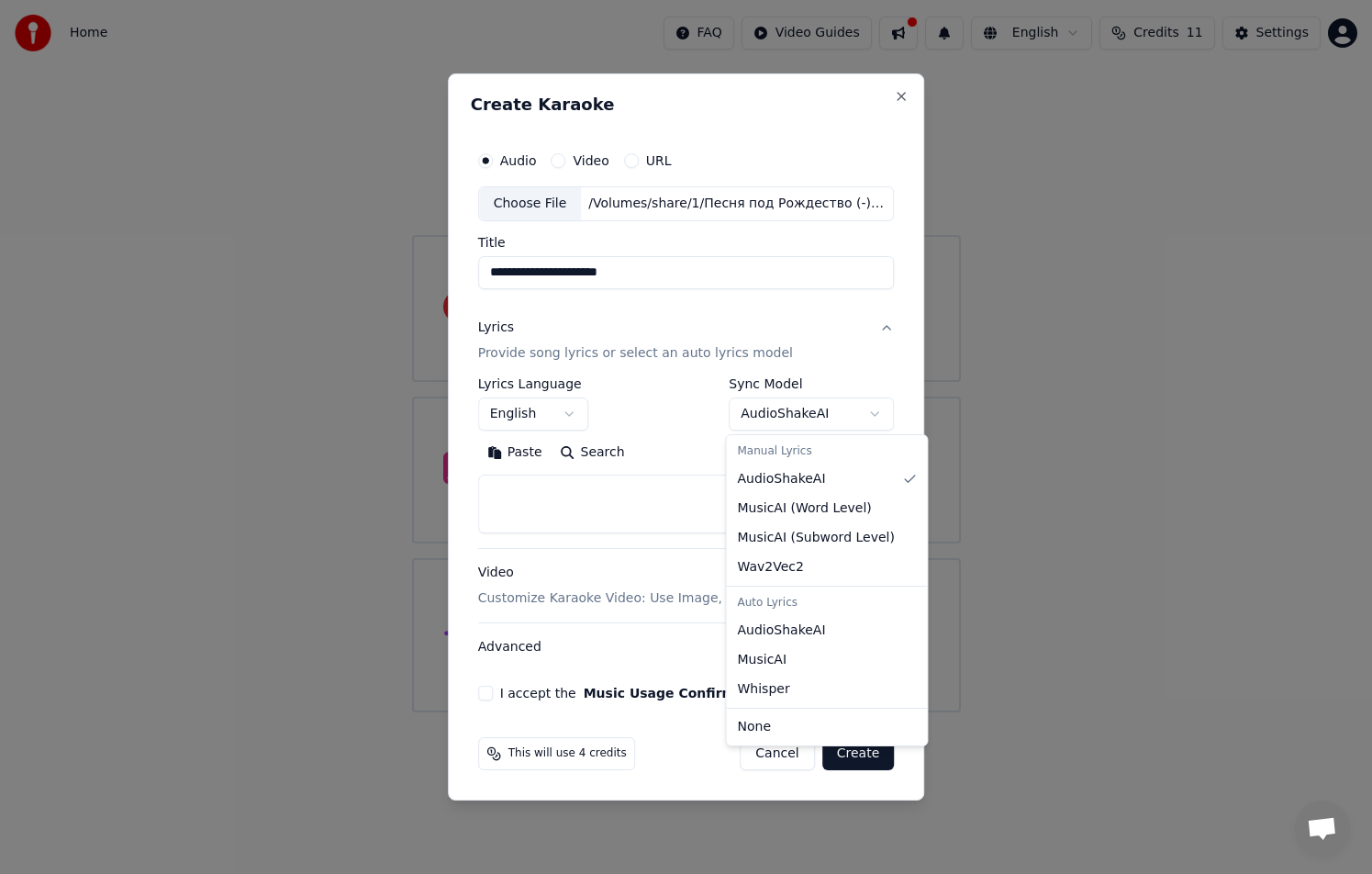
click at [874, 413] on body "**********" at bounding box center [686, 356] width 1372 height 712
click at [533, 412] on body "**********" at bounding box center [686, 356] width 1372 height 712
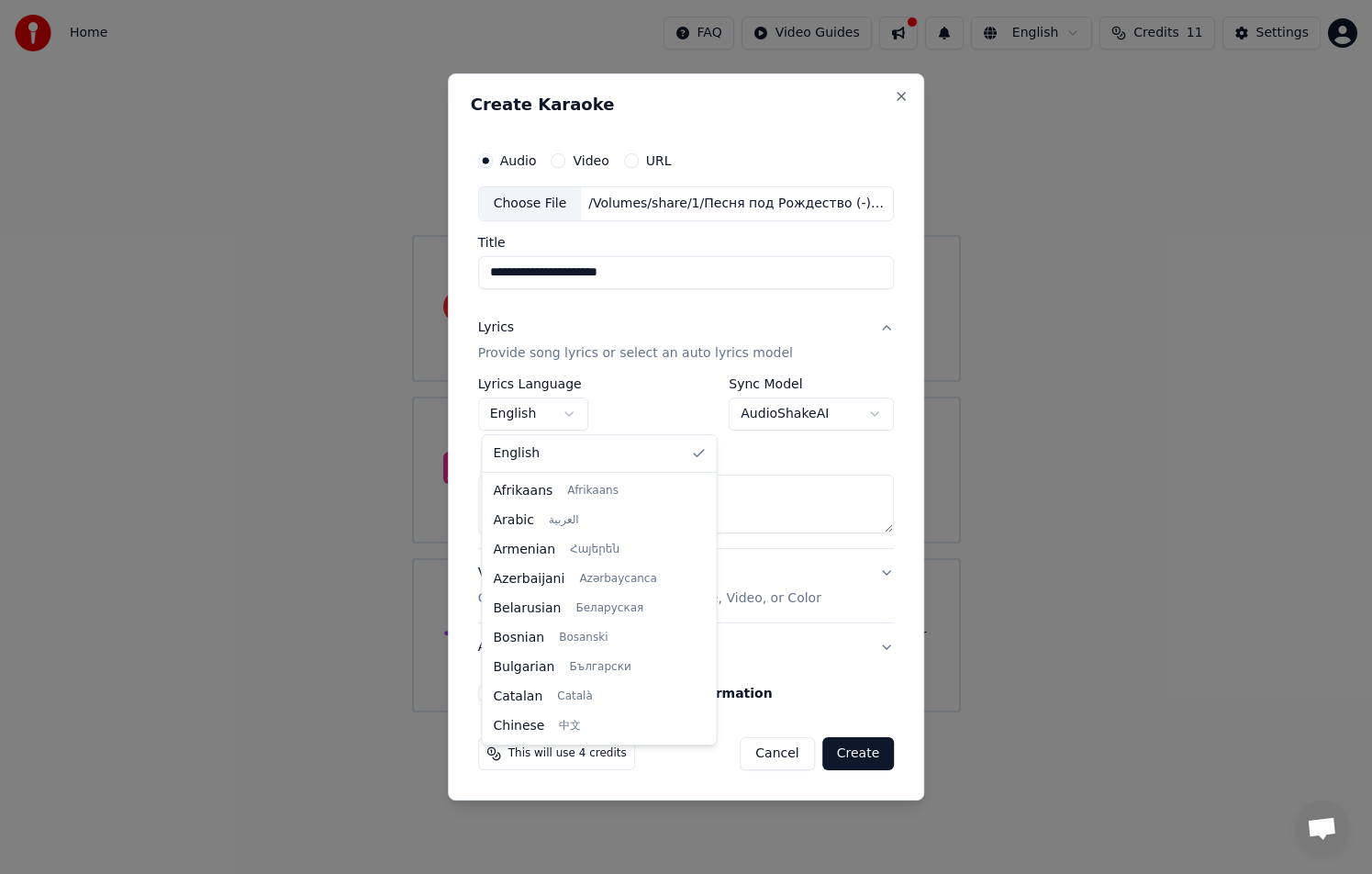
click at [560, 412] on body "**********" at bounding box center [686, 356] width 1372 height 712
select select "**"
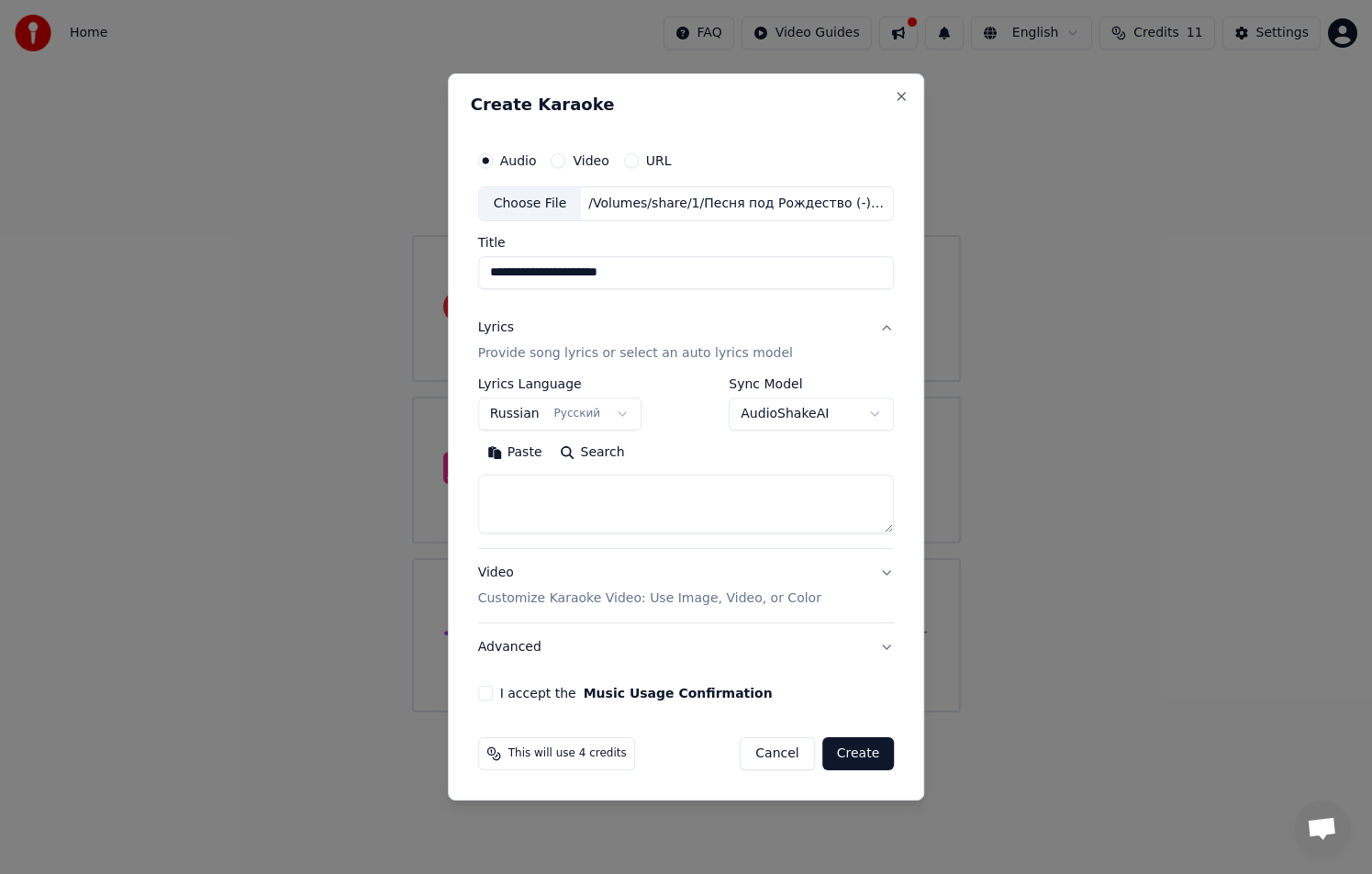
click at [773, 411] on body "**********" at bounding box center [686, 356] width 1372 height 712
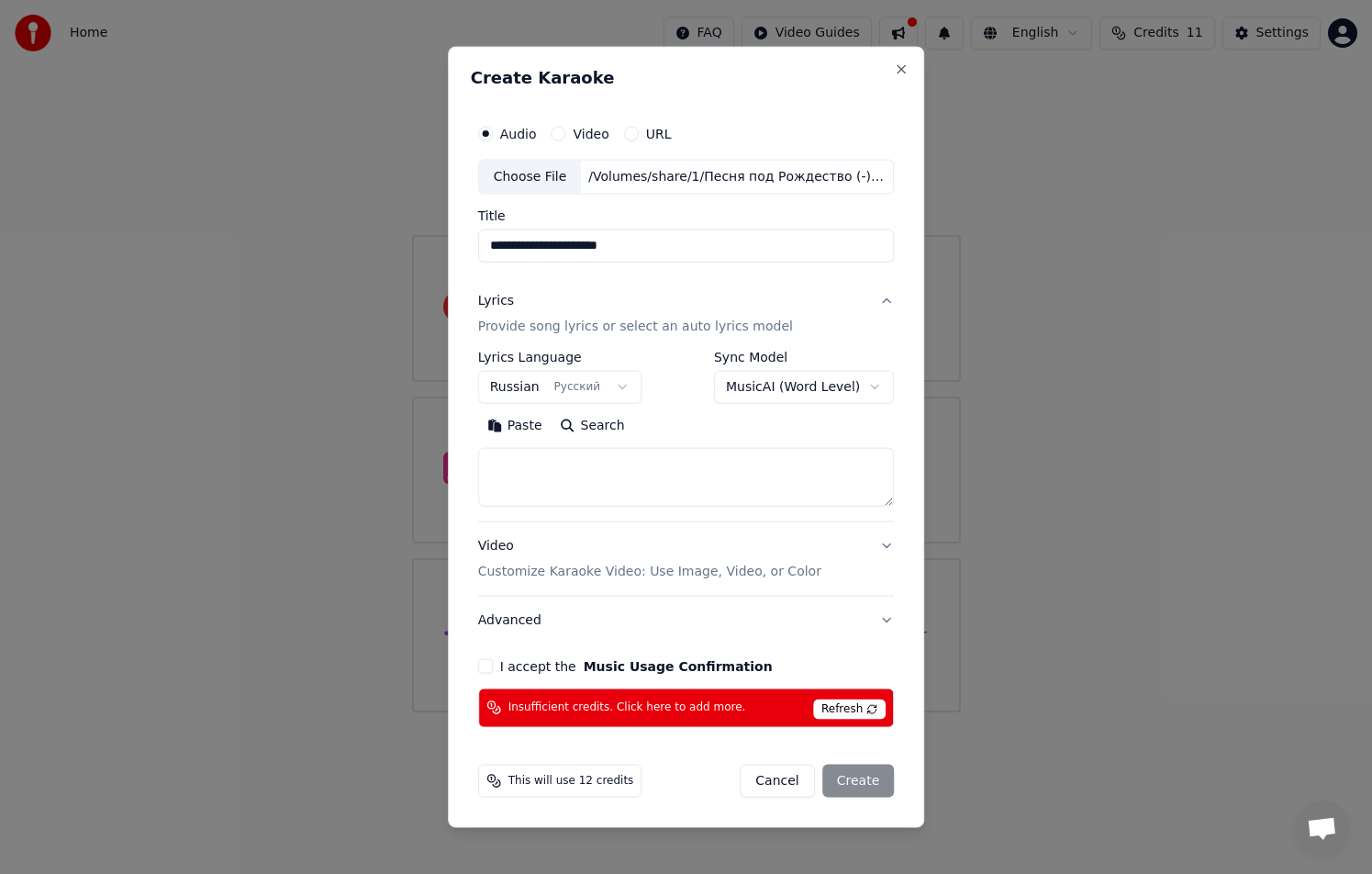
click at [864, 703] on span "Refresh" at bounding box center [849, 708] width 72 height 20
click at [779, 392] on body "**********" at bounding box center [686, 356] width 1372 height 712
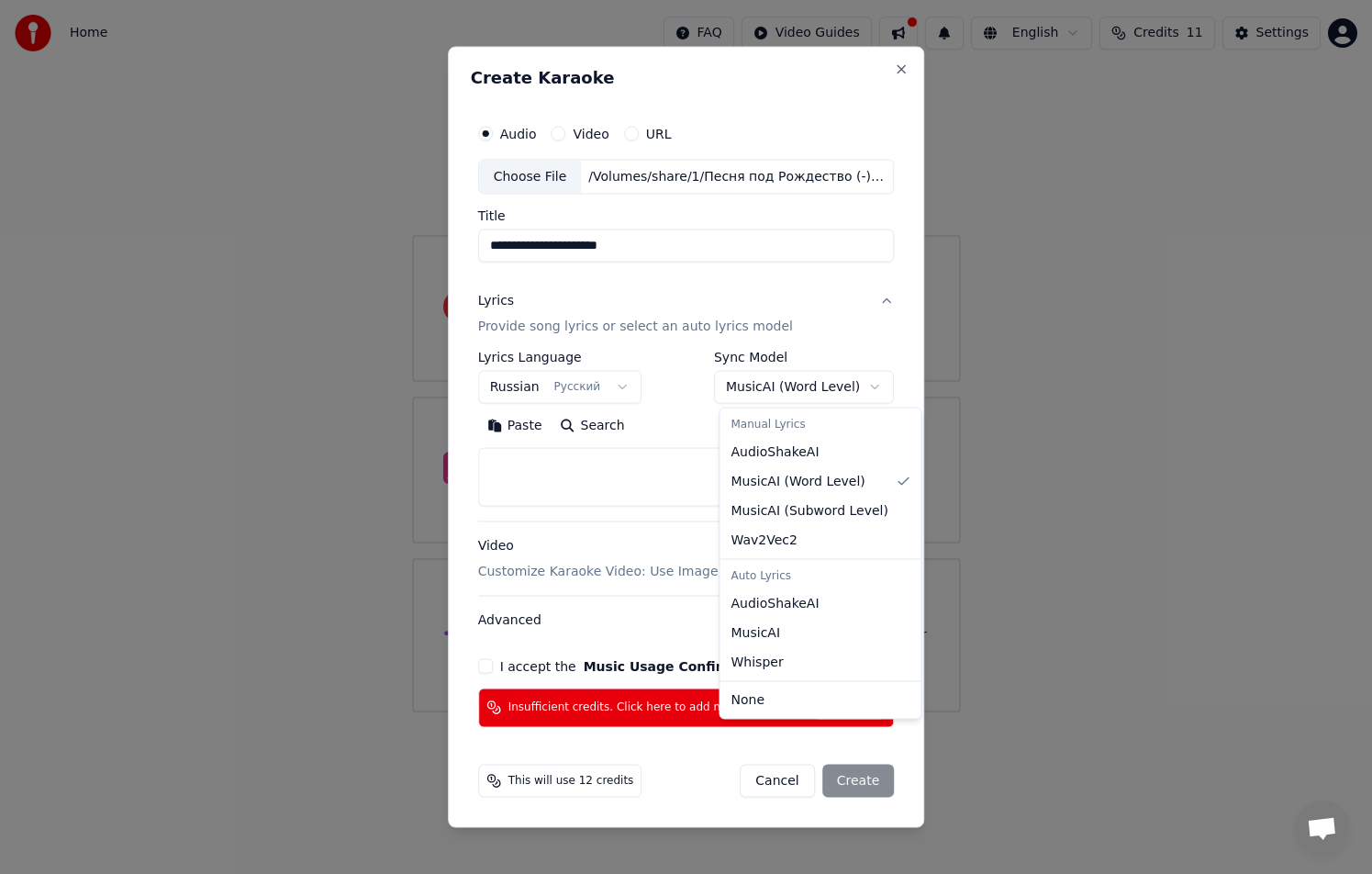
click at [778, 383] on body "**********" at bounding box center [686, 356] width 1372 height 712
select select "**********"
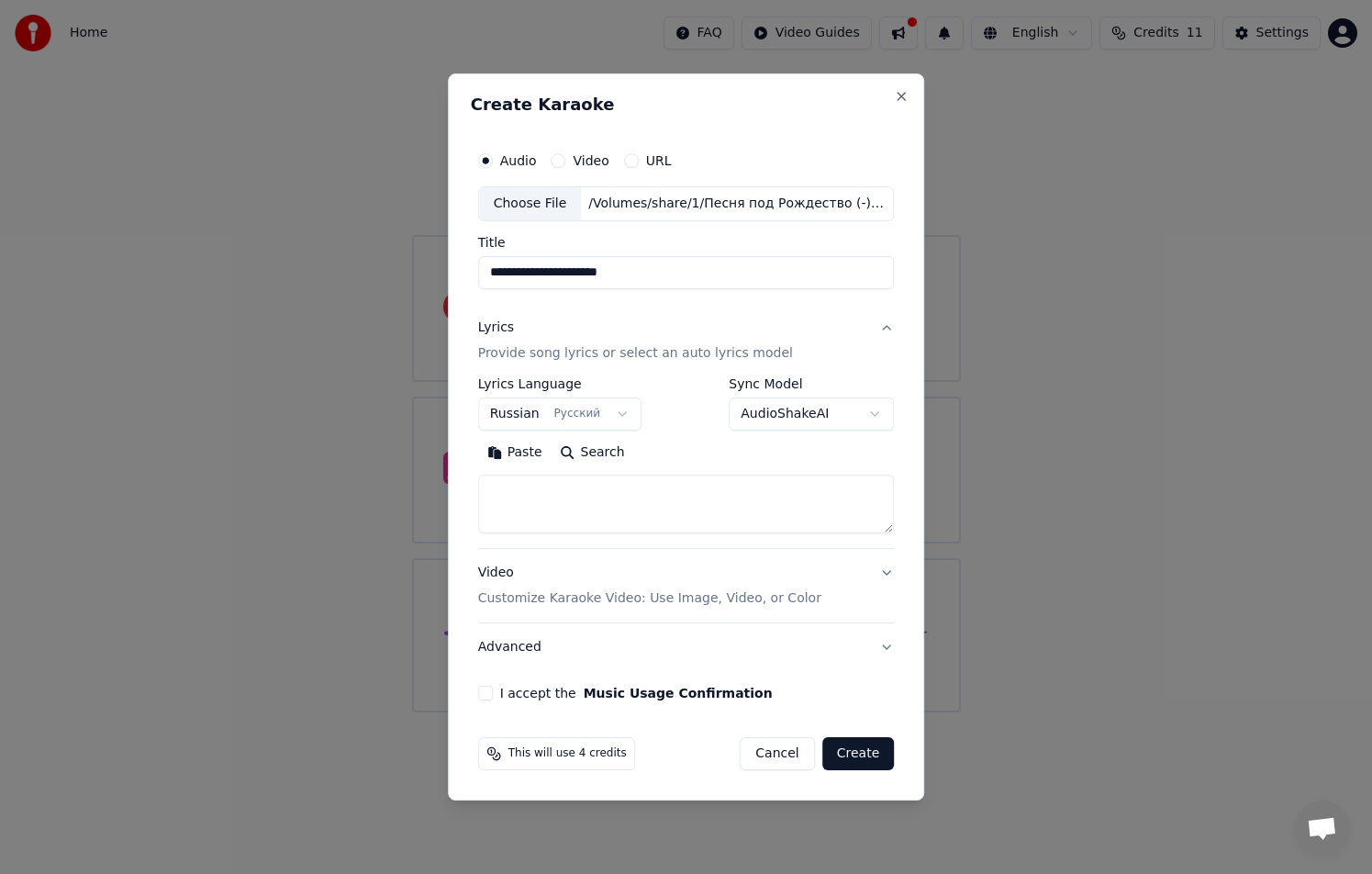
click at [517, 492] on textarea at bounding box center [686, 504] width 417 height 58
click at [515, 451] on button "Paste" at bounding box center [514, 452] width 73 height 30
click at [675, 454] on button "Expand" at bounding box center [674, 452] width 86 height 30
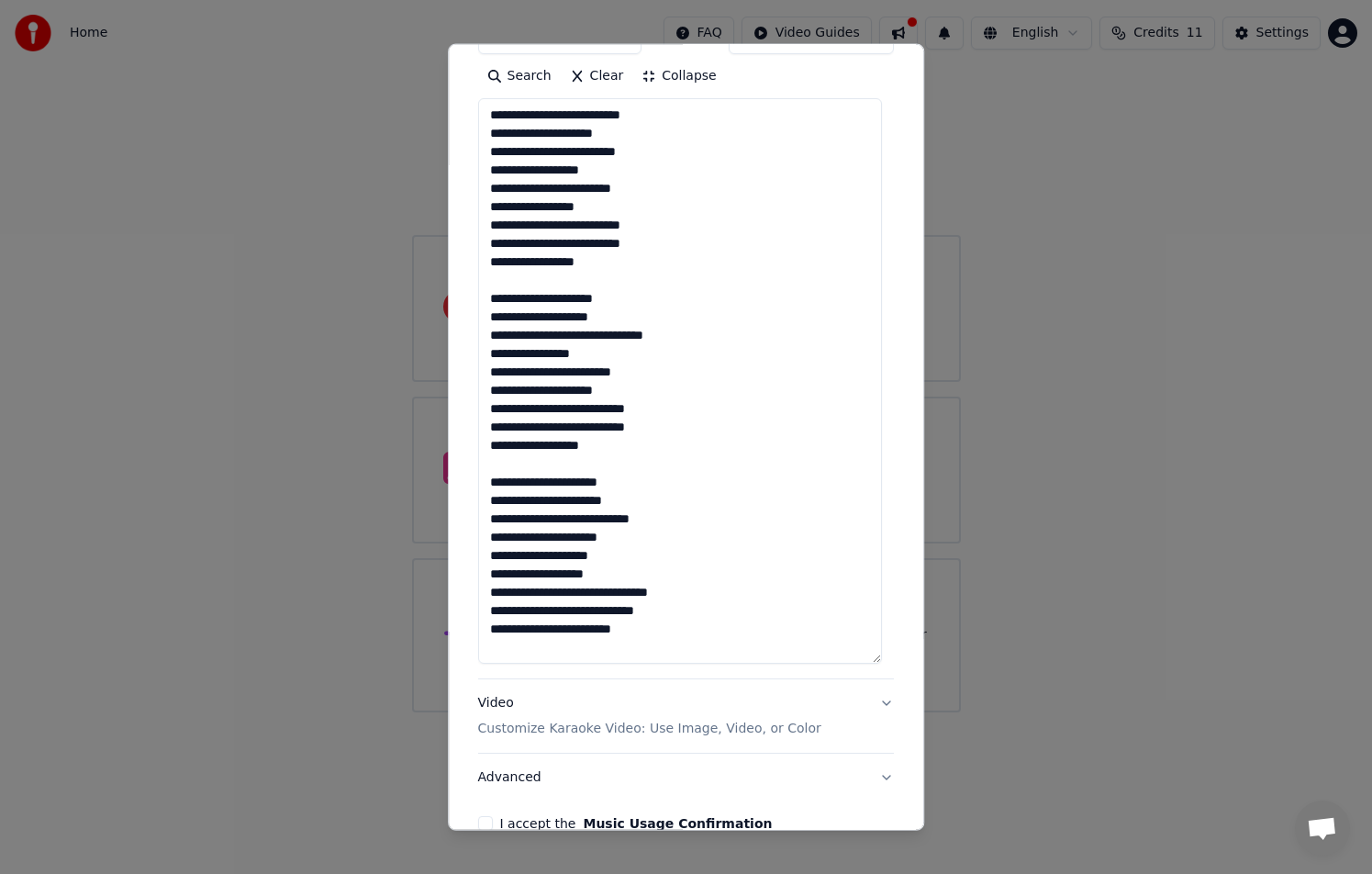
scroll to position [447, 0]
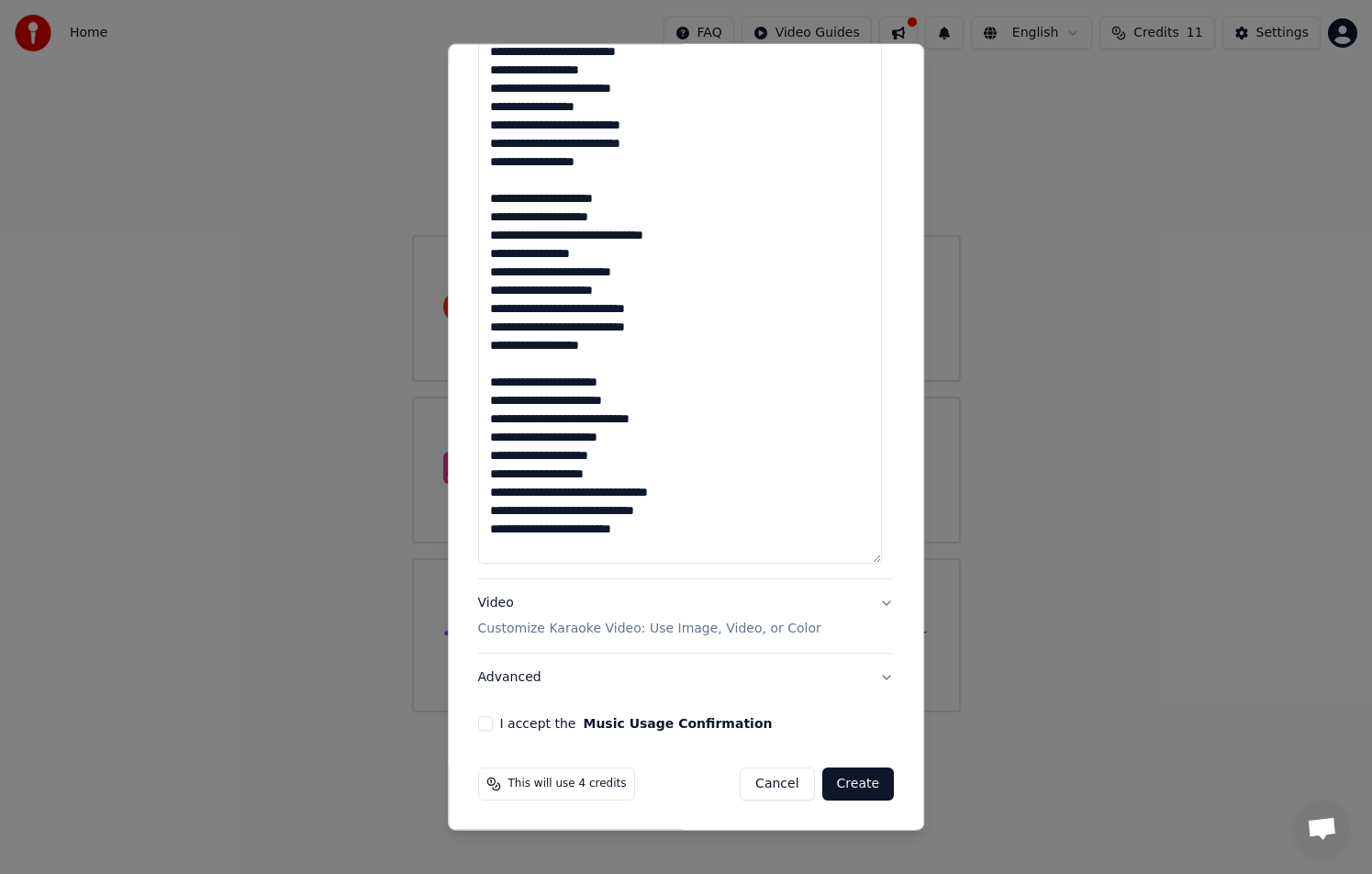
click at [789, 631] on p "Customize Karaoke Video: Use Image, Video, or Color" at bounding box center [649, 628] width 343 height 19
type textarea "**********"
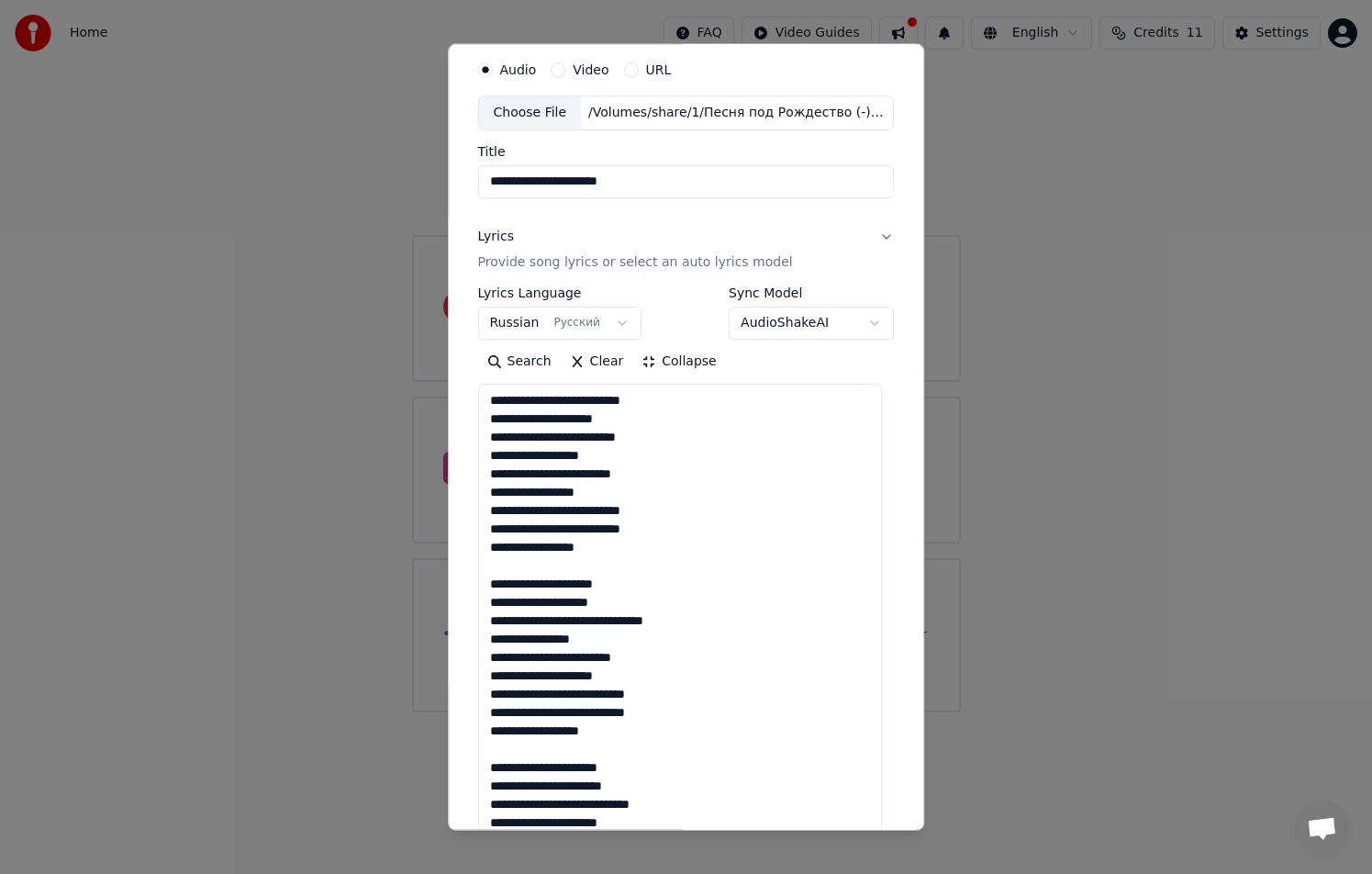
scroll to position [0, 0]
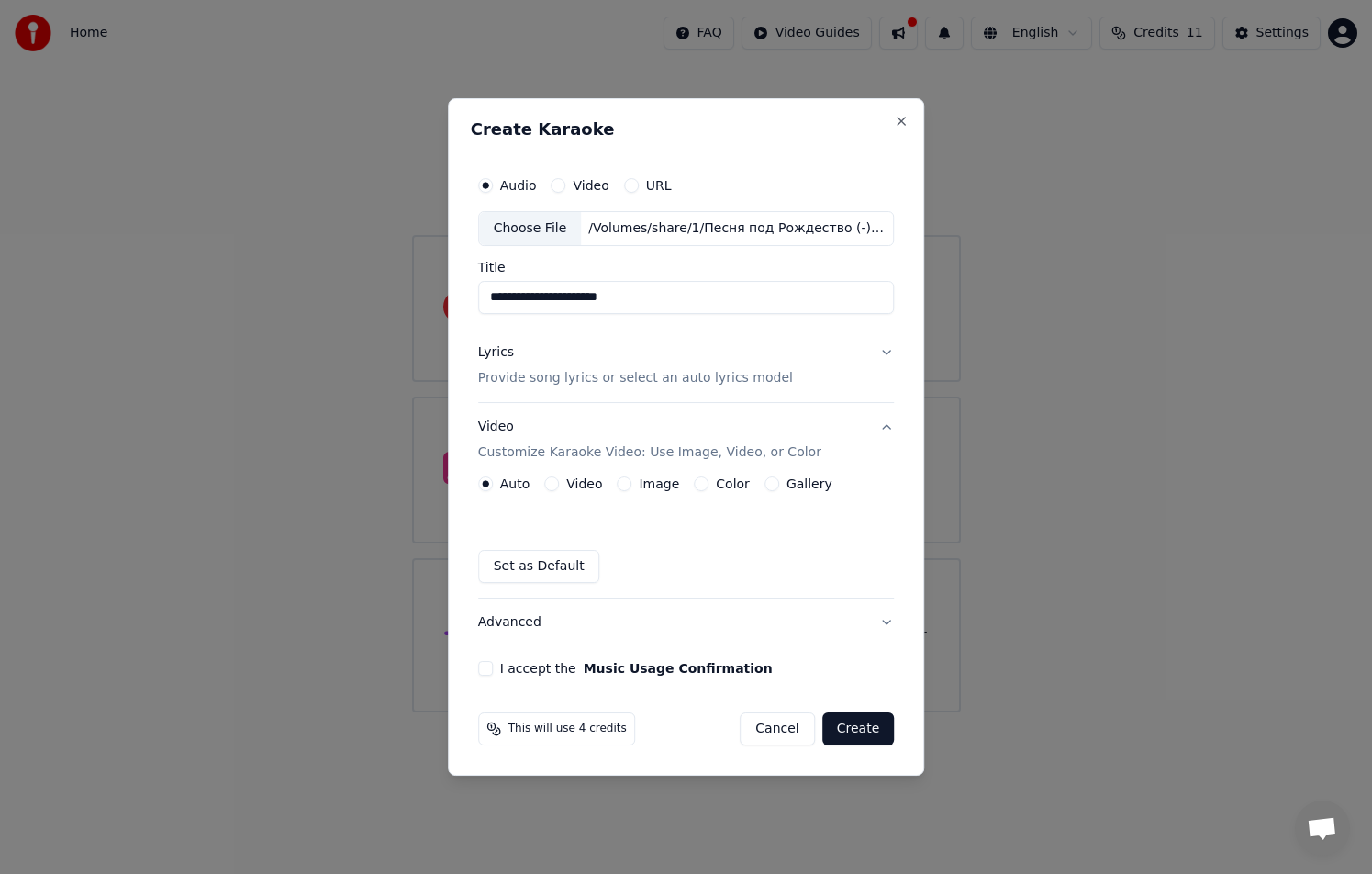
click at [880, 353] on button "Lyrics Provide song lyrics or select an auto lyrics model" at bounding box center [686, 365] width 417 height 73
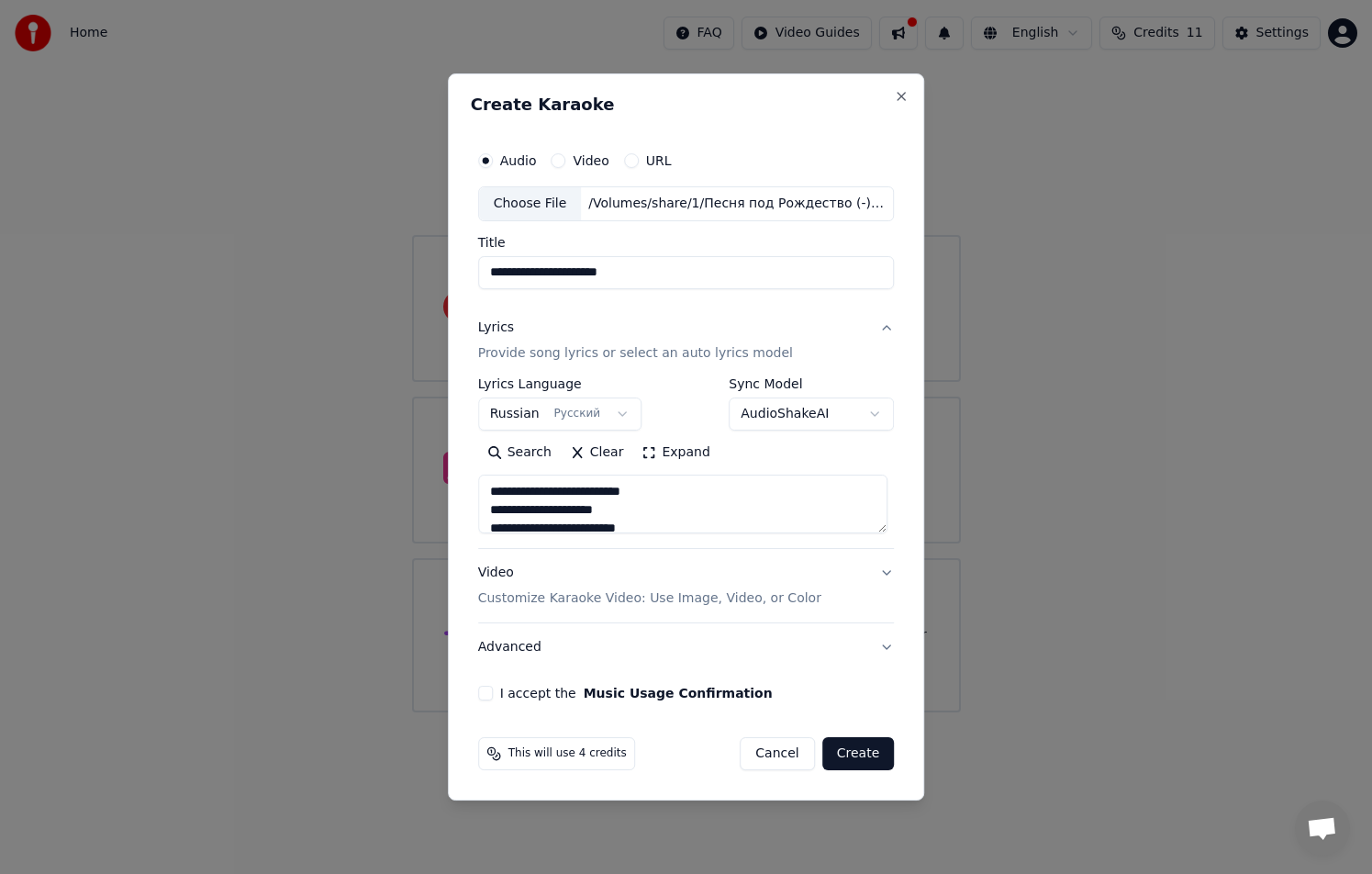
click at [880, 327] on button "Lyrics Provide song lyrics or select an auto lyrics model" at bounding box center [686, 341] width 417 height 73
type textarea "**********"
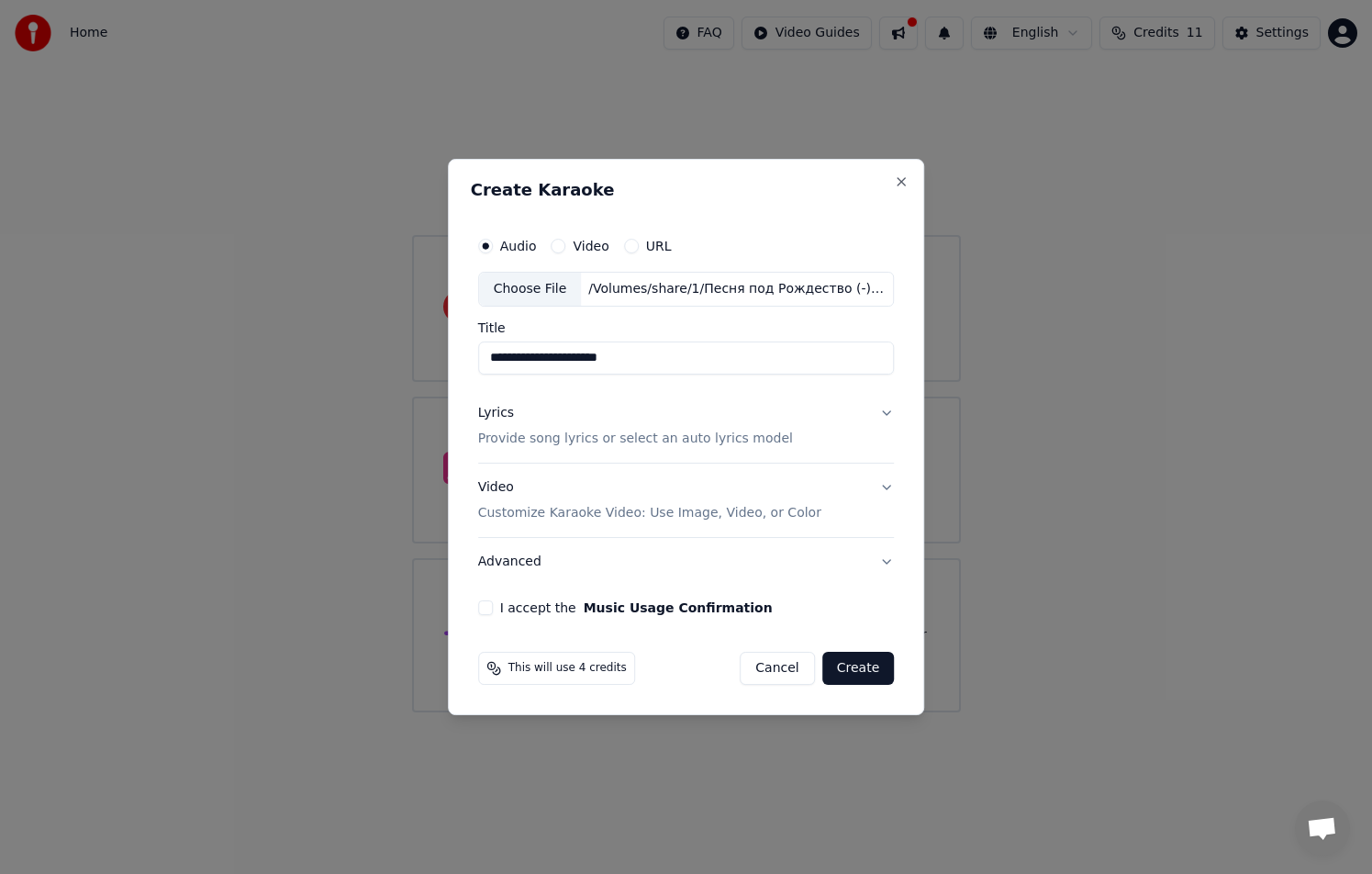
click at [885, 560] on button "Advanced" at bounding box center [686, 562] width 417 height 47
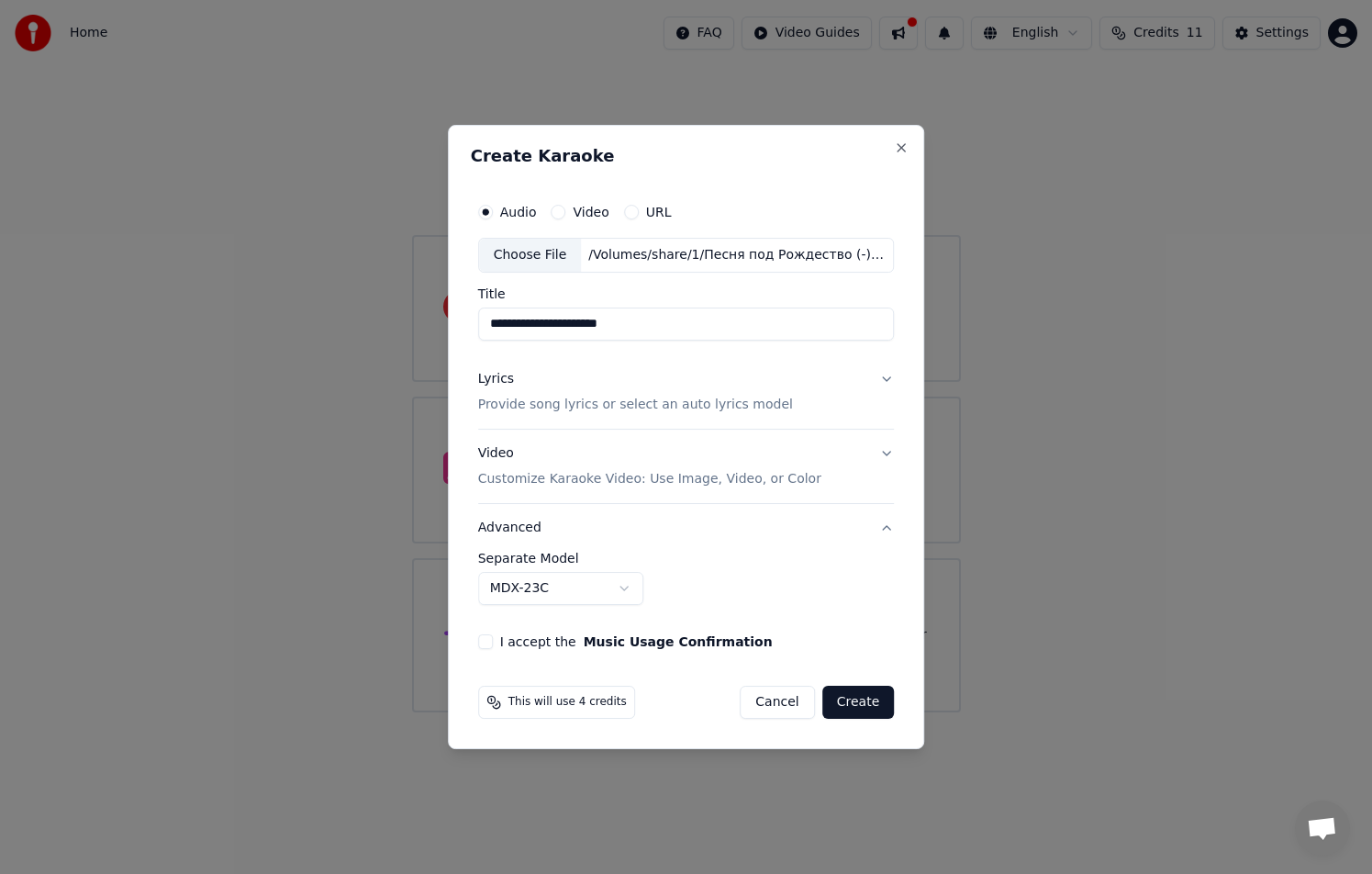
click at [620, 594] on body "**********" at bounding box center [686, 356] width 1372 height 712
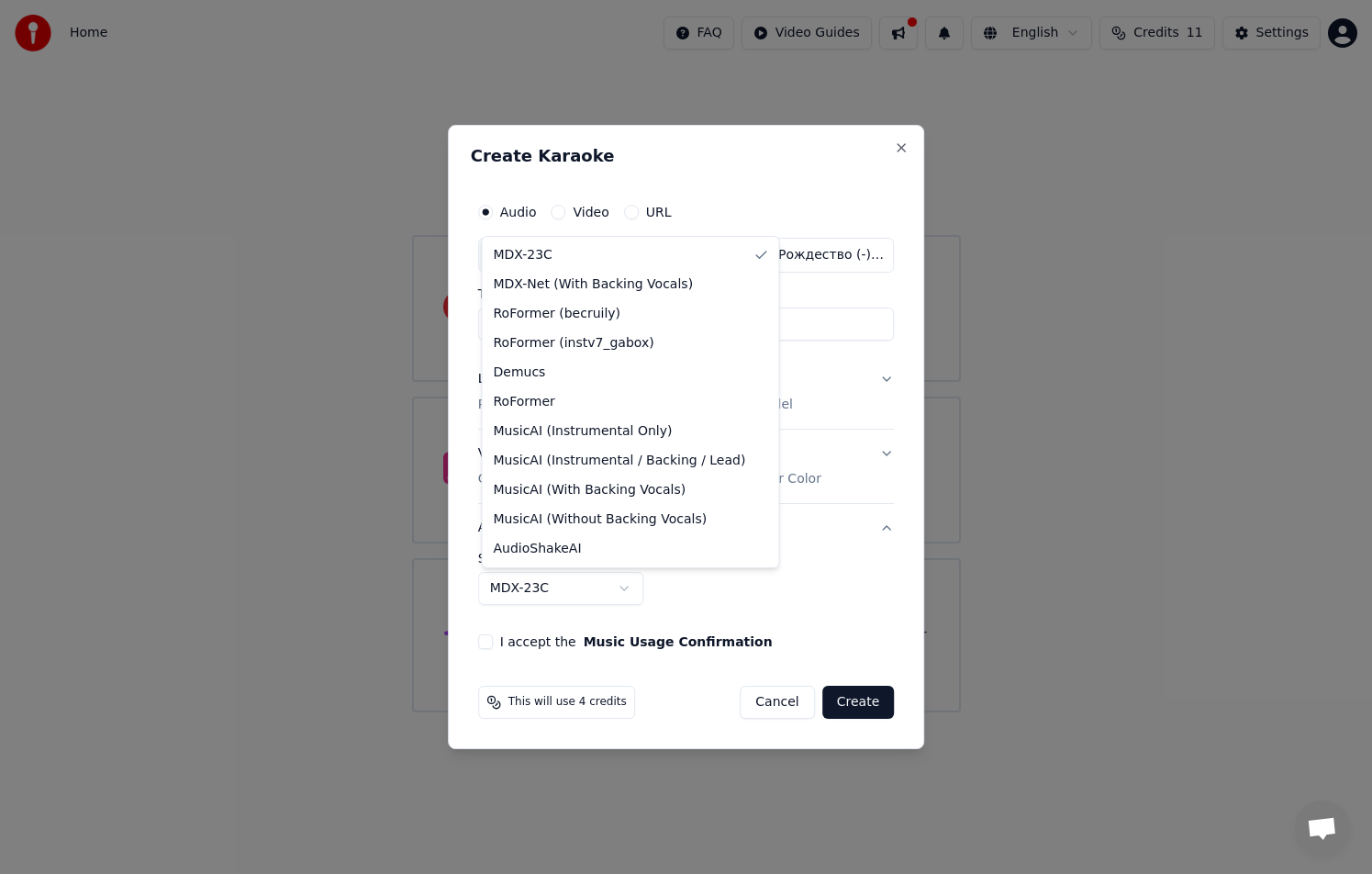
select select "**********"
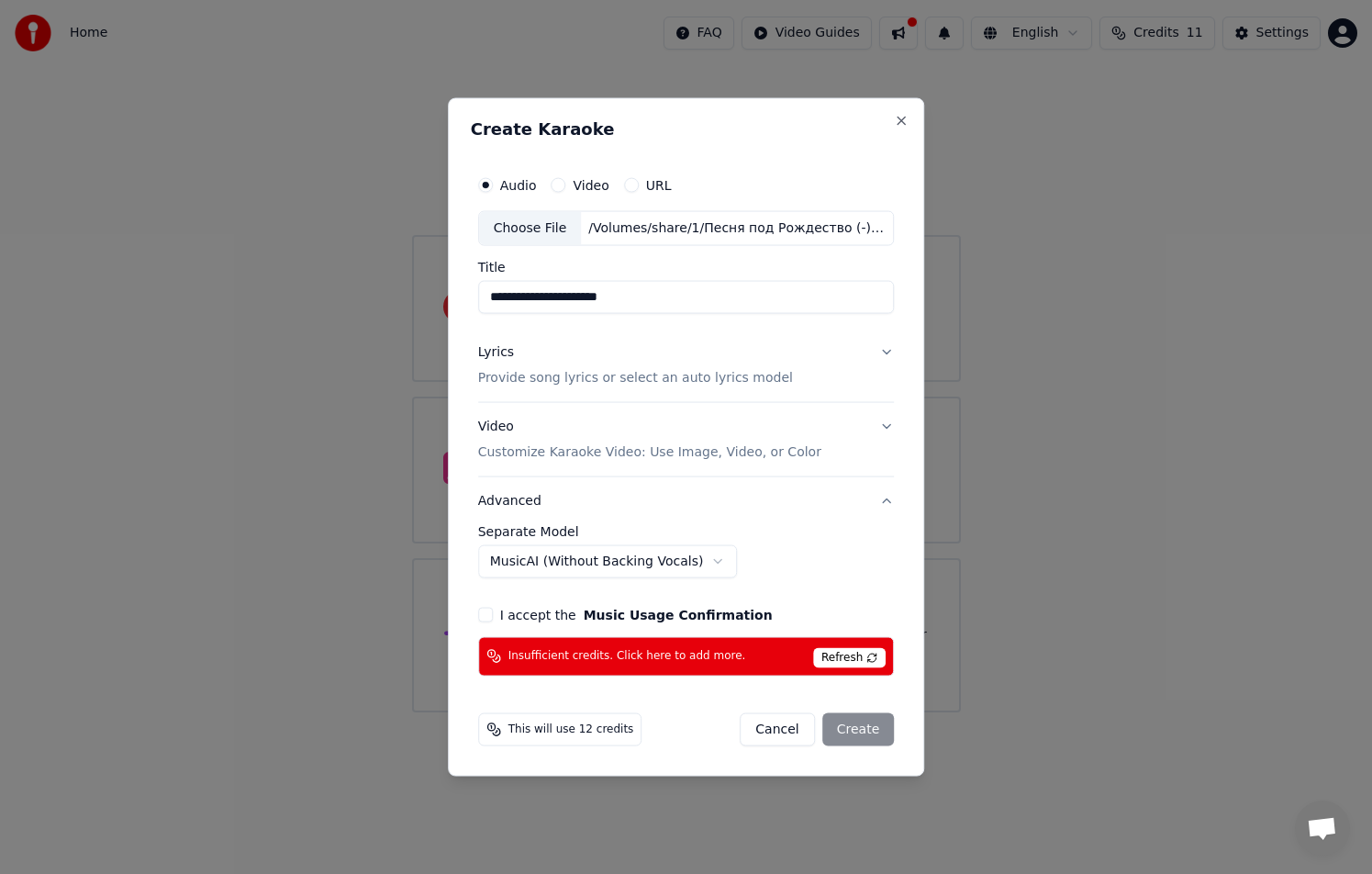
click at [639, 563] on body "**********" at bounding box center [686, 356] width 1372 height 712
click at [780, 712] on body "**********" at bounding box center [686, 356] width 1372 height 712
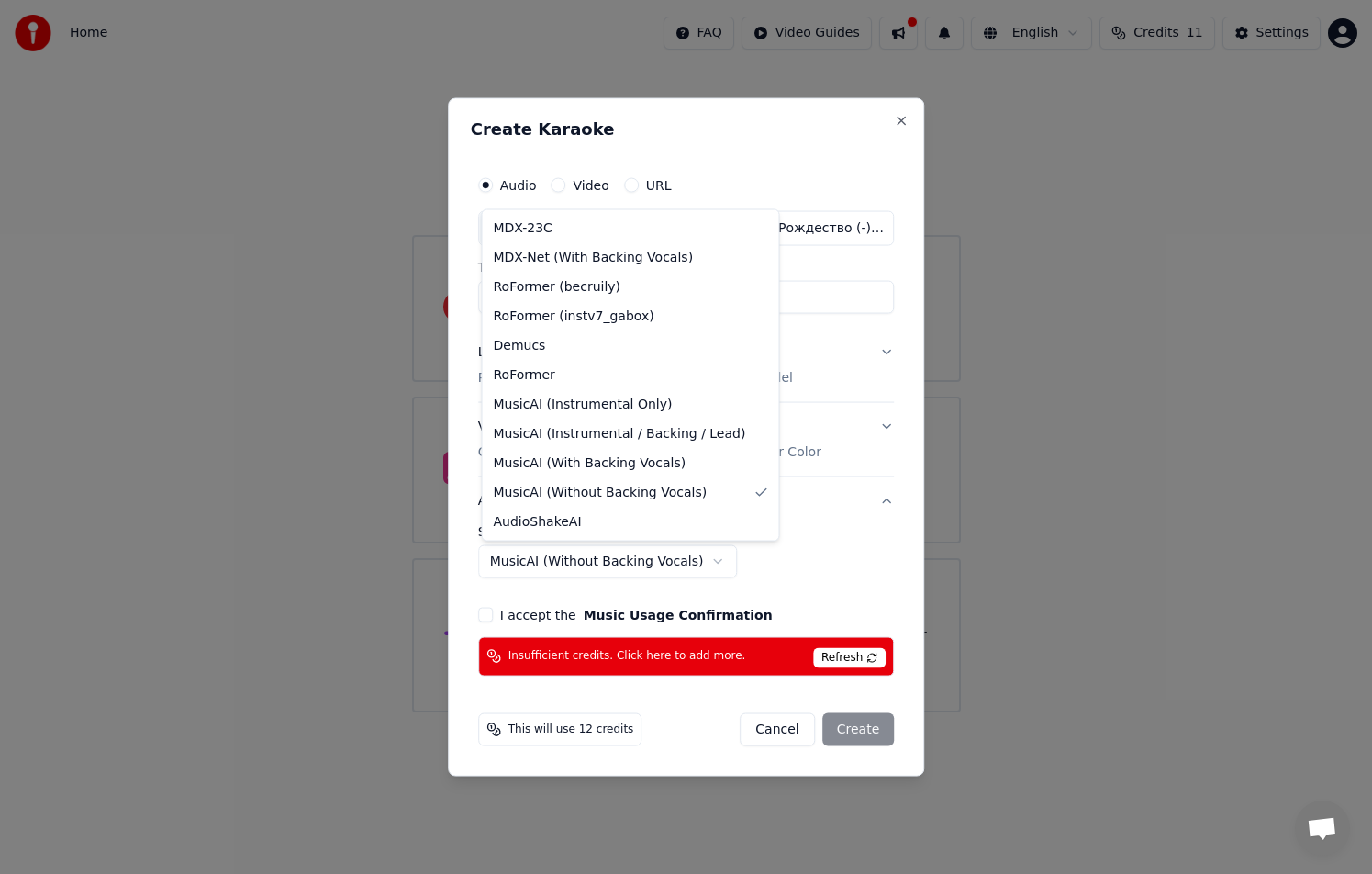
click at [531, 566] on body "**********" at bounding box center [686, 356] width 1372 height 712
